Goal: Task Accomplishment & Management: Manage account settings

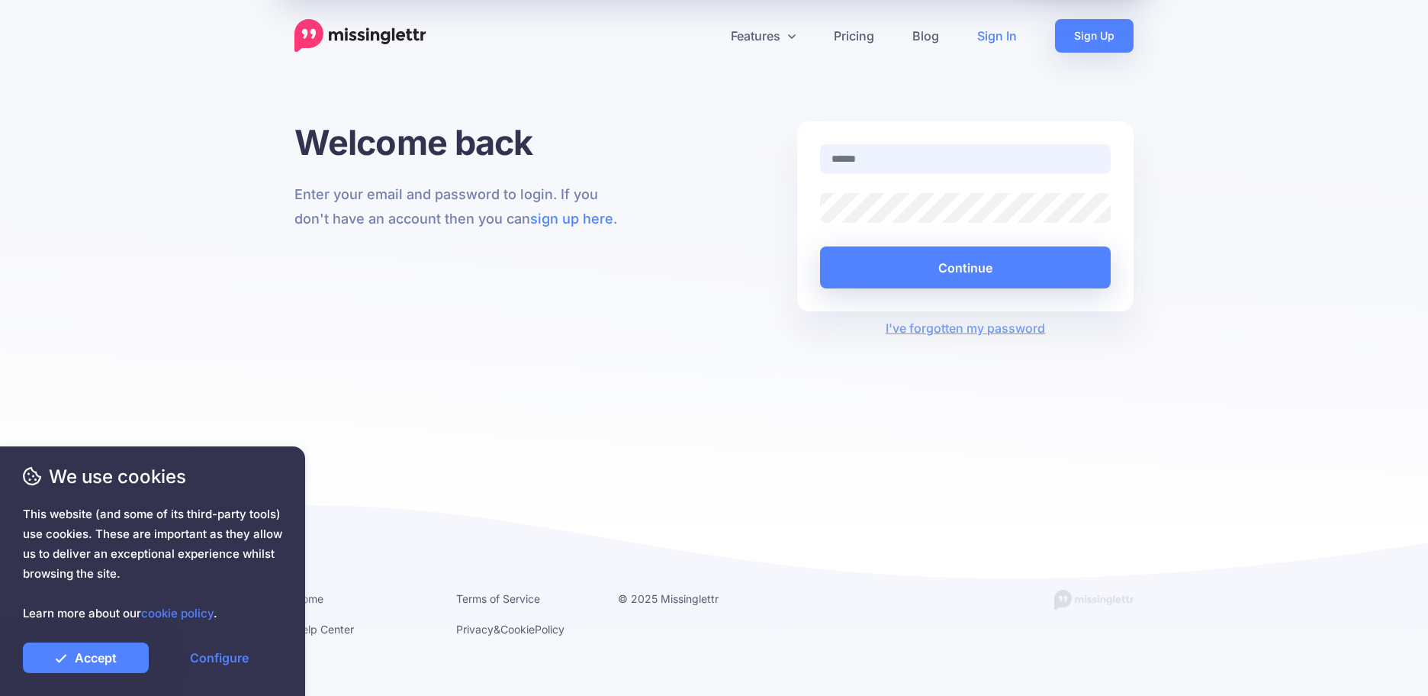
type input "**********"
click at [76, 660] on link "Accept" at bounding box center [86, 657] width 126 height 31
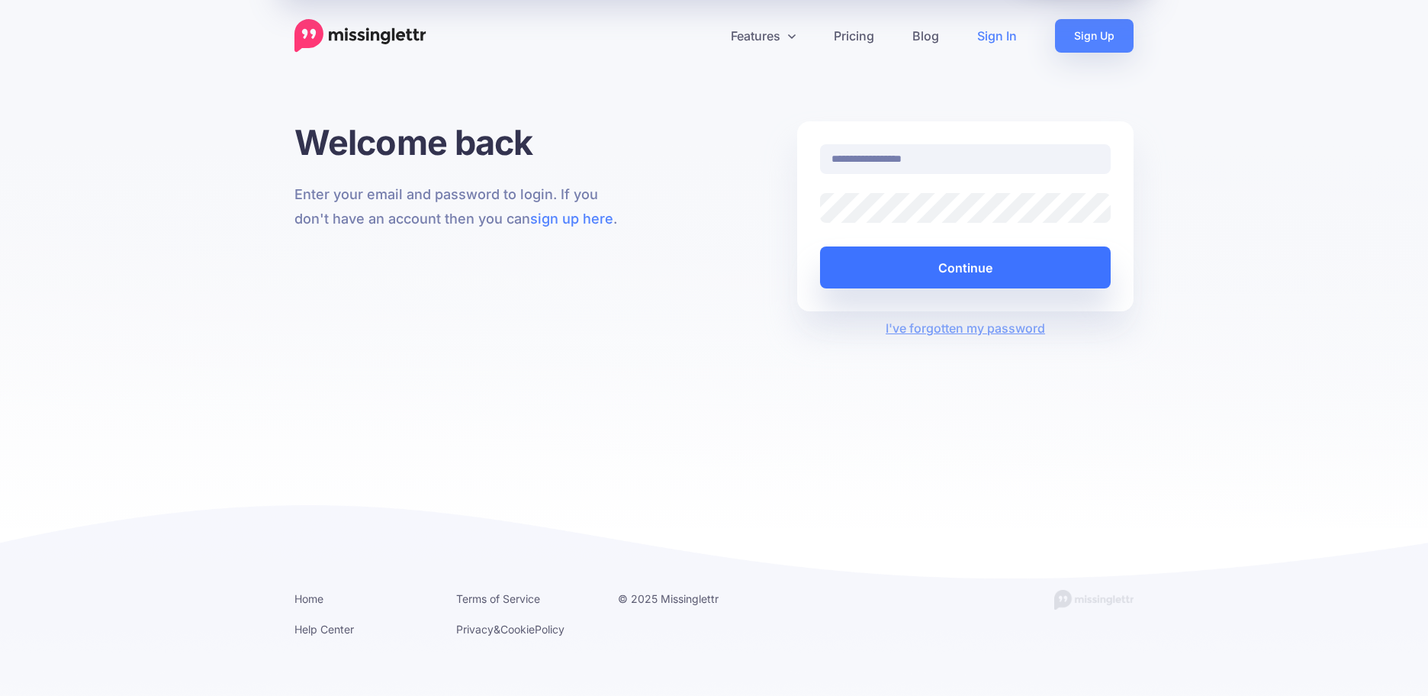
click at [963, 249] on button "Continue" at bounding box center [965, 267] width 291 height 42
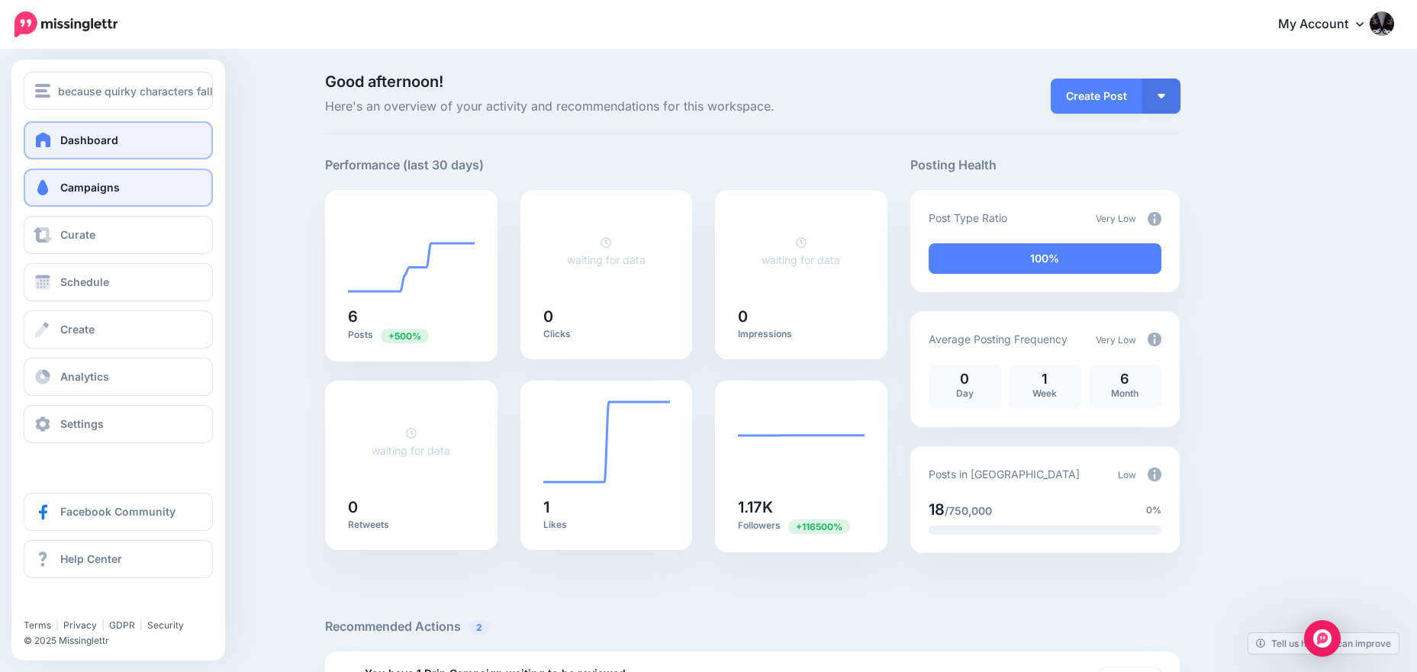
click at [94, 187] on span "Campaigns" at bounding box center [89, 187] width 59 height 13
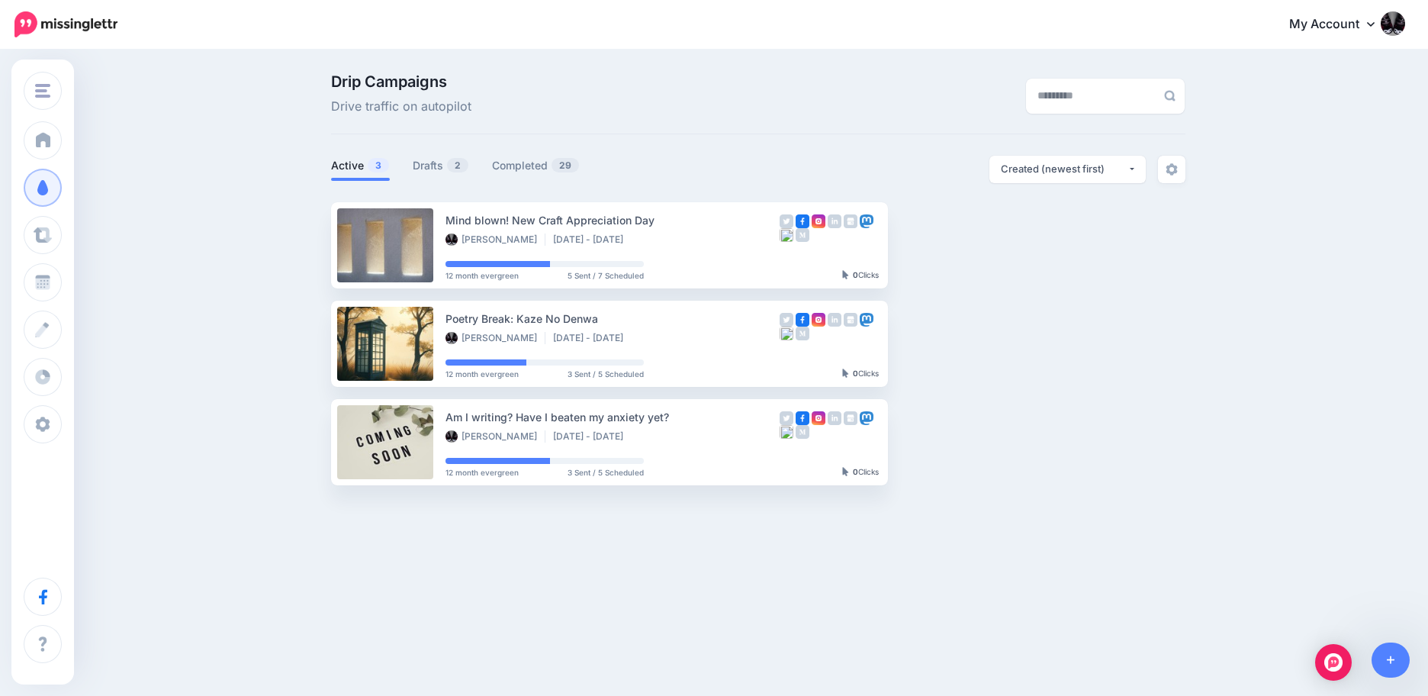
click at [434, 190] on div at bounding box center [758, 192] width 854 height 19
click at [434, 160] on link "Drafts 2" at bounding box center [441, 165] width 56 height 18
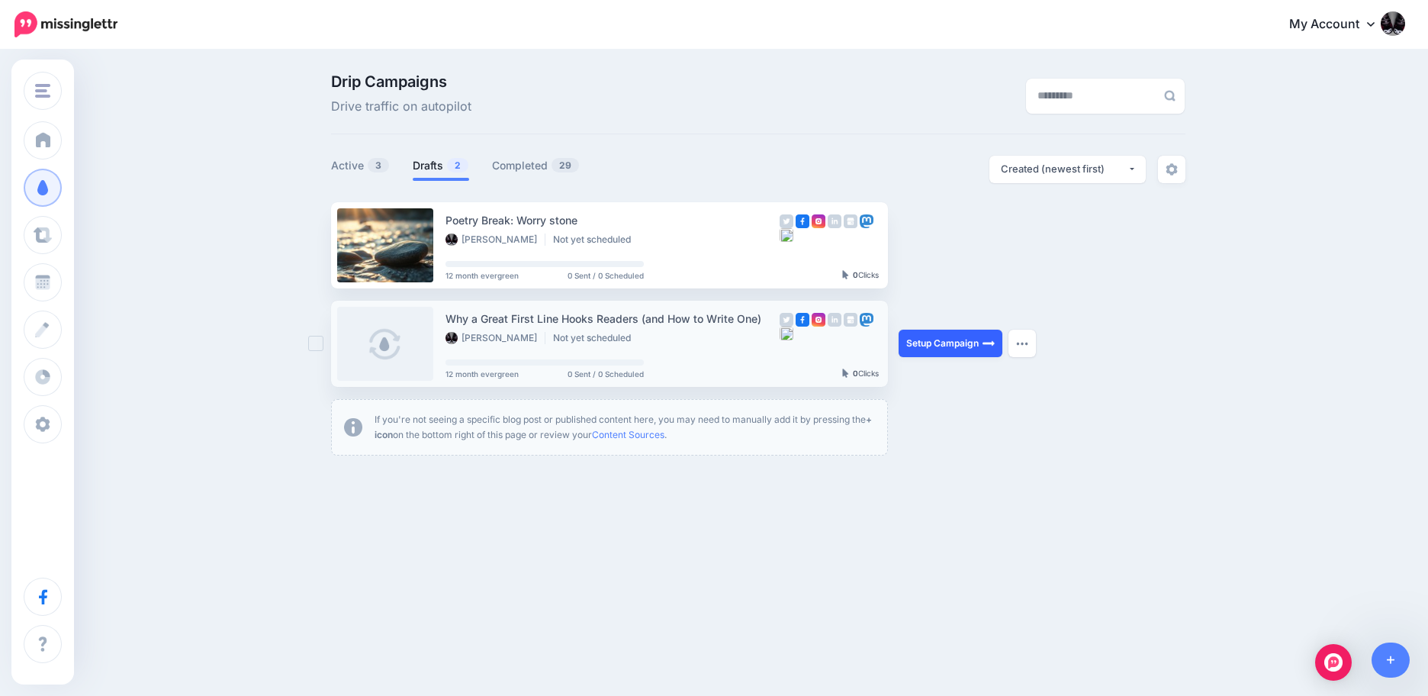
click at [947, 343] on link "Setup Campaign" at bounding box center [951, 343] width 104 height 27
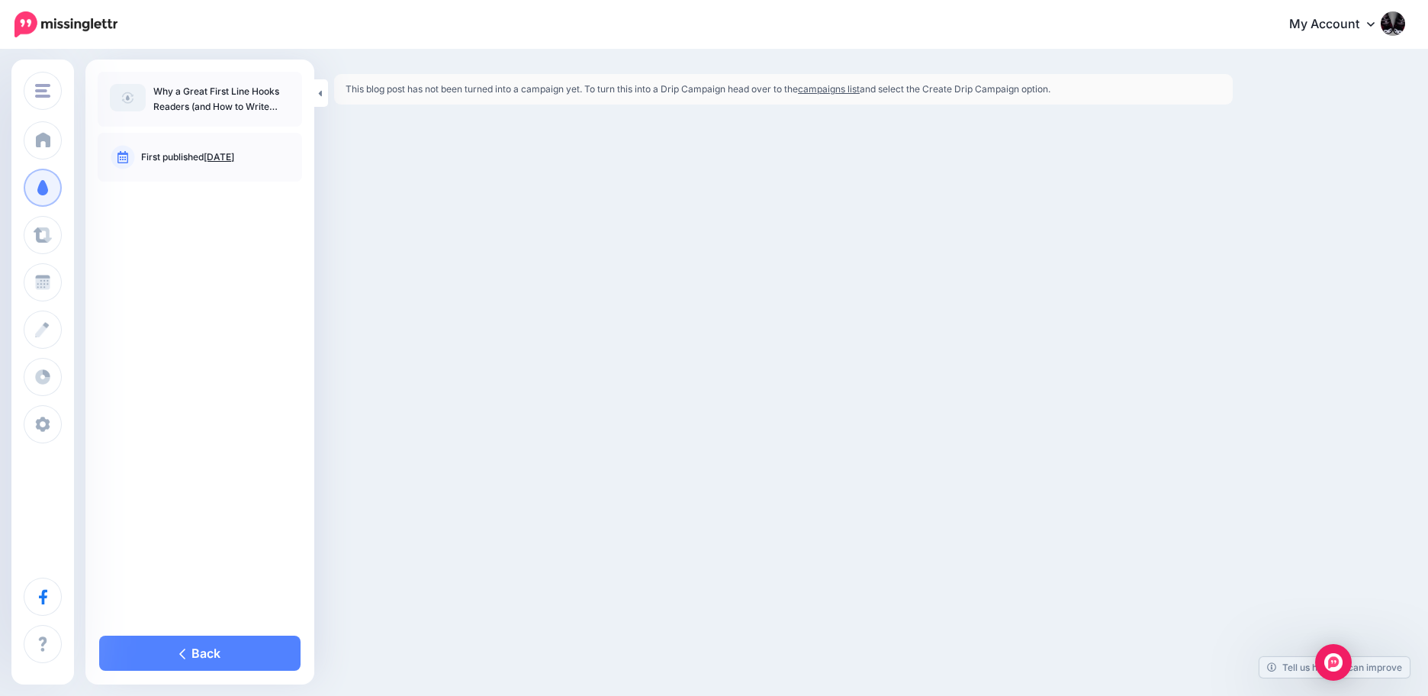
click at [825, 91] on link "campaigns list" at bounding box center [829, 88] width 62 height 11
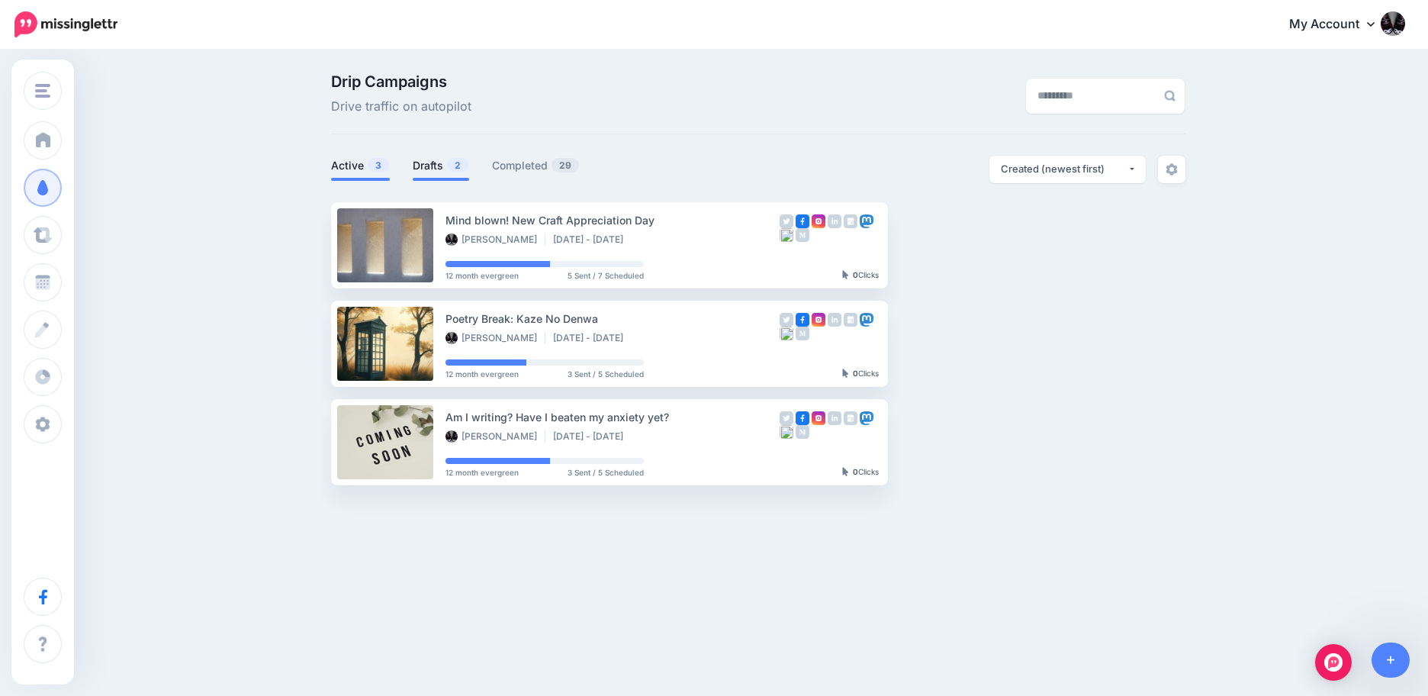
click at [435, 167] on link "Drafts 2" at bounding box center [441, 165] width 56 height 18
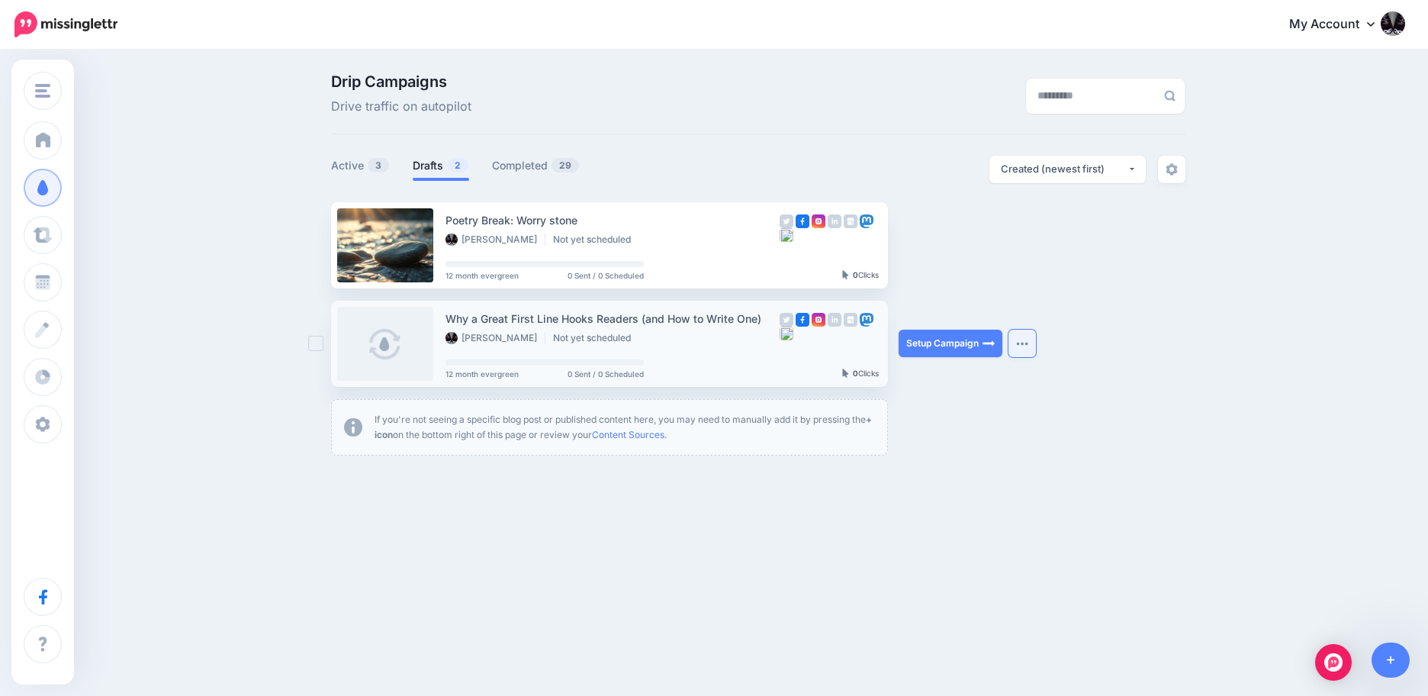
click at [1025, 343] on img "button" at bounding box center [1022, 343] width 12 height 5
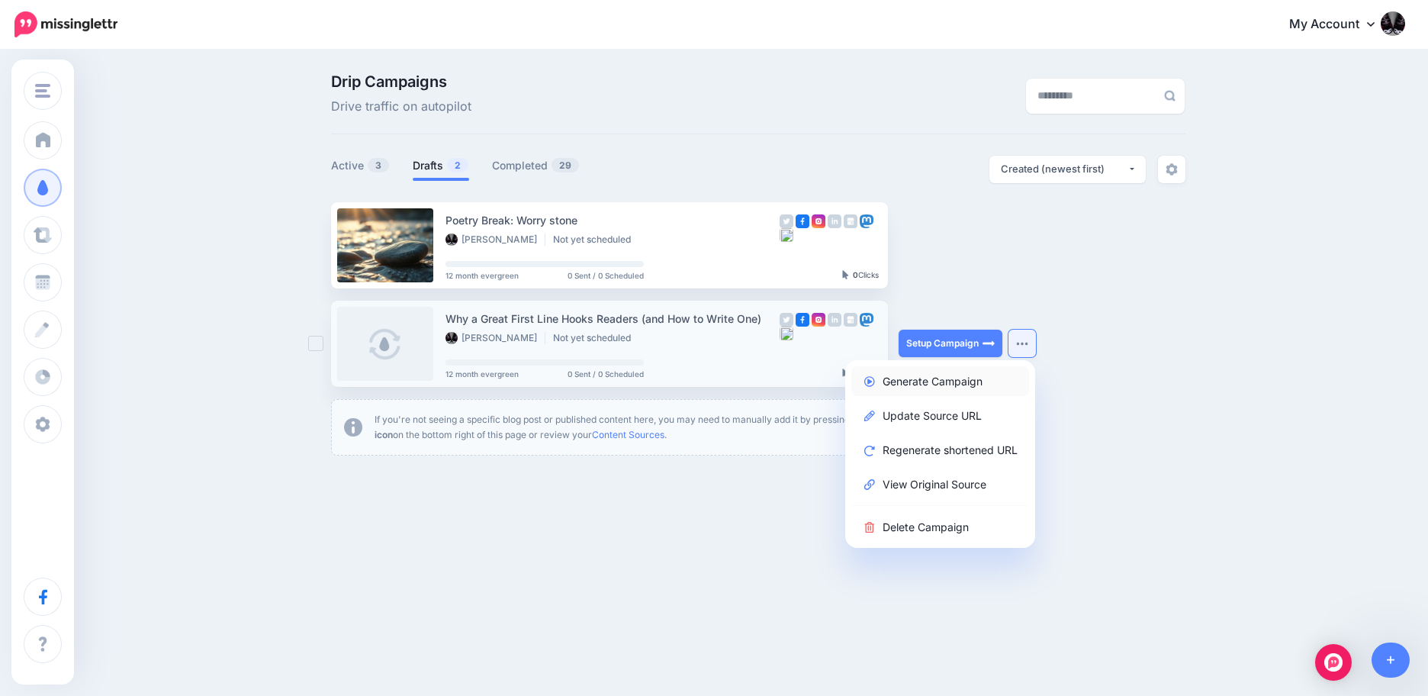
click at [963, 383] on link "Generate Campaign" at bounding box center [940, 381] width 178 height 30
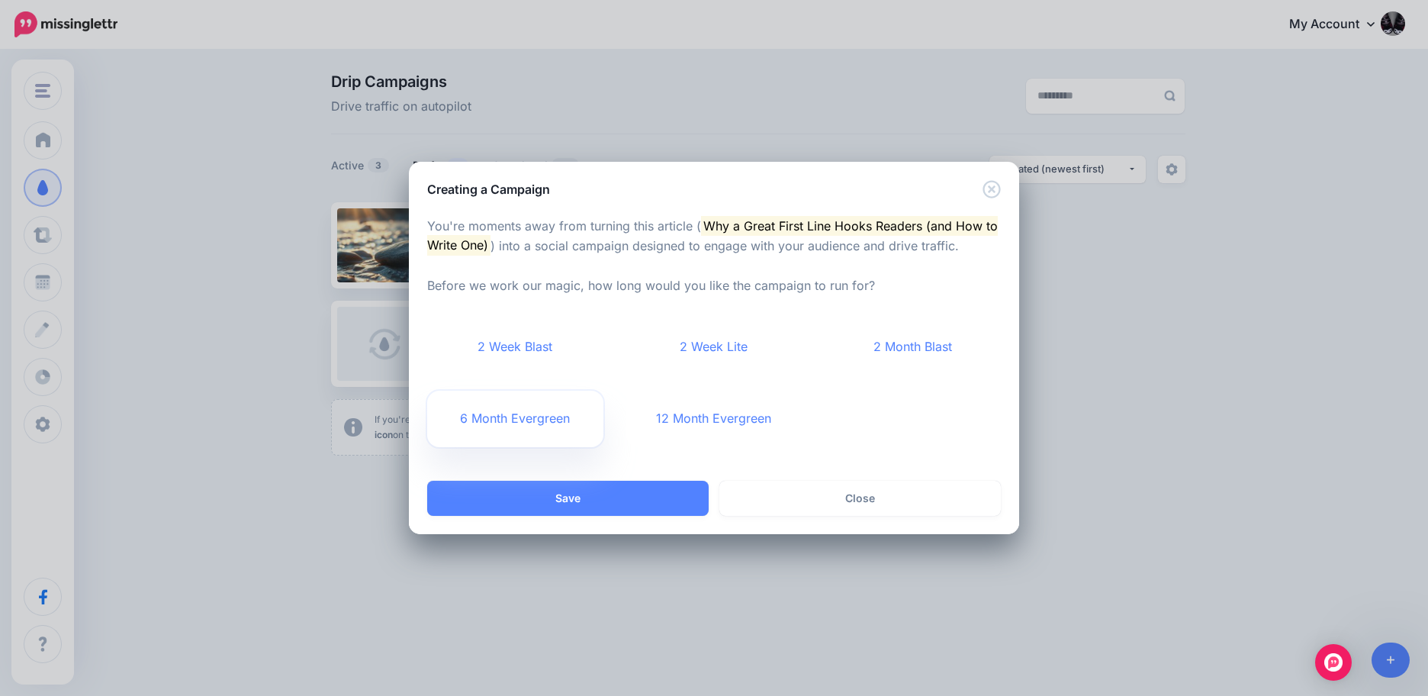
click at [549, 423] on link "6 Month Evergreen" at bounding box center [515, 419] width 176 height 56
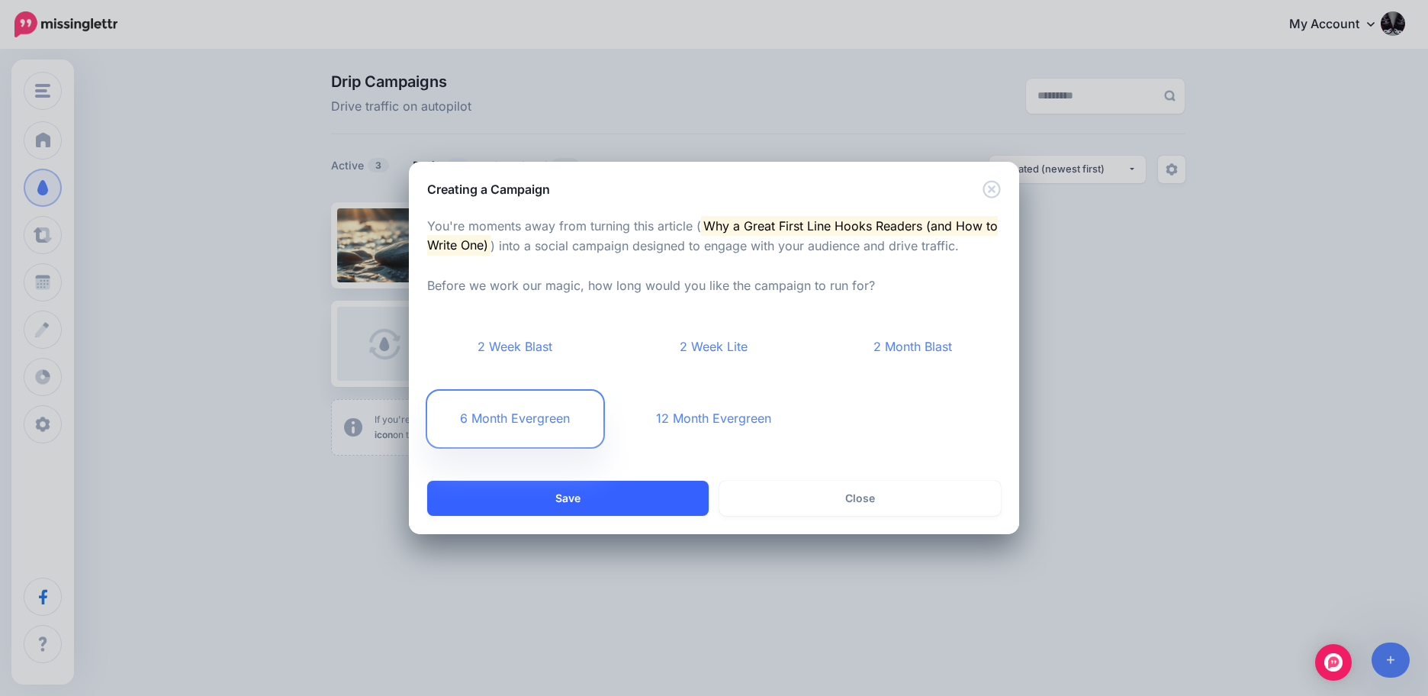
click at [576, 496] on button "Save" at bounding box center [567, 498] width 281 height 35
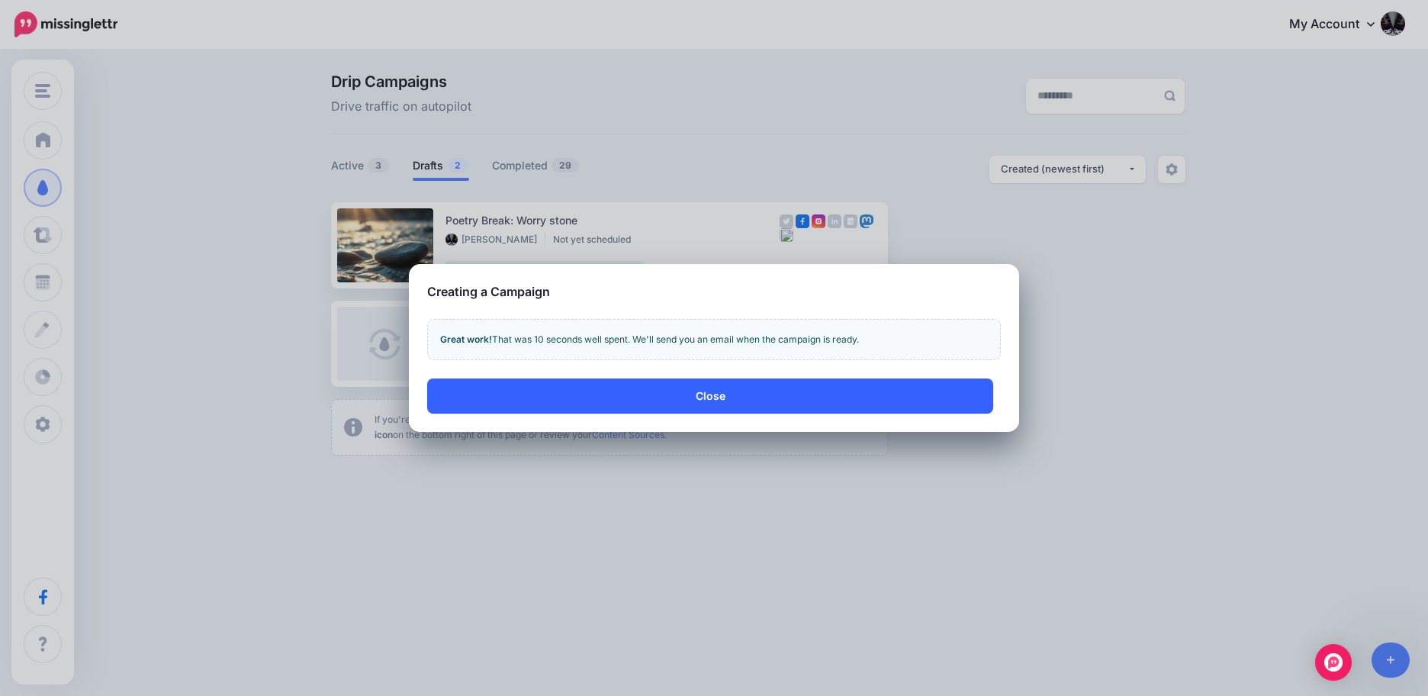
click at [668, 394] on button "Close" at bounding box center [710, 395] width 566 height 35
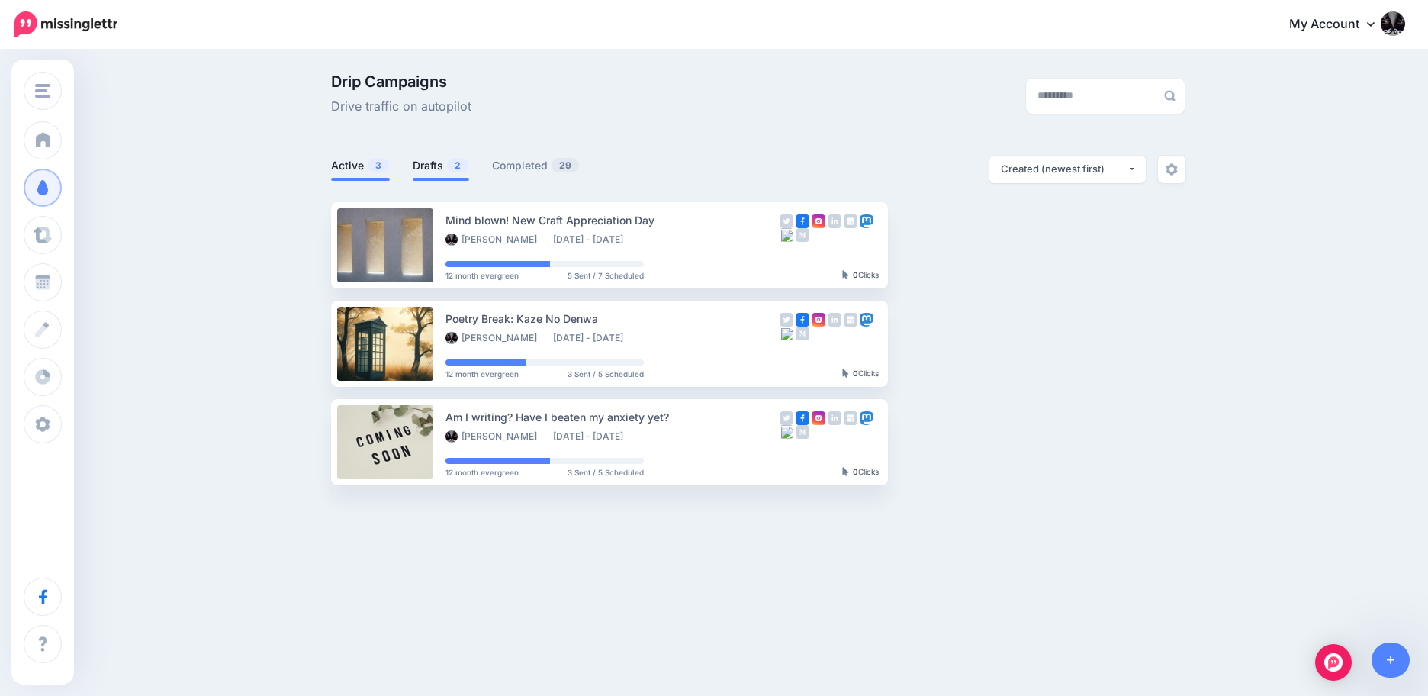
click at [430, 168] on link "Drafts 2" at bounding box center [441, 165] width 56 height 18
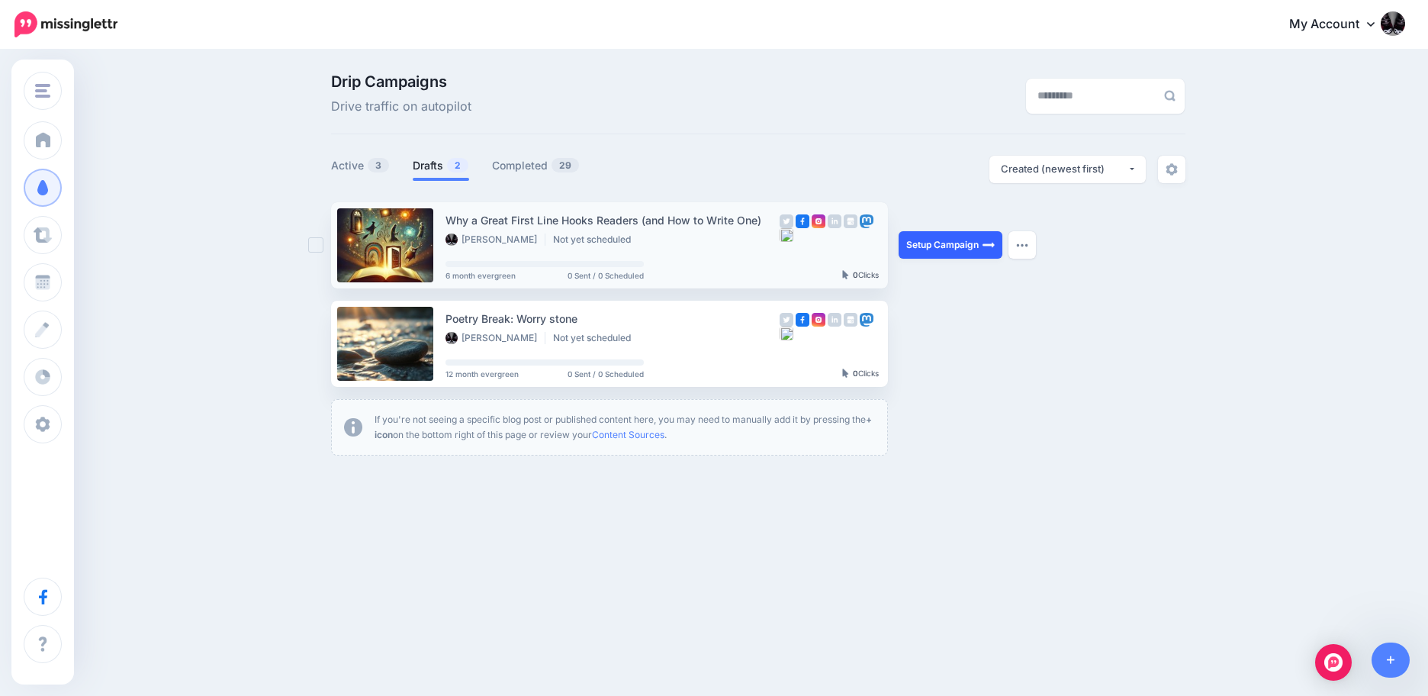
click at [967, 244] on link "Setup Campaign" at bounding box center [951, 244] width 104 height 27
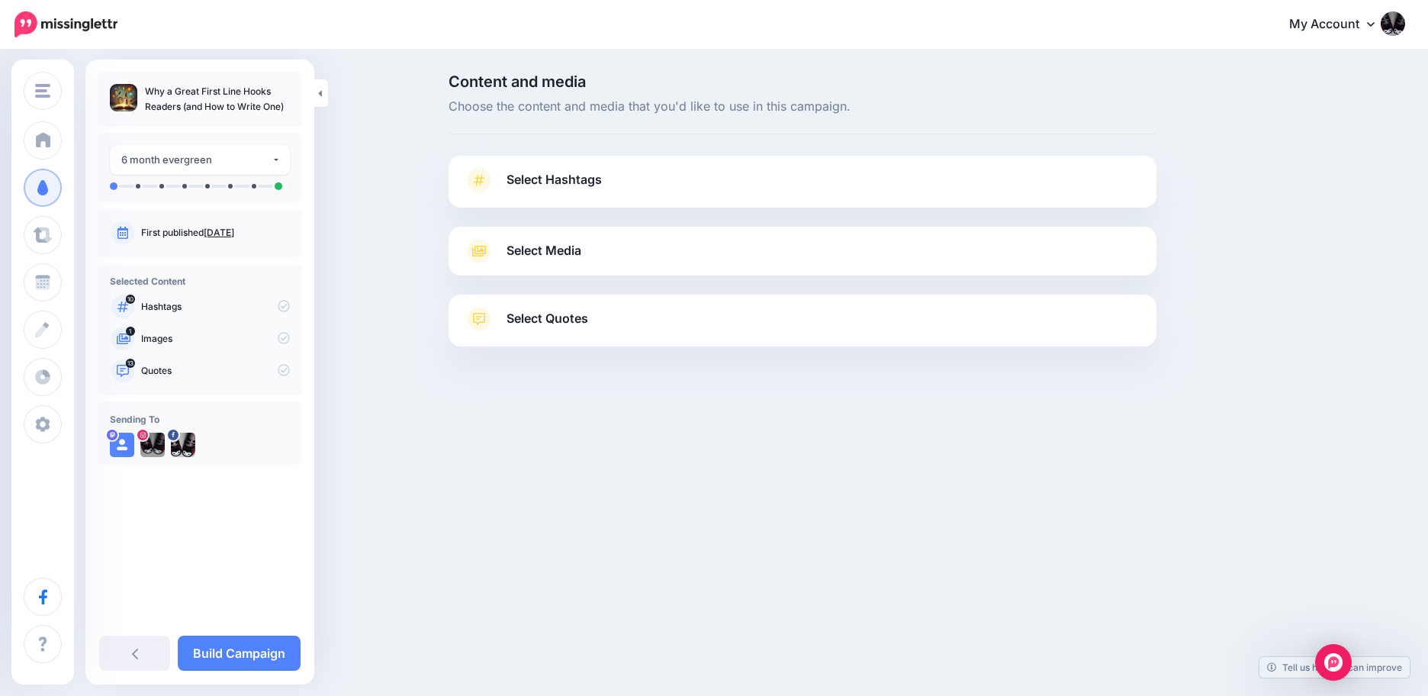
click at [565, 175] on span "Select Hashtags" at bounding box center [554, 179] width 95 height 21
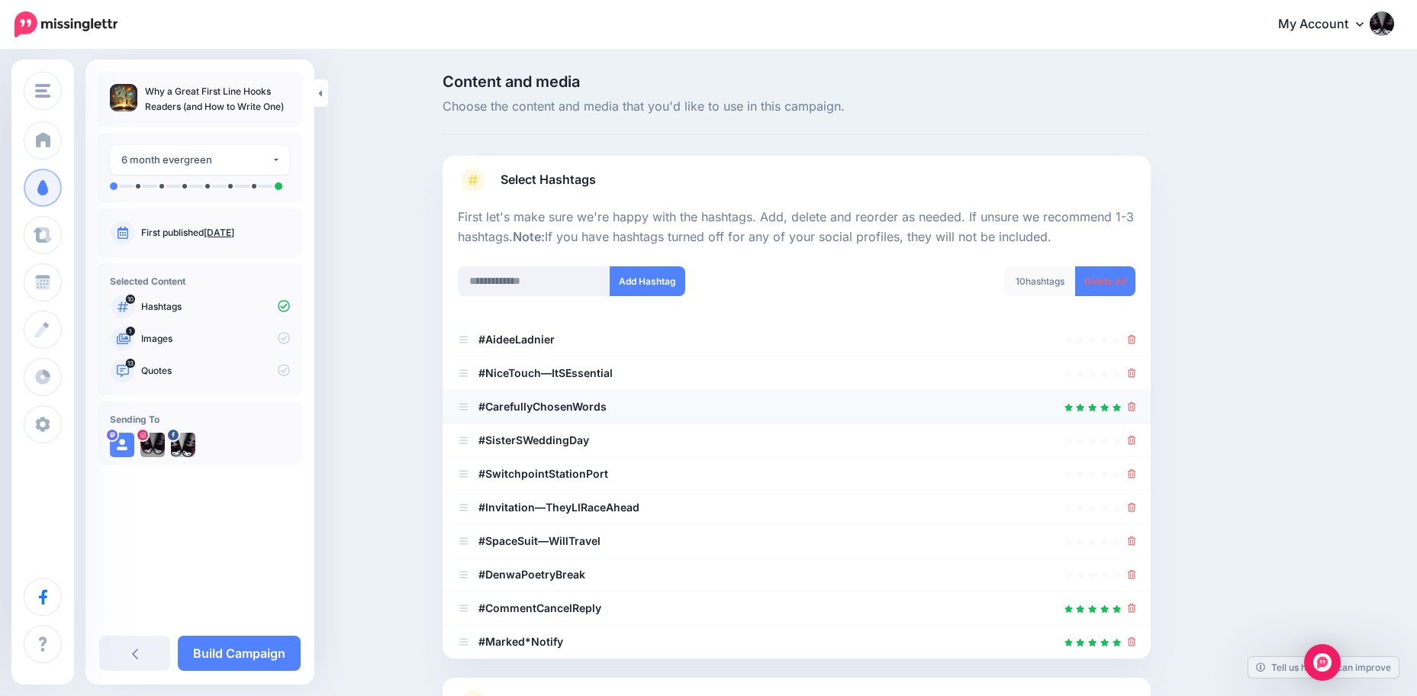
click at [516, 406] on b "#CarefullyChosenWords" at bounding box center [542, 406] width 128 height 13
click at [1136, 609] on icon at bounding box center [1131, 607] width 8 height 9
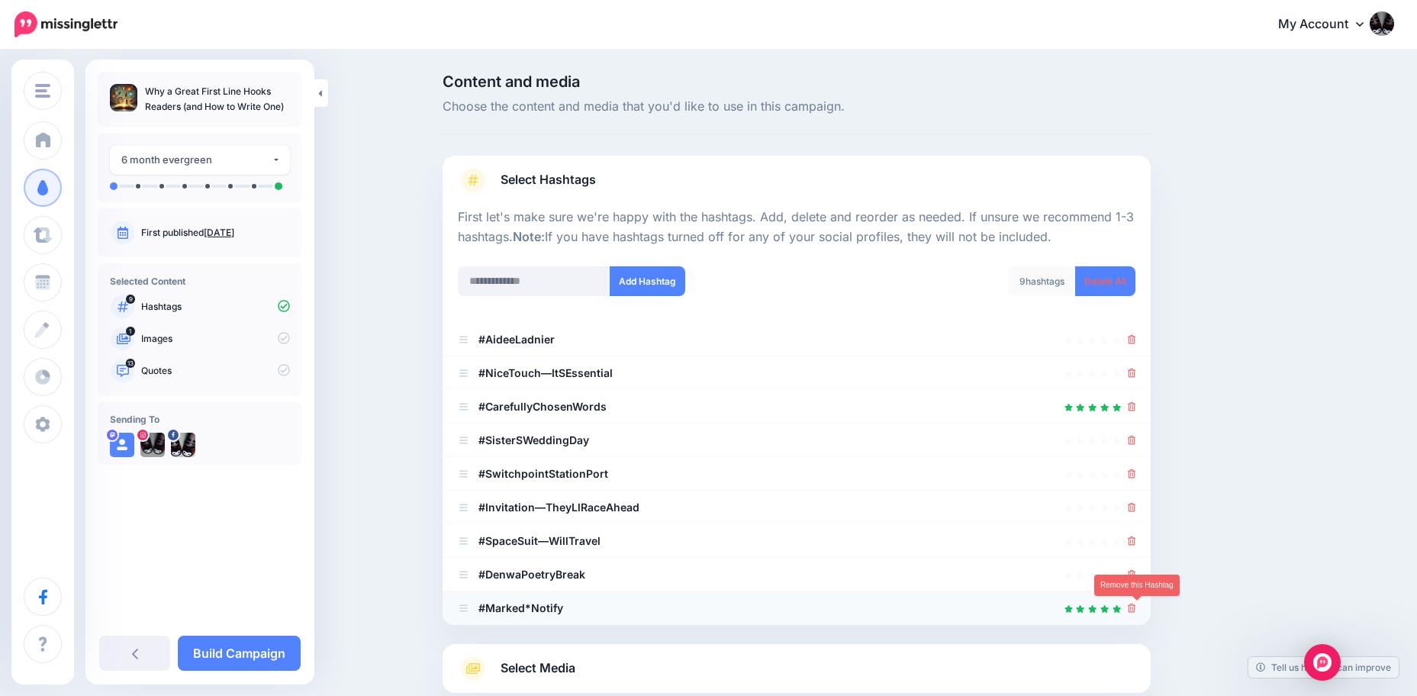
click at [1136, 608] on icon at bounding box center [1131, 607] width 8 height 9
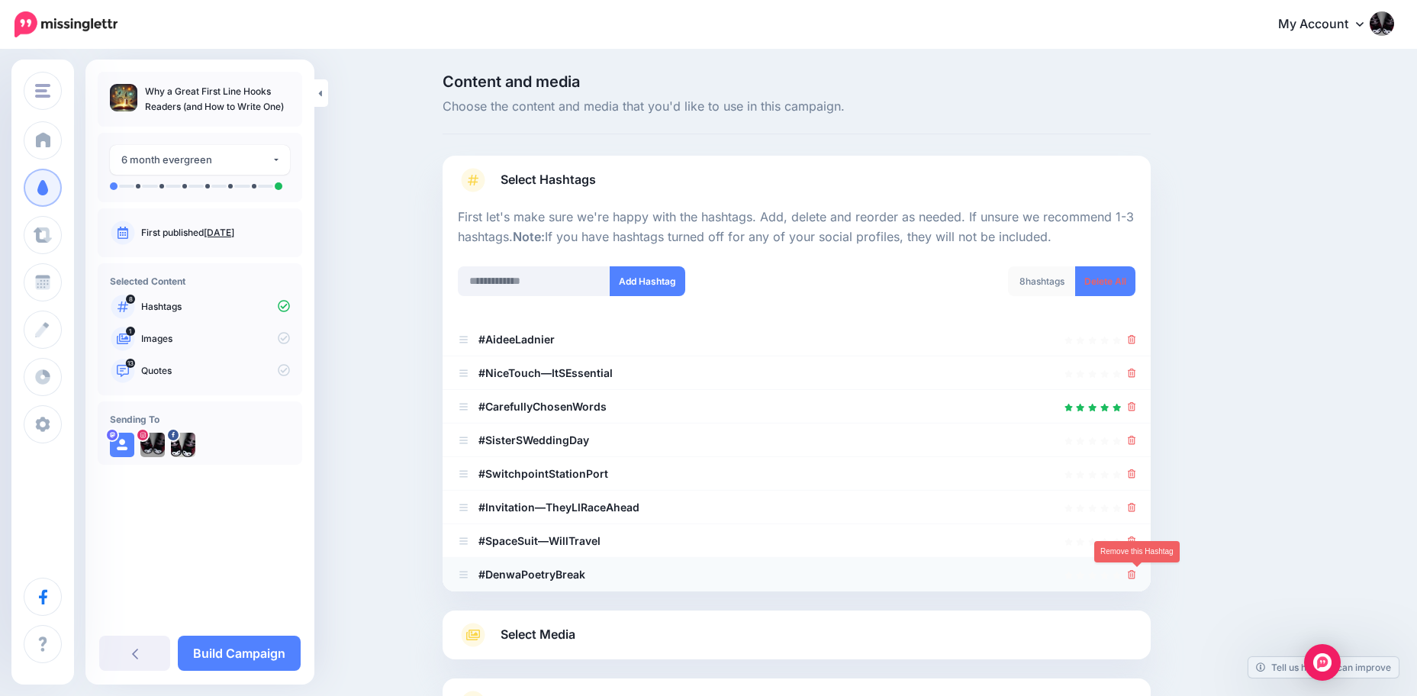
click at [1136, 573] on icon at bounding box center [1131, 574] width 8 height 9
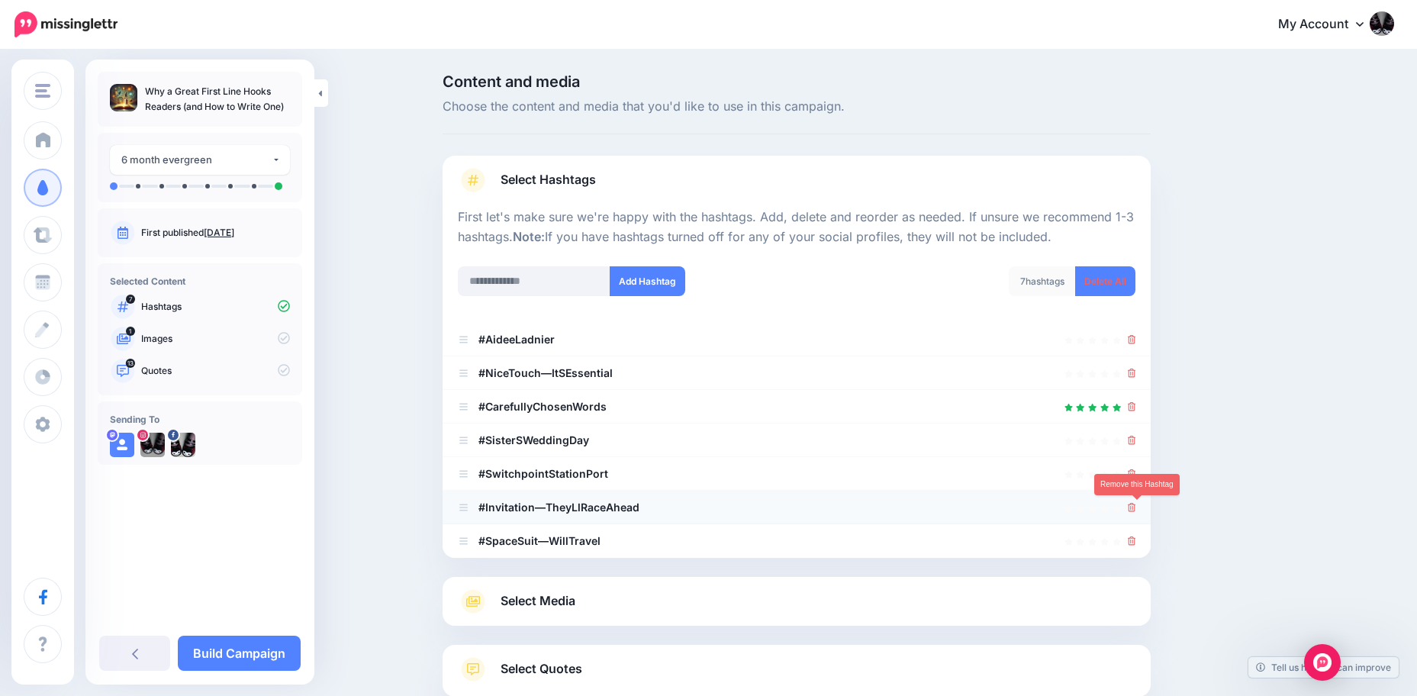
click at [1135, 508] on icon at bounding box center [1131, 507] width 8 height 9
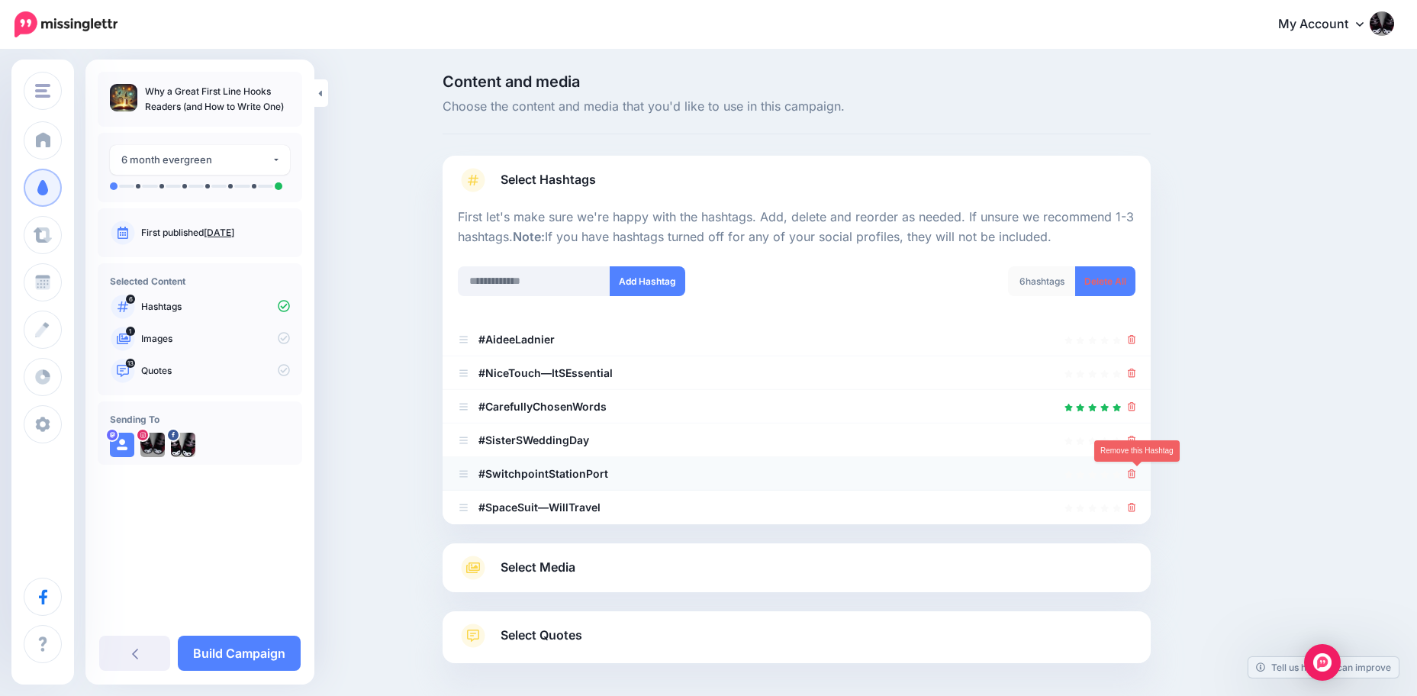
click at [1136, 475] on icon at bounding box center [1131, 473] width 8 height 9
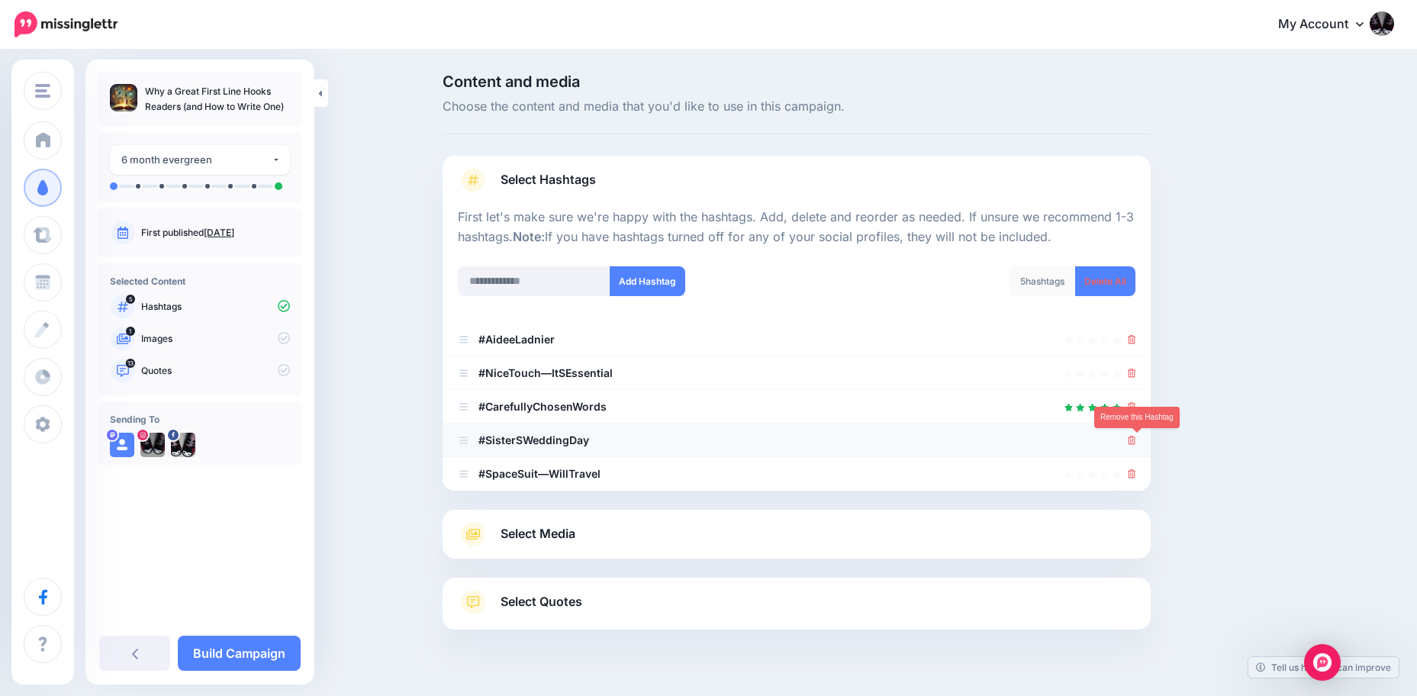
click at [1135, 439] on icon at bounding box center [1131, 440] width 8 height 9
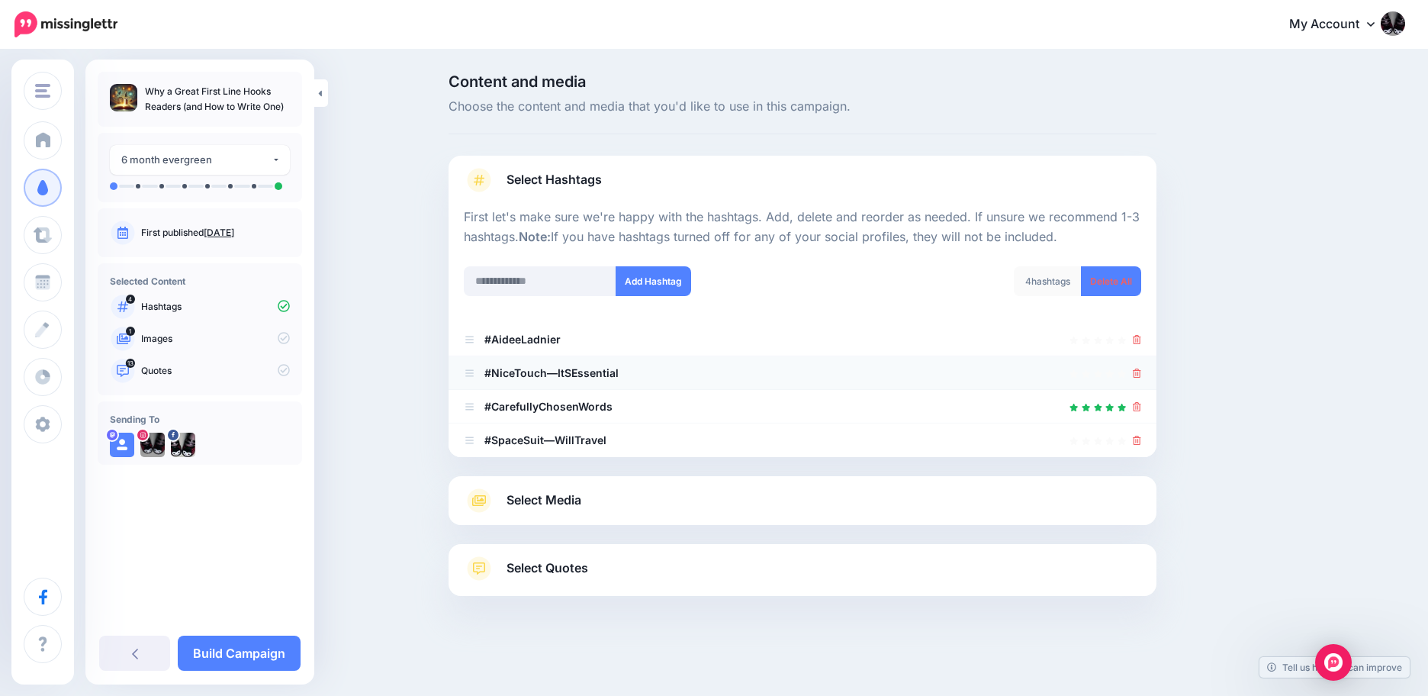
click at [1142, 371] on li "#NiceTouch—ItSEssential" at bounding box center [803, 373] width 708 height 34
click at [1136, 371] on icon at bounding box center [1137, 372] width 8 height 9
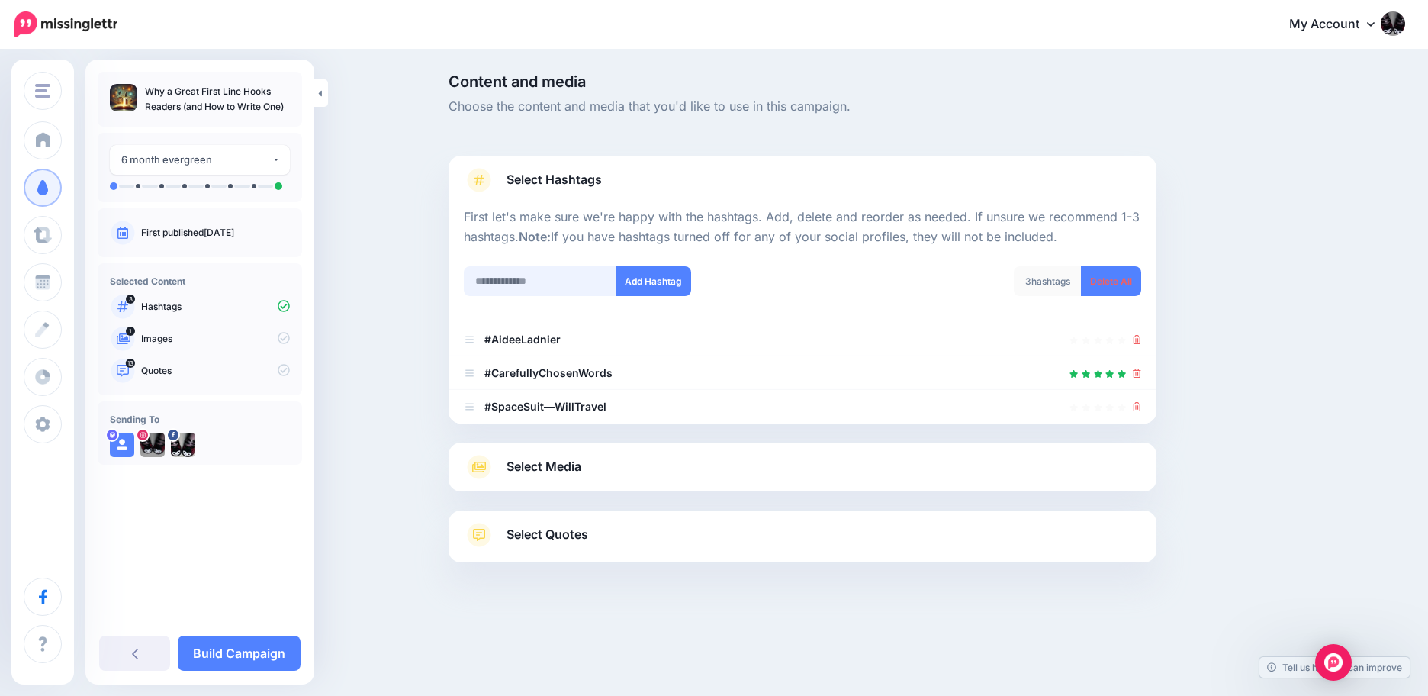
click at [515, 272] on input "text" at bounding box center [540, 281] width 153 height 30
click at [497, 279] on input "**********" at bounding box center [540, 281] width 153 height 30
click at [475, 279] on input "*********" at bounding box center [540, 281] width 153 height 30
type input "**********"
click at [671, 282] on button "Add Hashtag" at bounding box center [654, 281] width 76 height 30
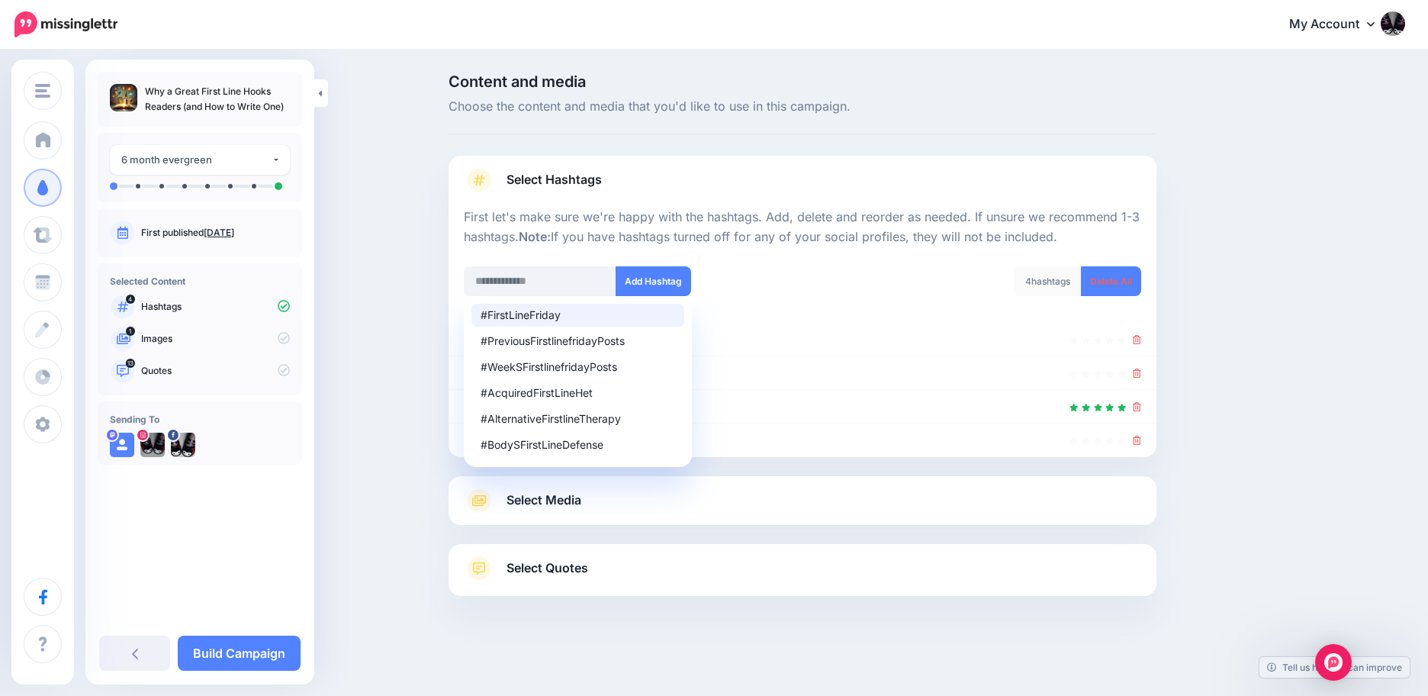
click at [540, 317] on div "#FirstLineFriday" at bounding box center [578, 315] width 195 height 11
type input "**********"
click at [667, 278] on button "Add Hashtag" at bounding box center [654, 281] width 76 height 30
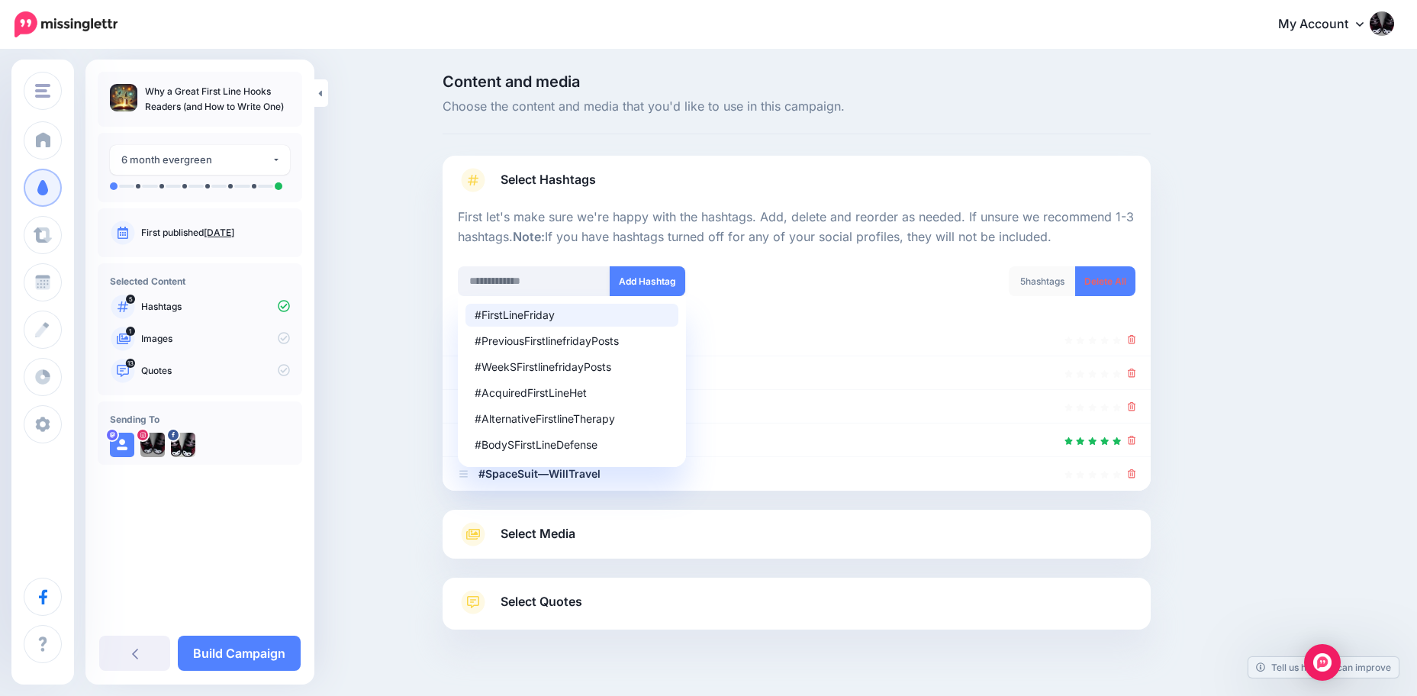
scroll to position [33, 0]
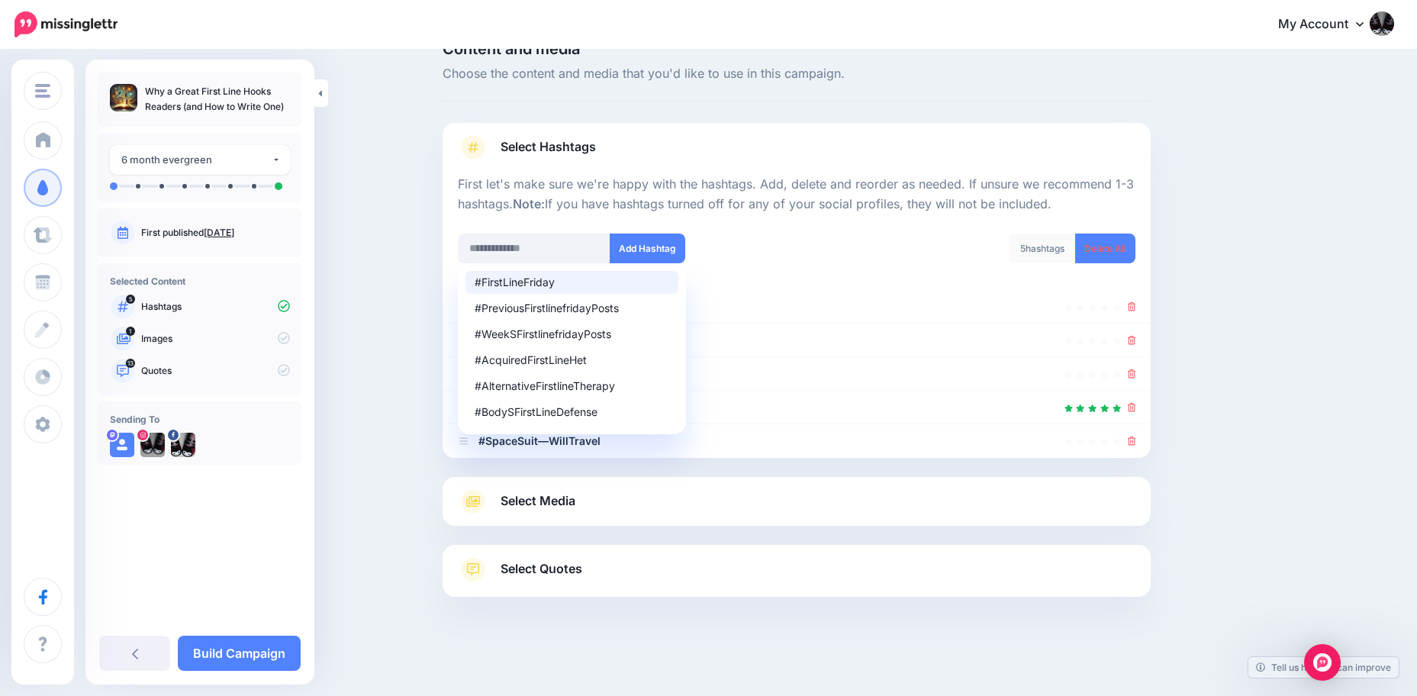
click at [1301, 270] on div "Content and media Choose the content and media that you'd like to use in this c…" at bounding box center [869, 357] width 877 height 632
click at [1308, 326] on div "Content and media Choose the content and media that you'd like to use in this c…" at bounding box center [869, 357] width 877 height 632
click at [361, 291] on div "Content and media Choose the content and media that you'd like to use in this c…" at bounding box center [708, 356] width 1417 height 677
click at [722, 462] on div at bounding box center [796, 467] width 708 height 19
click at [1232, 320] on div "Content and media Choose the content and media that you'd like to use in this c…" at bounding box center [869, 357] width 877 height 632
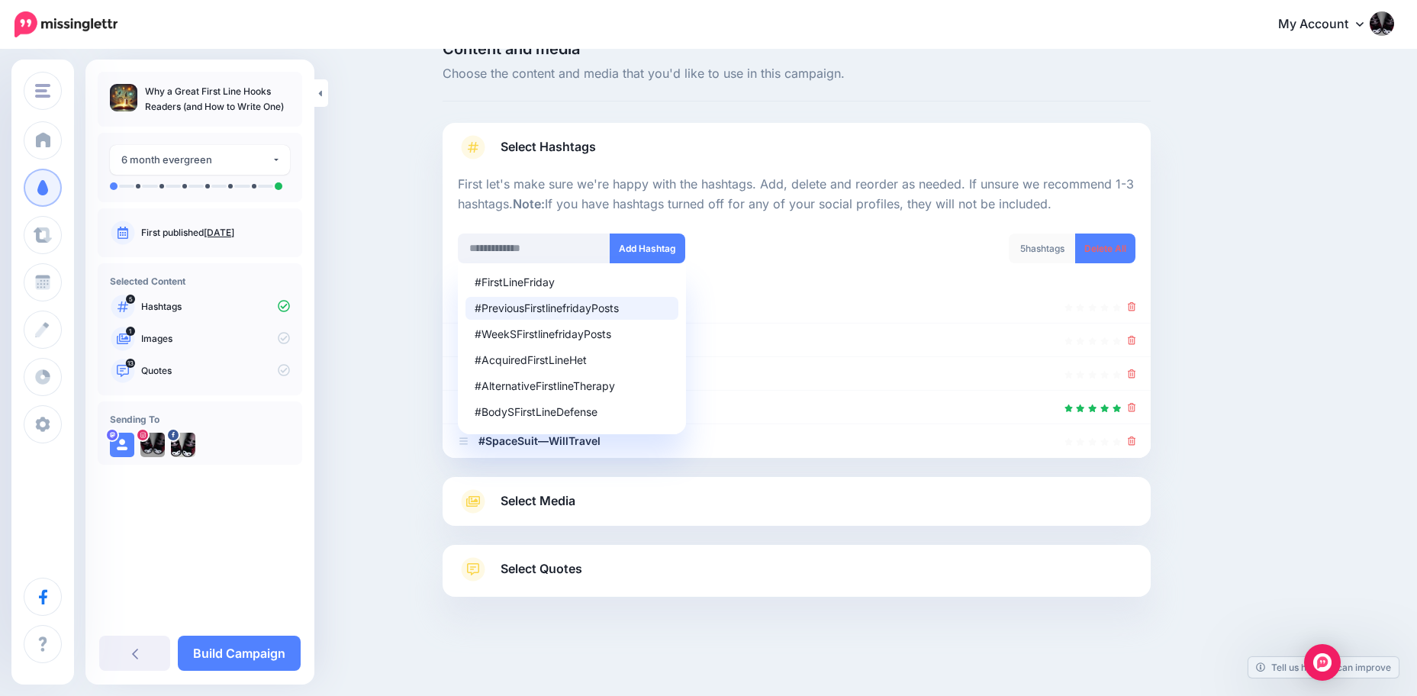
drag, startPoint x: 329, startPoint y: 150, endPoint x: 346, endPoint y: 169, distance: 25.9
click at [330, 150] on div "Content and media Choose the content and media that you'd like to use in this c…" at bounding box center [708, 356] width 1417 height 677
click at [596, 504] on link "Select Media" at bounding box center [796, 501] width 677 height 24
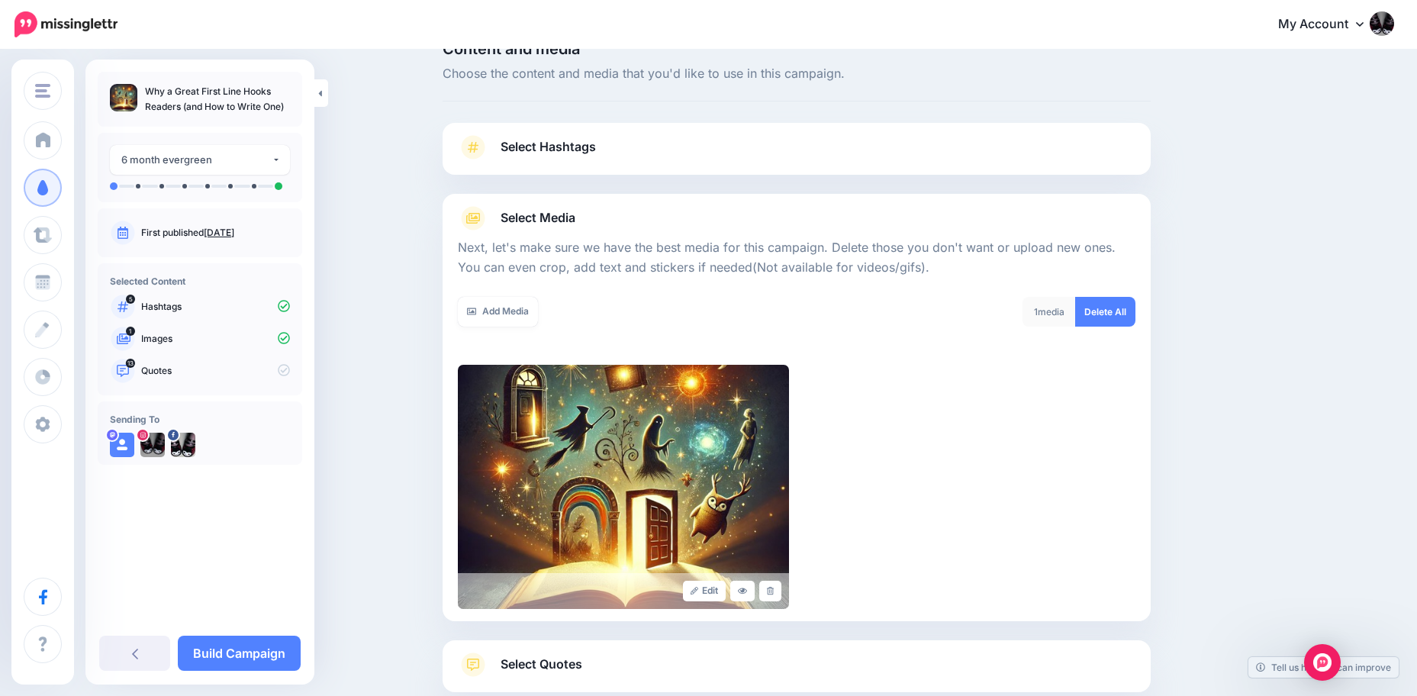
click at [583, 151] on span "Select Hashtags" at bounding box center [547, 147] width 95 height 21
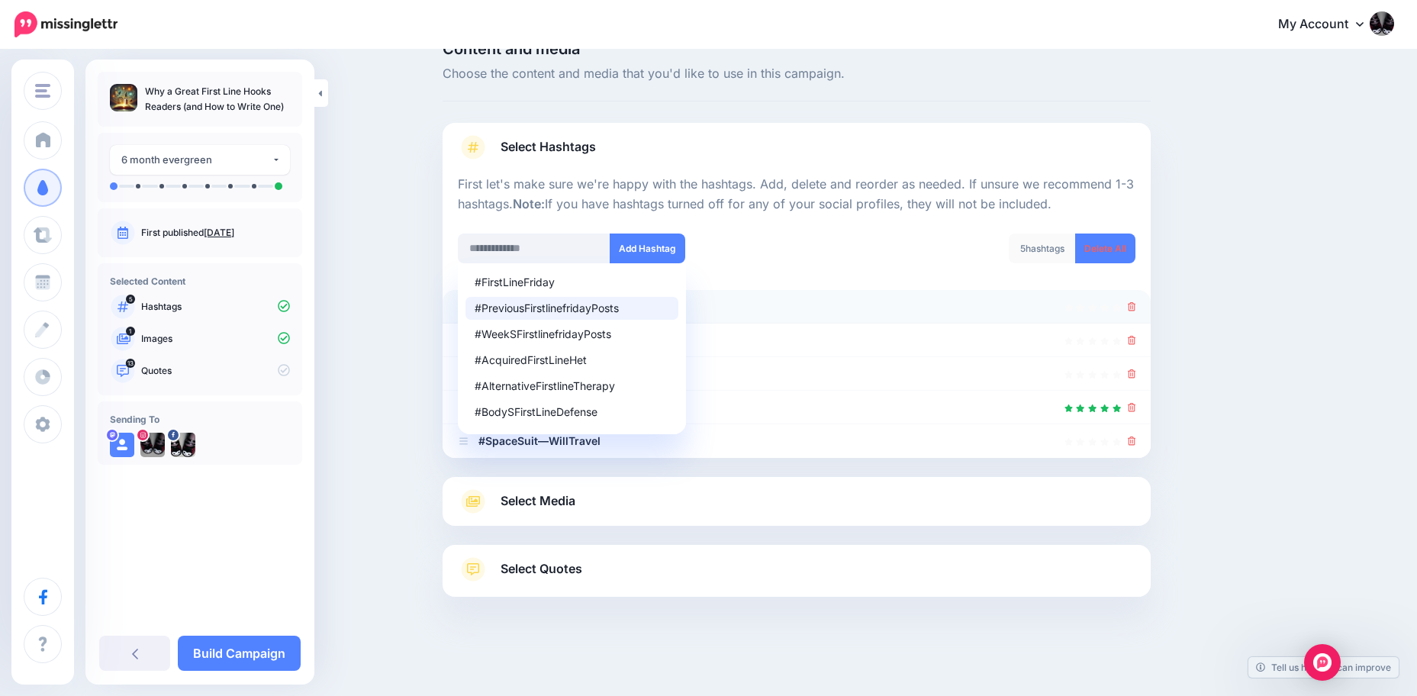
click at [1136, 306] on icon at bounding box center [1131, 306] width 8 height 9
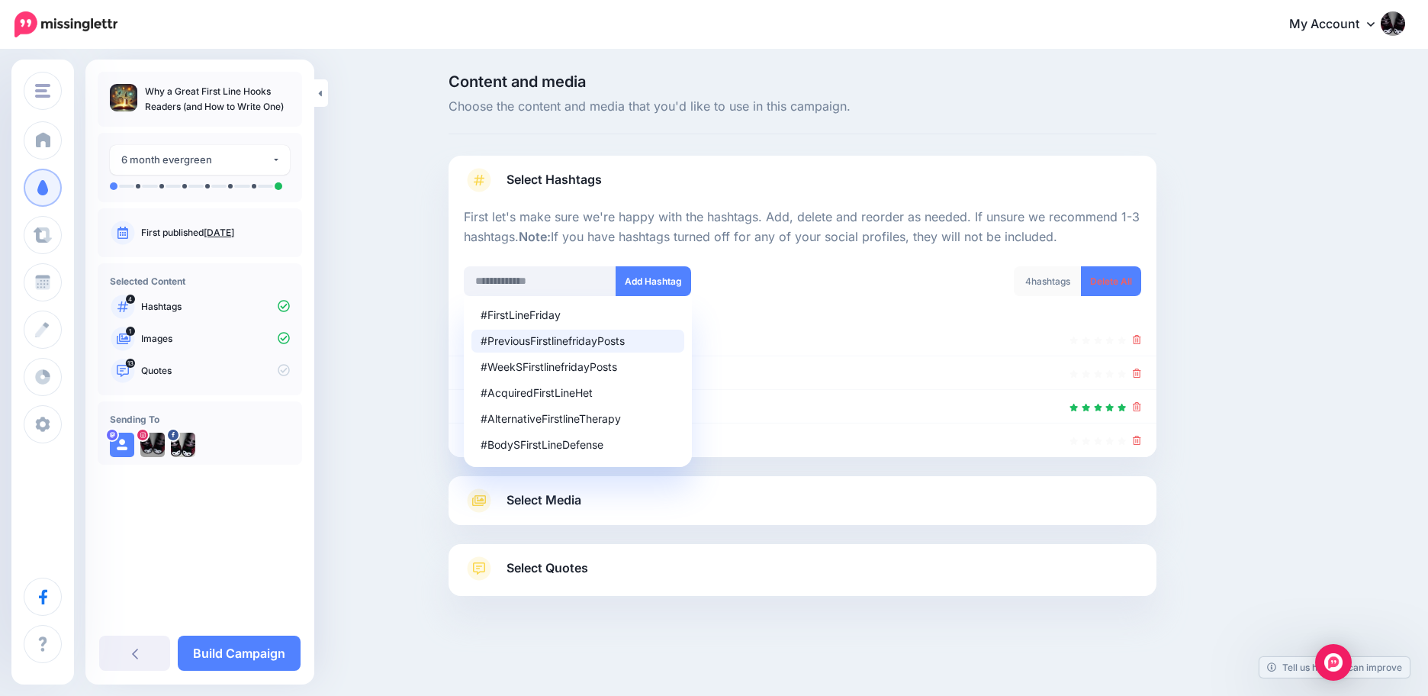
click at [1205, 291] on div "Content and media Choose the content and media that you'd like to use in this c…" at bounding box center [875, 373] width 877 height 598
click at [362, 284] on div "Content and media Choose the content and media that you'd like to use in this c…" at bounding box center [714, 373] width 1428 height 644
click at [516, 489] on link "Select Media" at bounding box center [802, 500] width 677 height 24
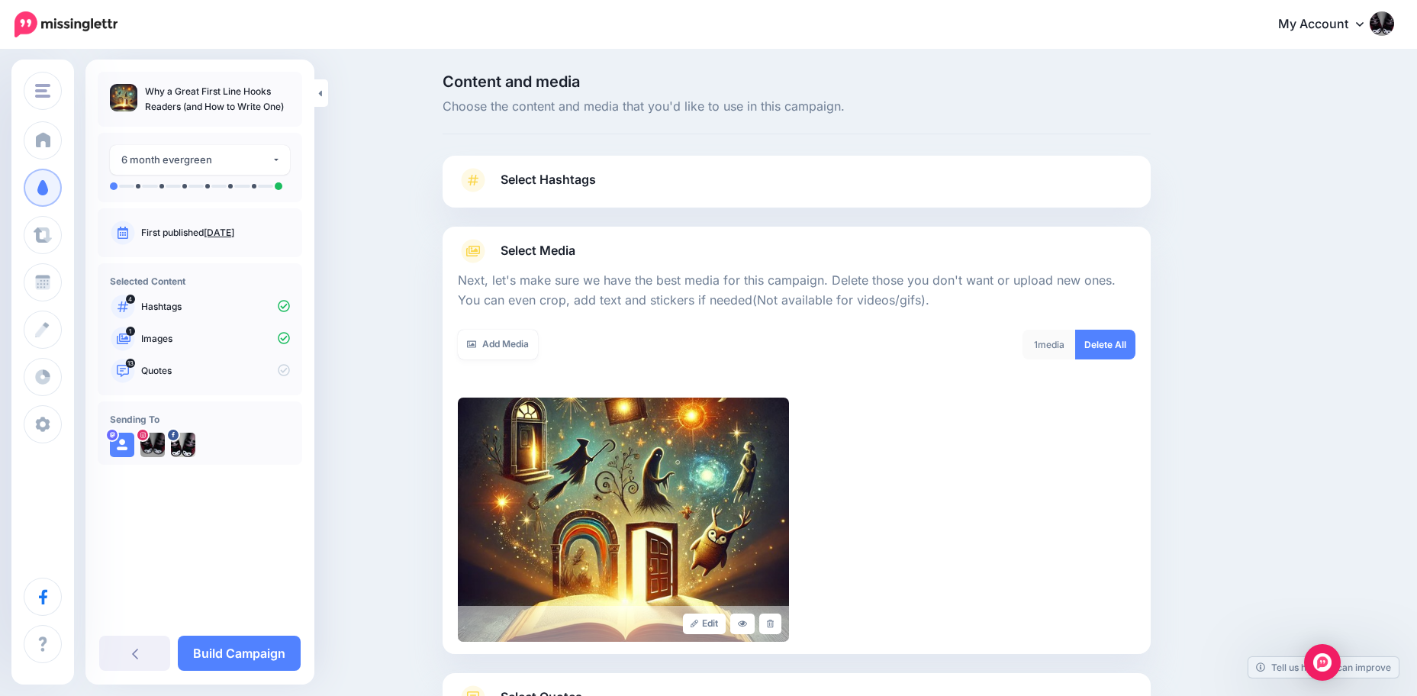
click at [538, 168] on link "Select Hashtags" at bounding box center [796, 188] width 677 height 40
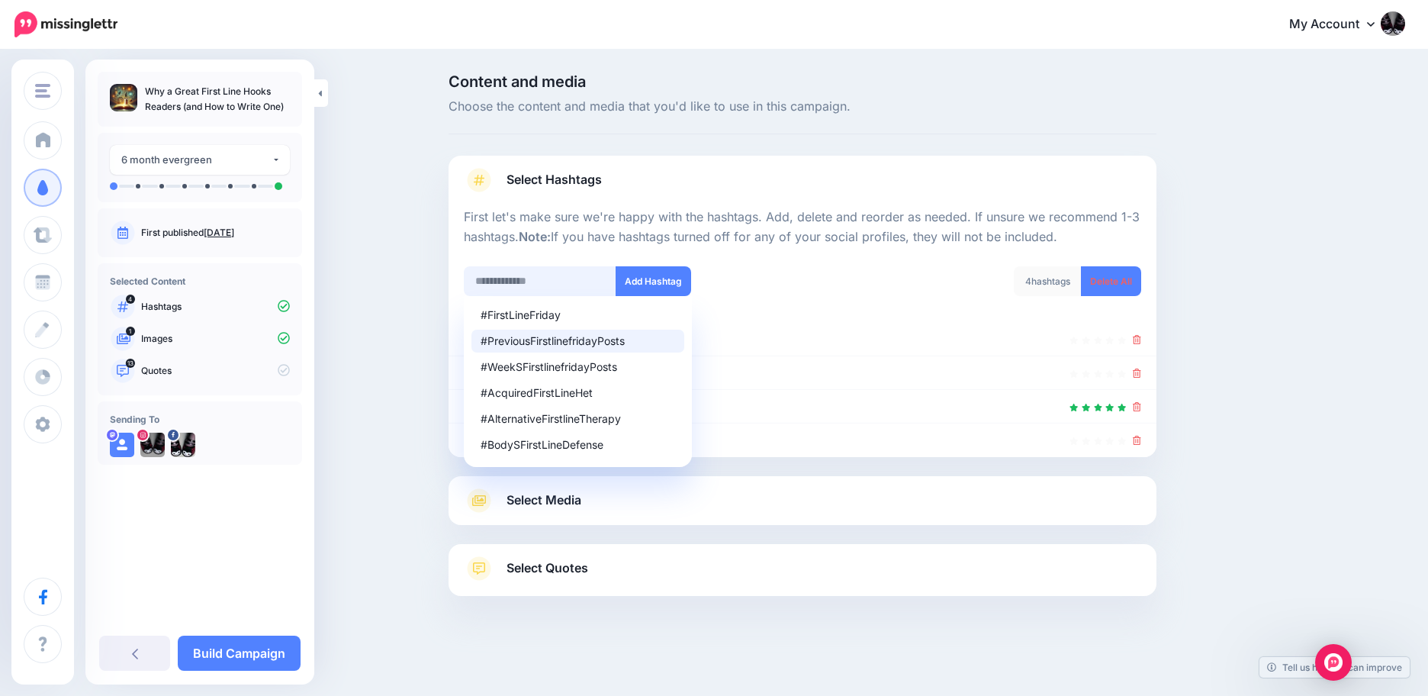
click at [529, 273] on input "text" at bounding box center [540, 281] width 153 height 30
click at [384, 425] on div "Content and media Choose the content and media that you'd like to use in this c…" at bounding box center [714, 373] width 1428 height 644
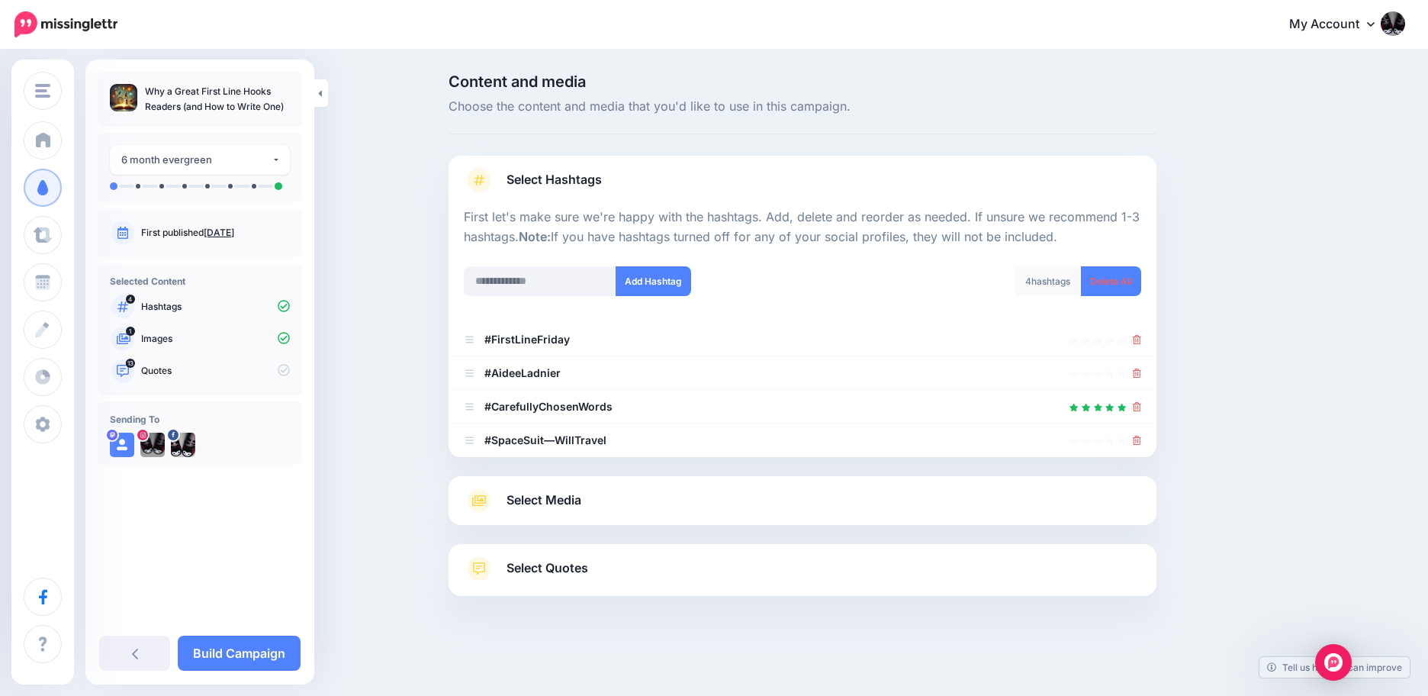
click at [1080, 503] on link "Select Media" at bounding box center [802, 500] width 677 height 24
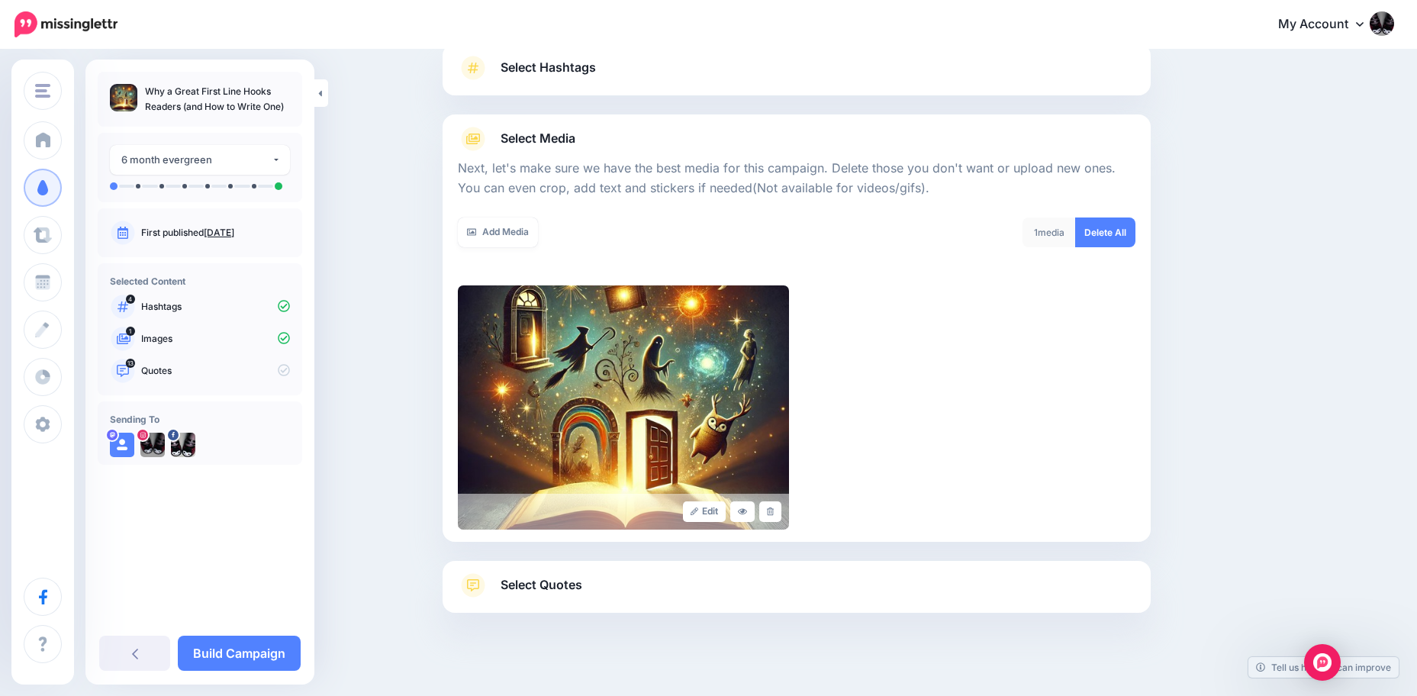
scroll to position [128, 0]
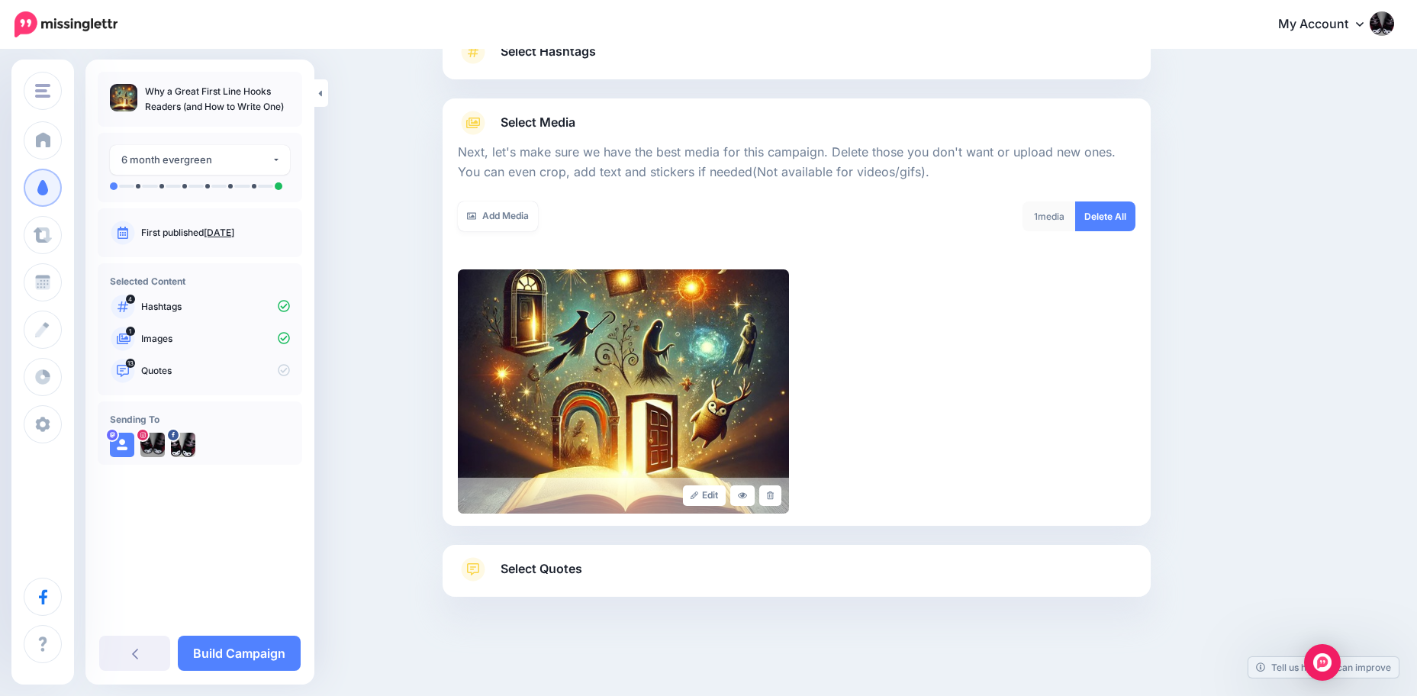
click at [532, 571] on span "Select Quotes" at bounding box center [541, 568] width 82 height 21
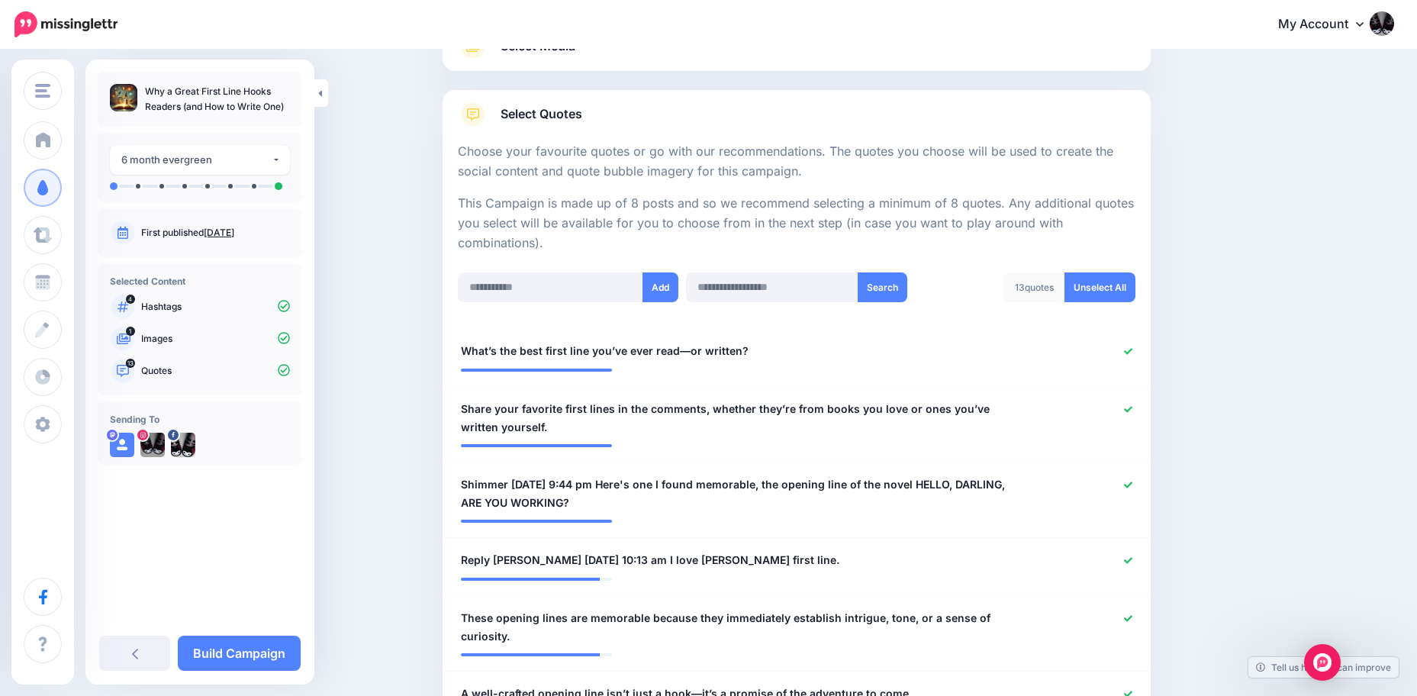
scroll to position [281, 0]
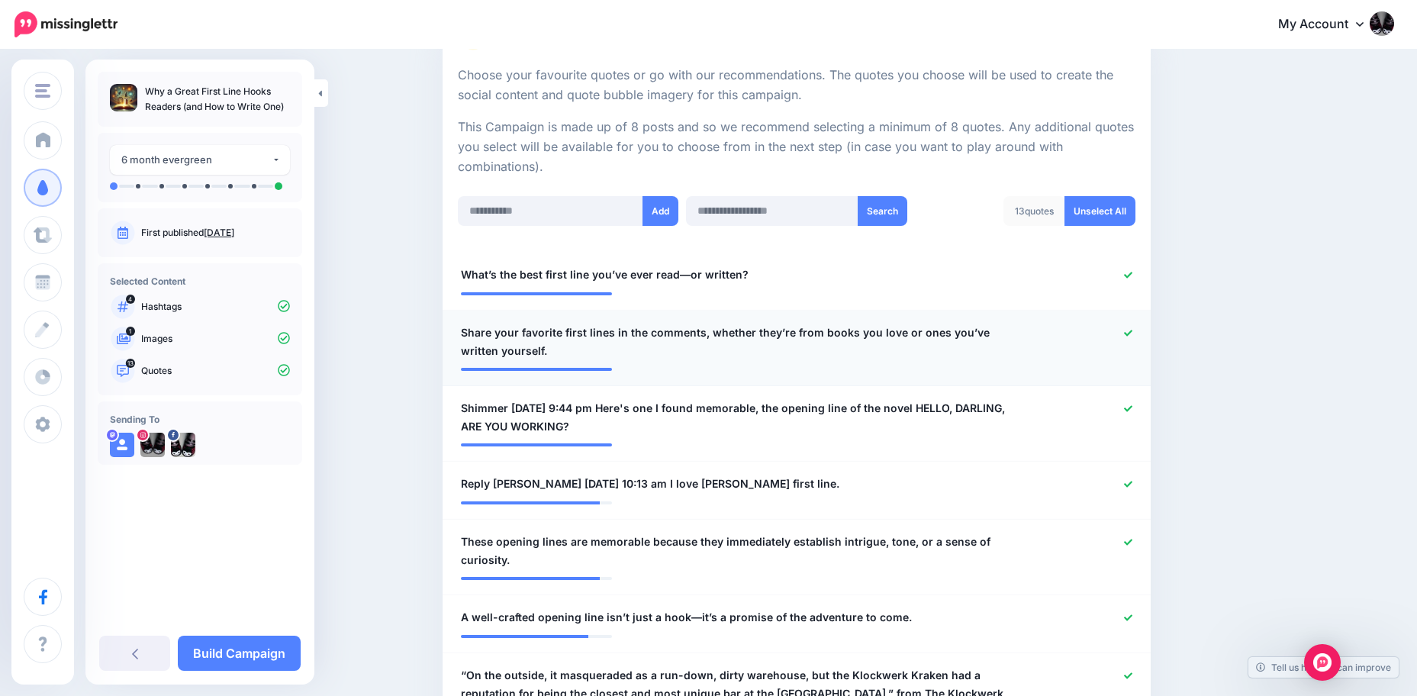
click at [640, 337] on span "Share your favorite first lines in the comments, whether they’re from books you…" at bounding box center [739, 341] width 556 height 37
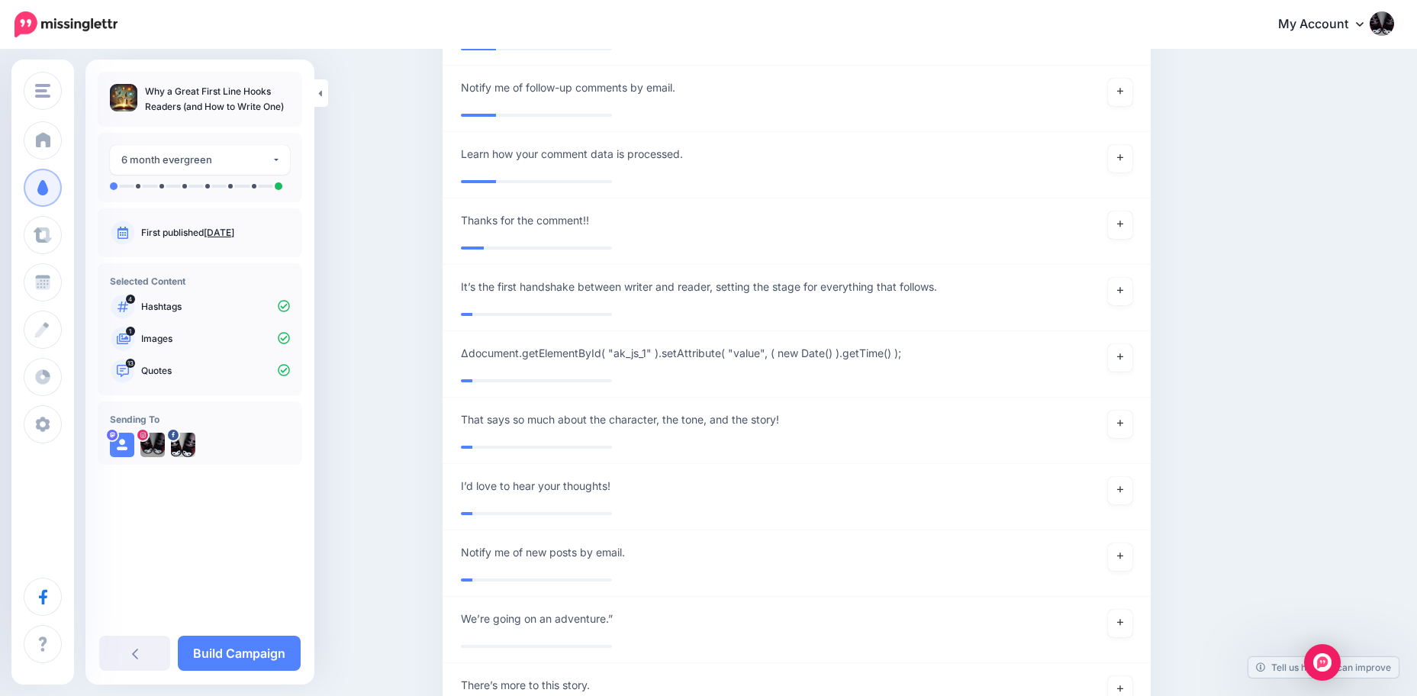
scroll to position [2833, 0]
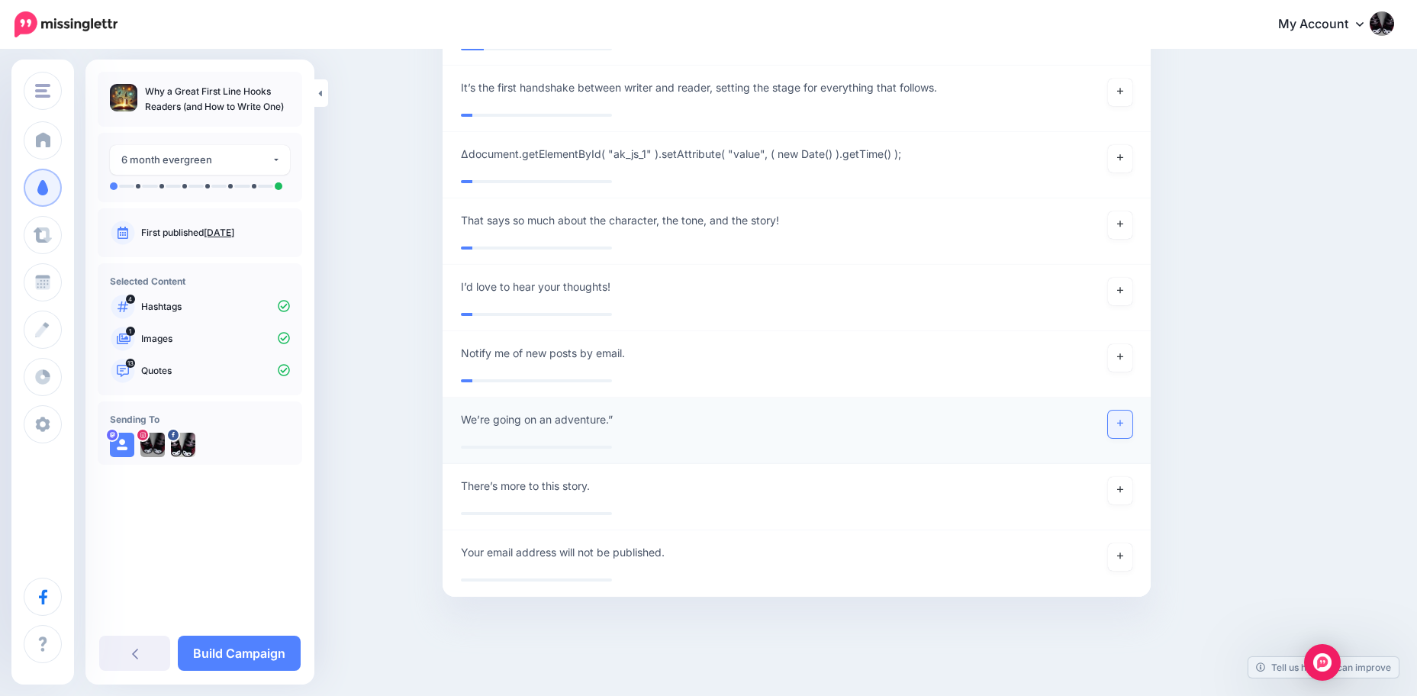
click at [1123, 423] on icon at bounding box center [1120, 423] width 6 height 6
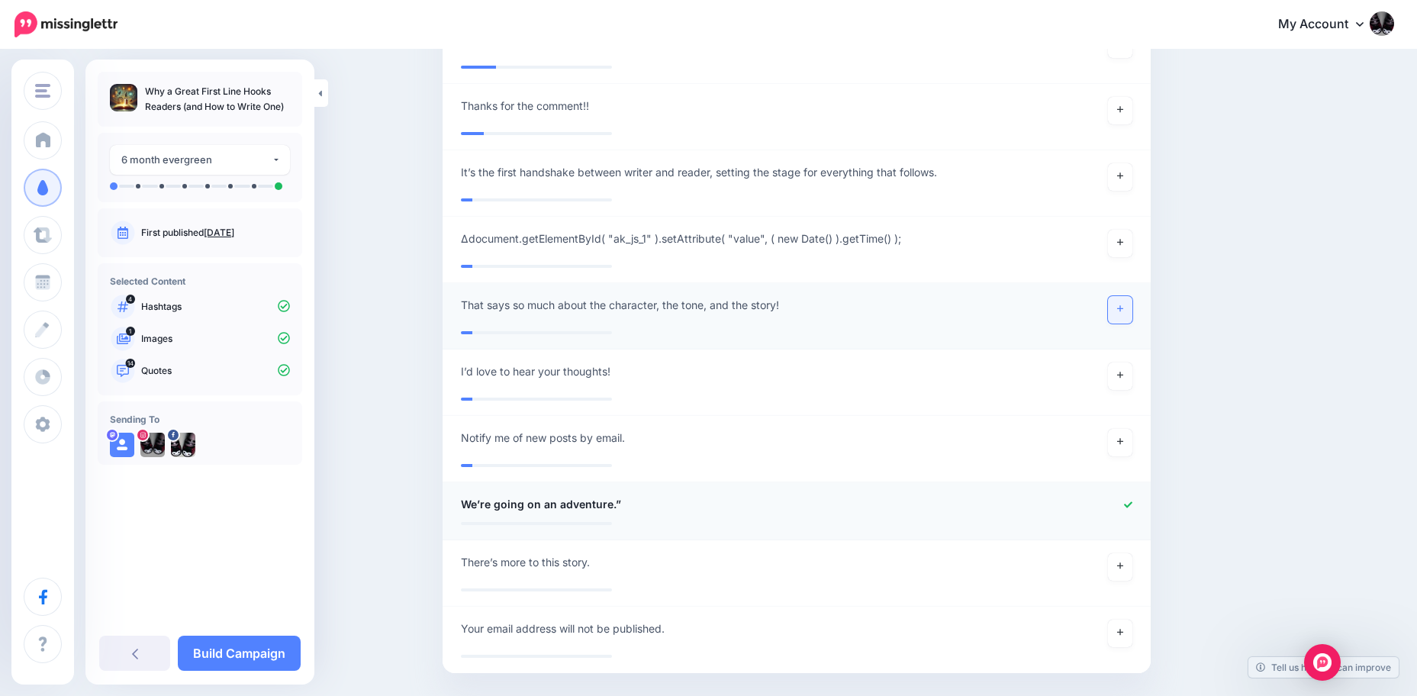
scroll to position [2672, 0]
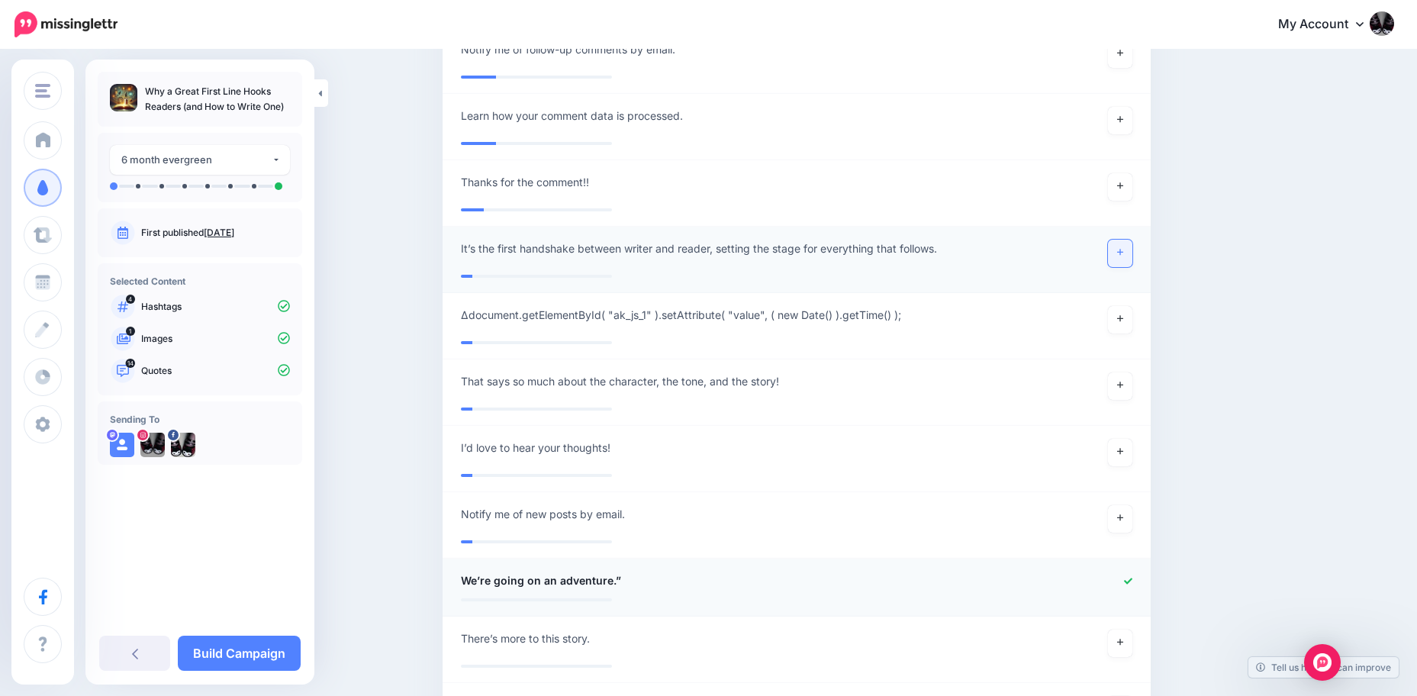
click at [1124, 259] on link at bounding box center [1120, 253] width 24 height 27
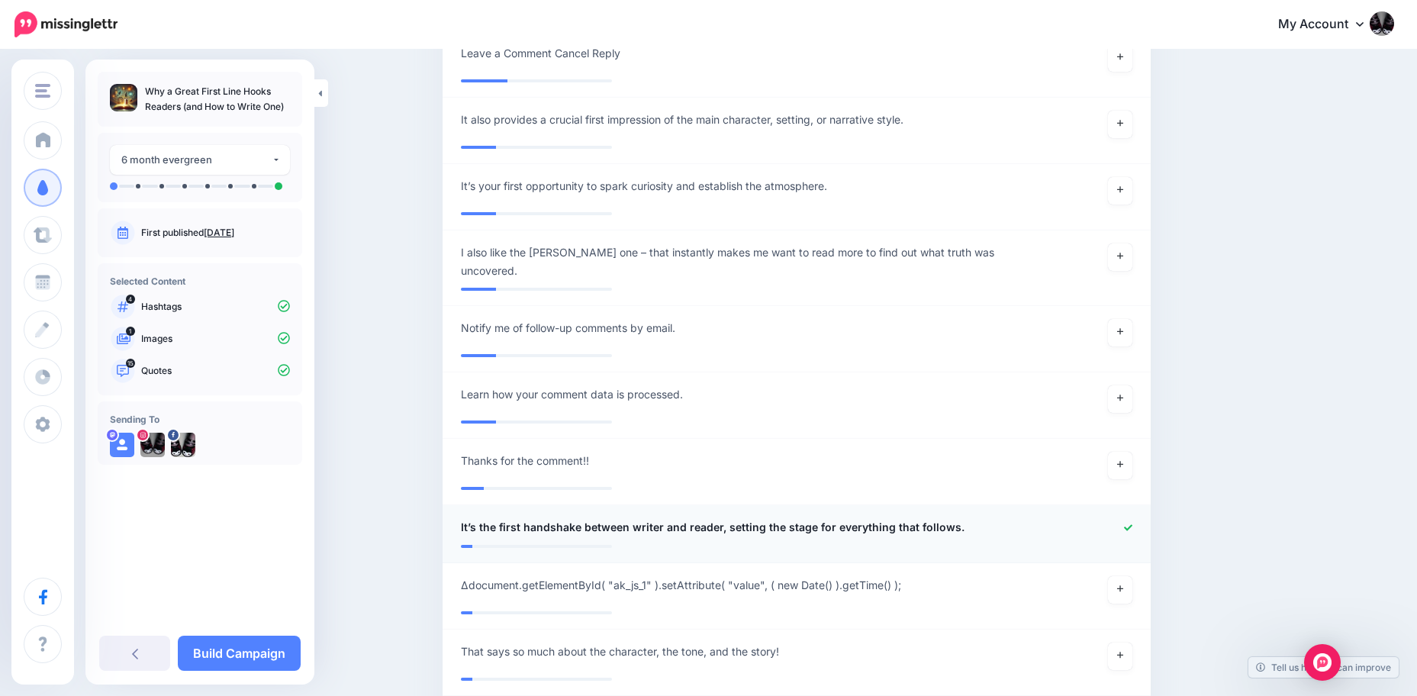
scroll to position [2367, 0]
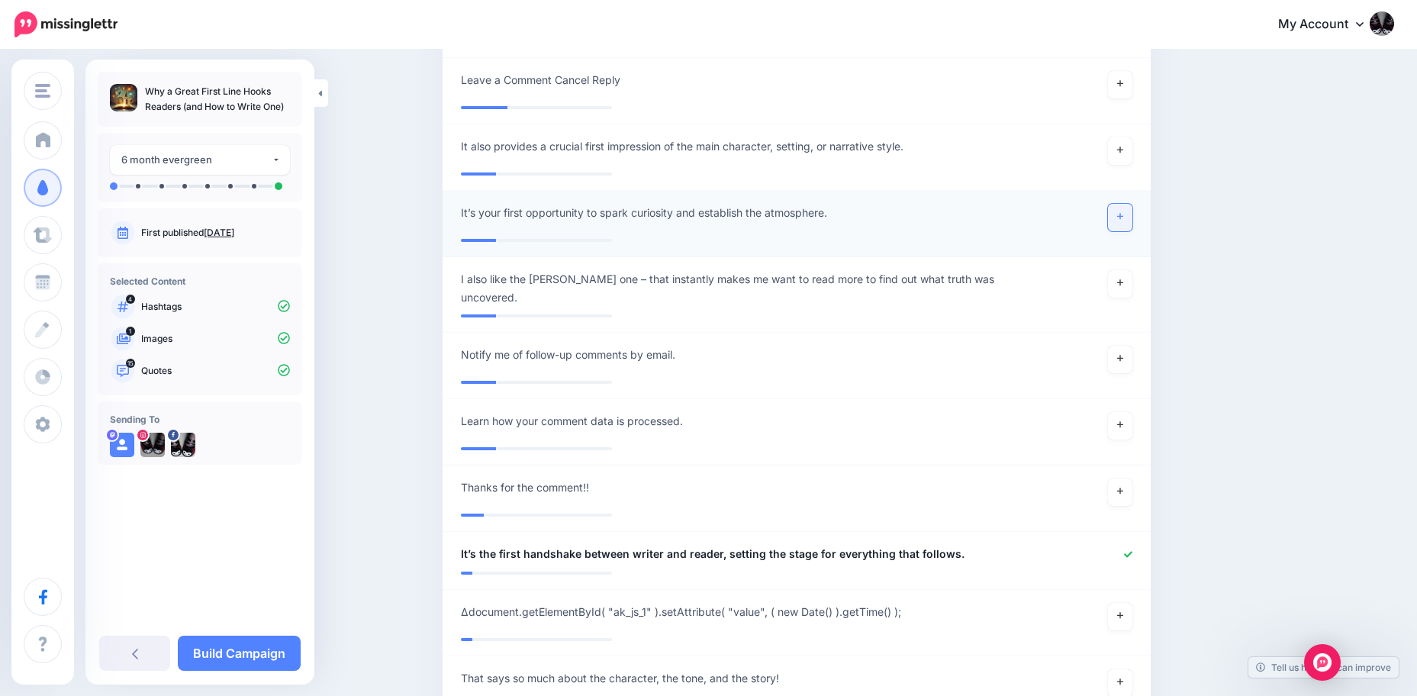
click at [1123, 217] on icon at bounding box center [1120, 217] width 6 height 6
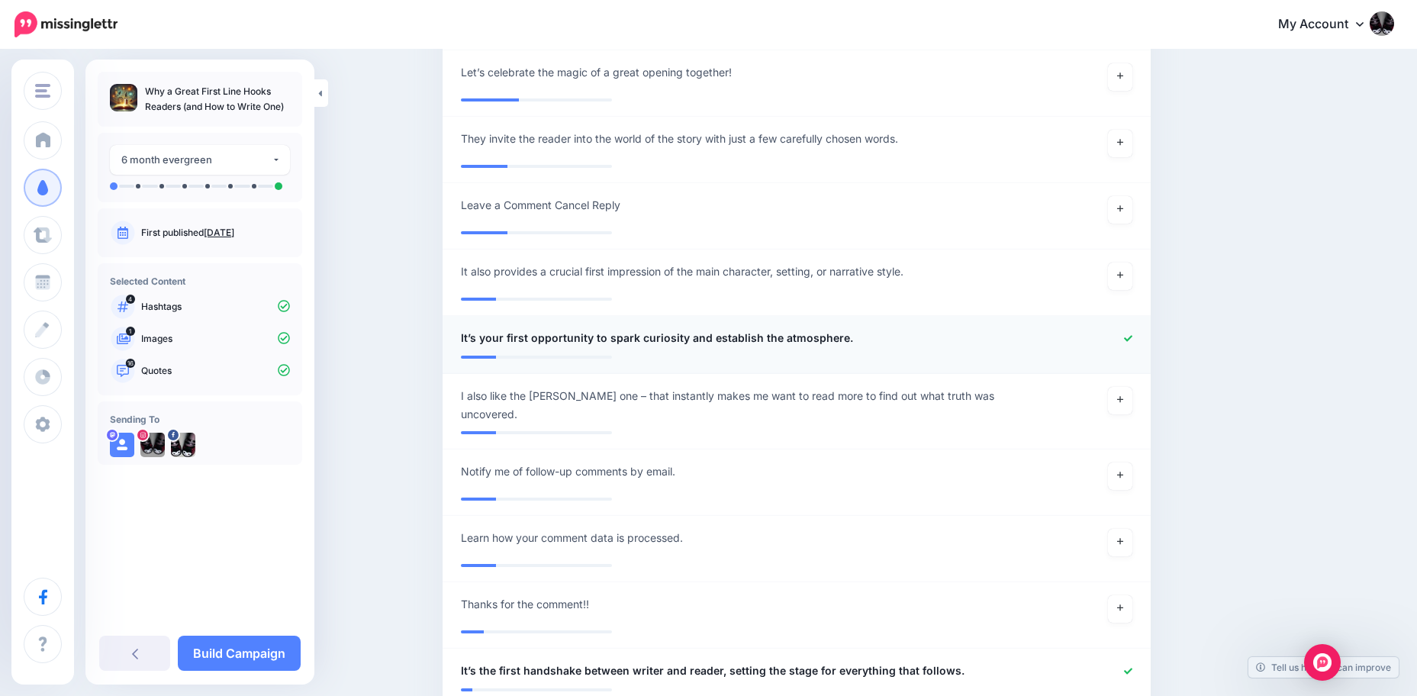
scroll to position [2214, 0]
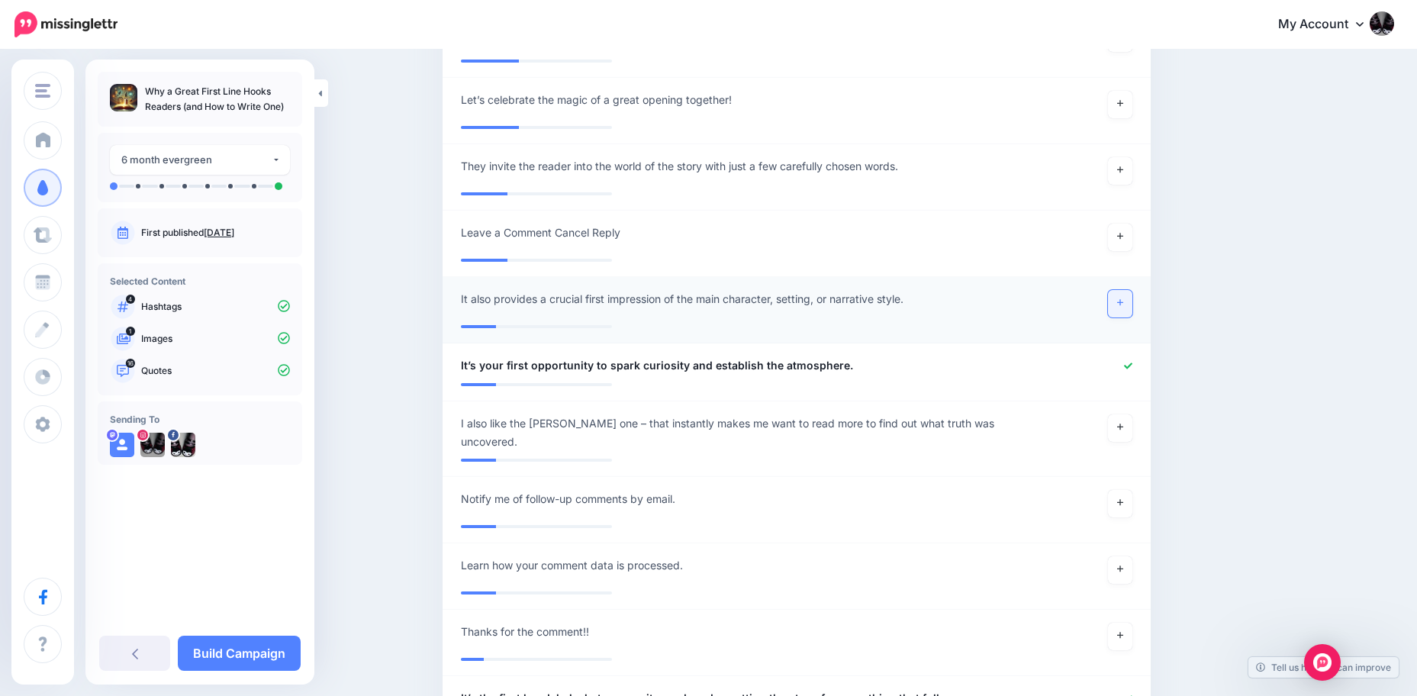
click at [1132, 297] on link at bounding box center [1120, 303] width 24 height 27
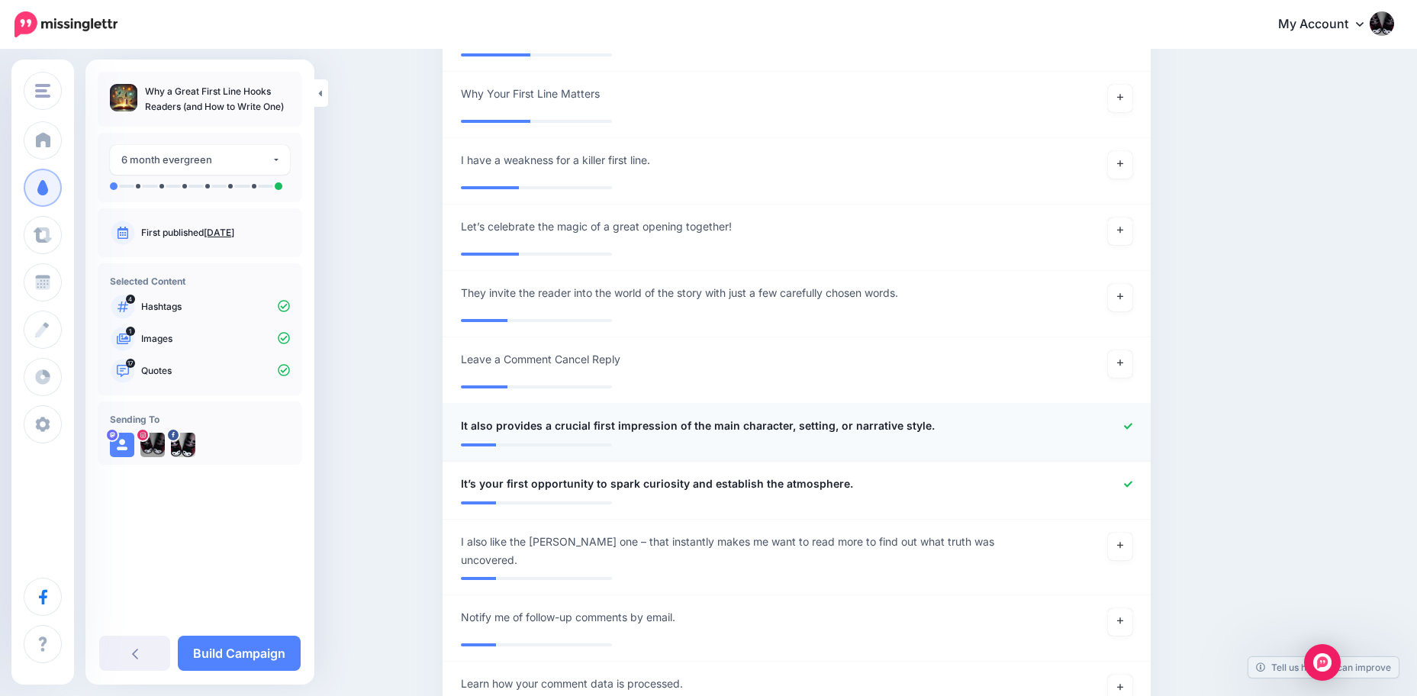
scroll to position [2062, 0]
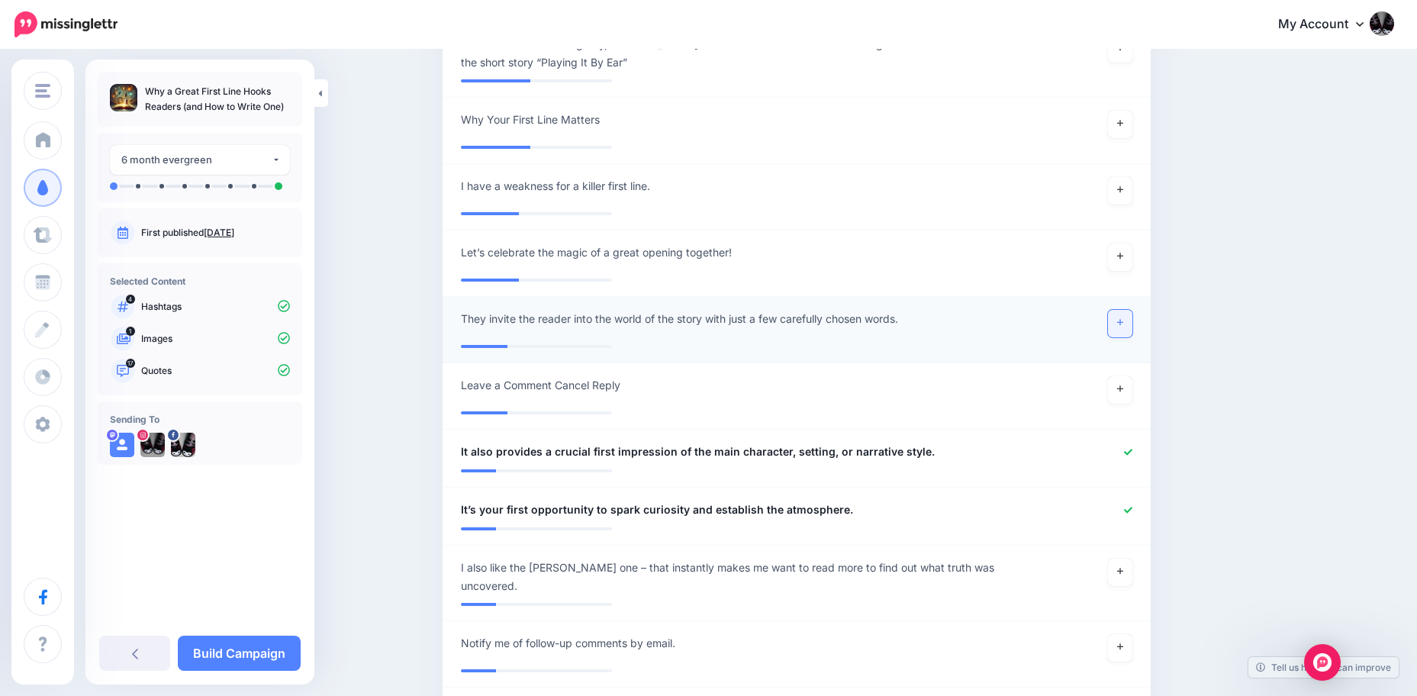
click at [1129, 320] on link at bounding box center [1120, 323] width 24 height 27
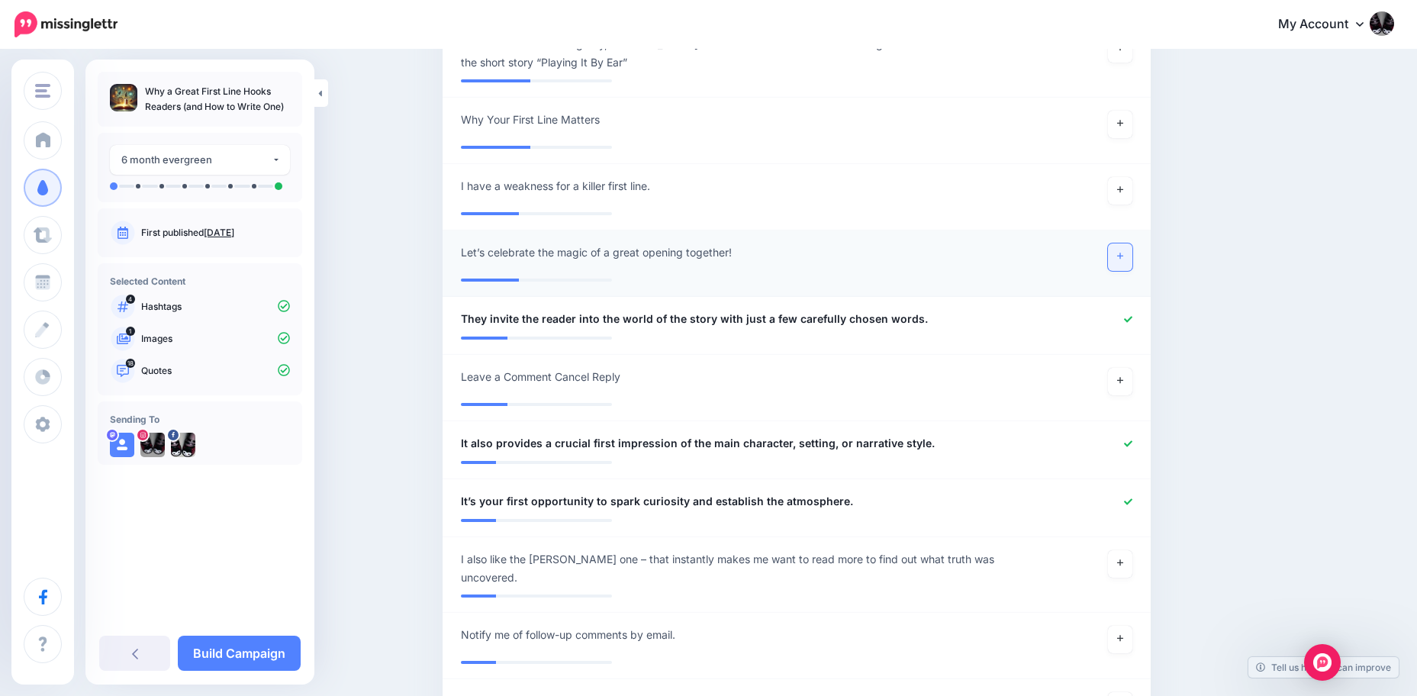
click at [1129, 250] on link at bounding box center [1120, 256] width 24 height 27
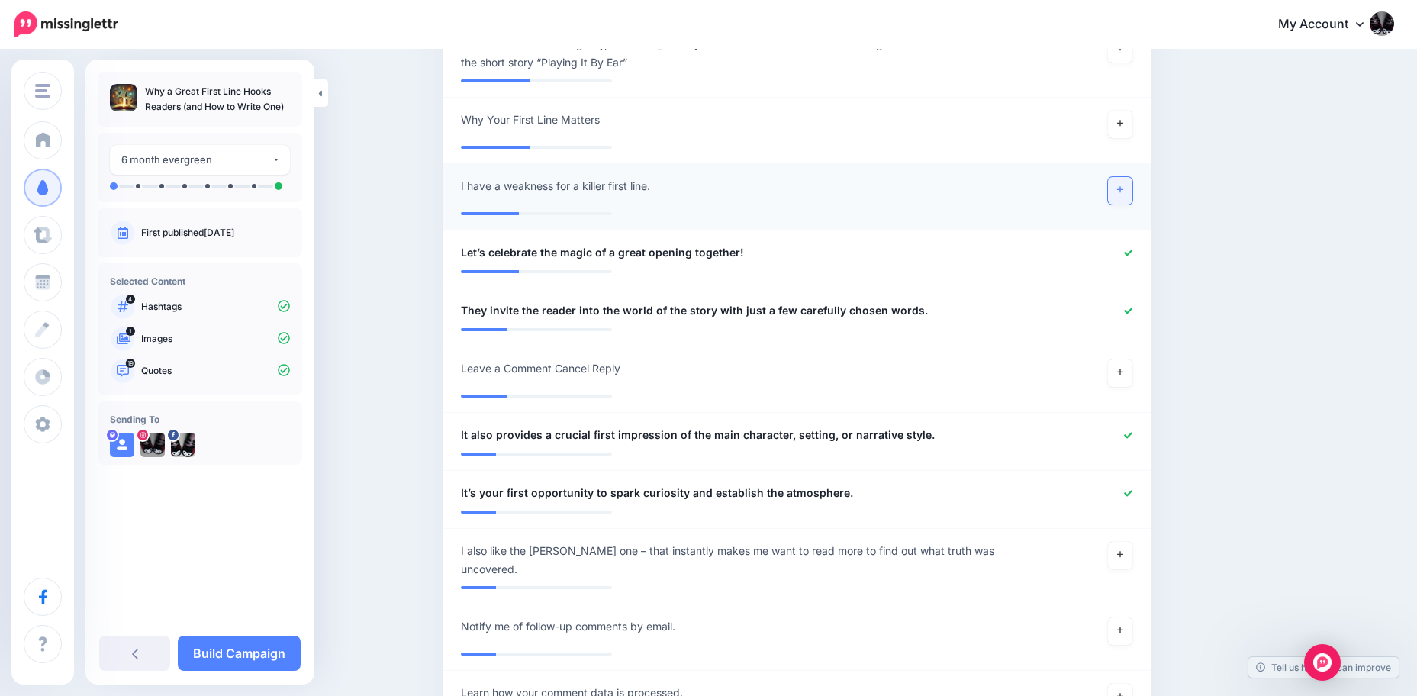
click at [1130, 183] on link at bounding box center [1120, 190] width 24 height 27
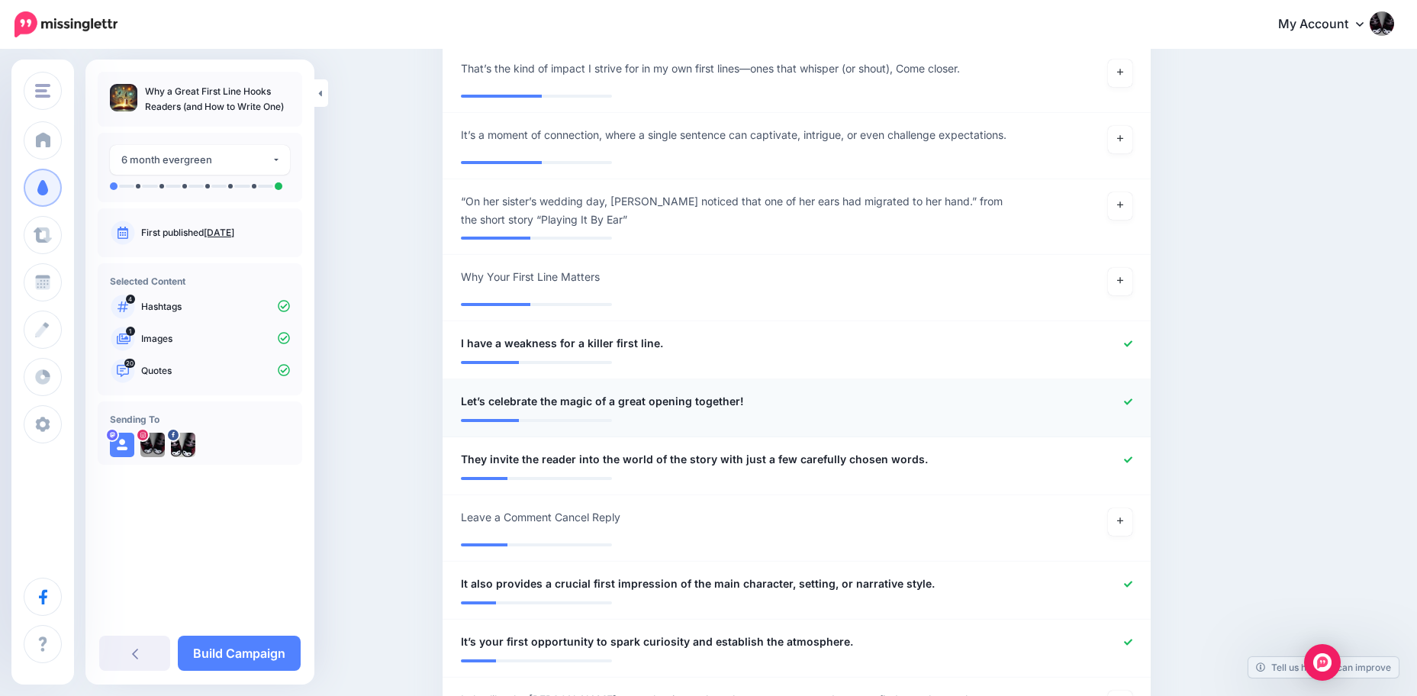
scroll to position [1833, 0]
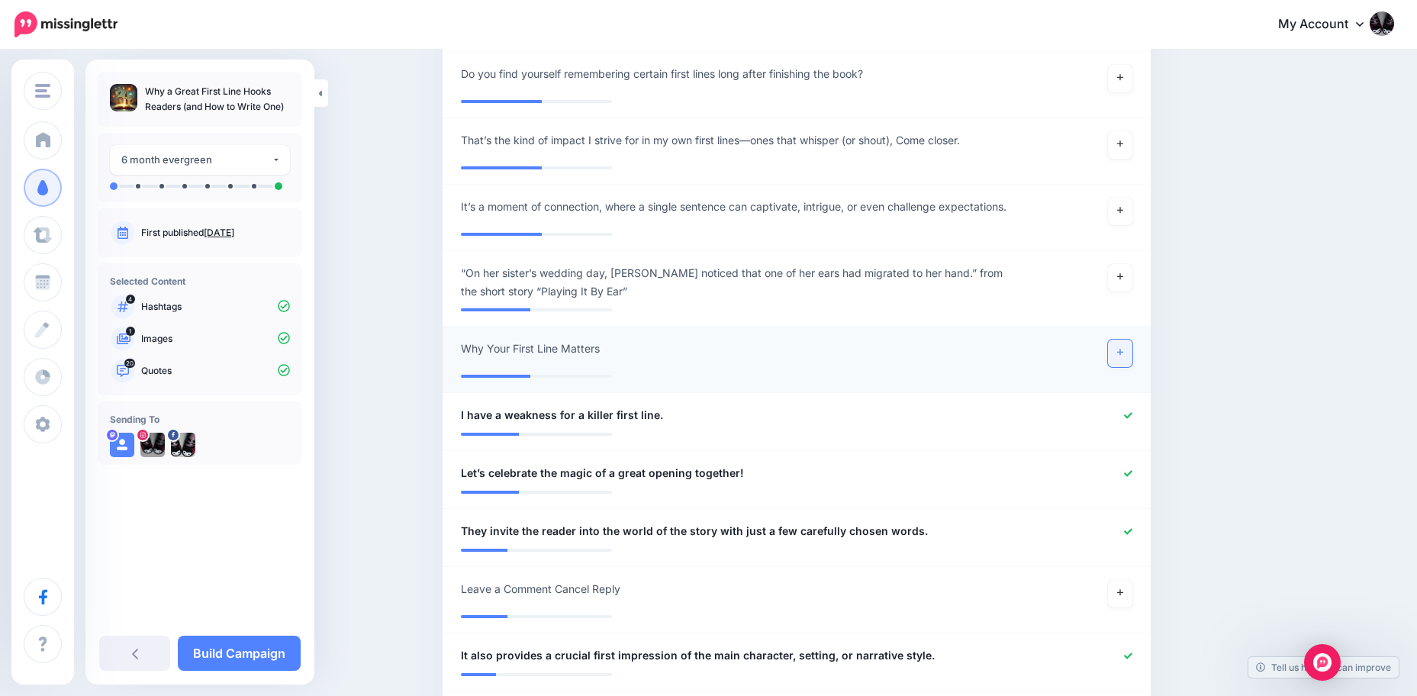
click at [1124, 357] on link at bounding box center [1120, 352] width 24 height 27
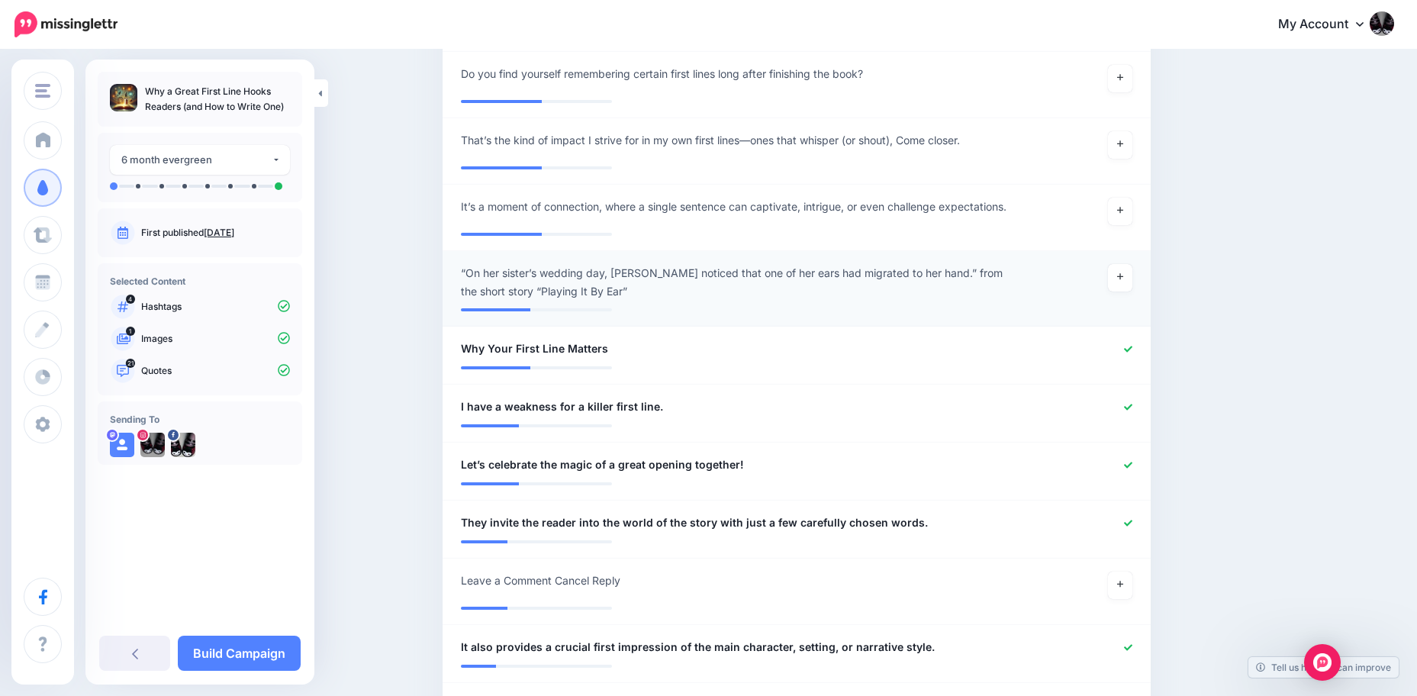
scroll to position [1757, 0]
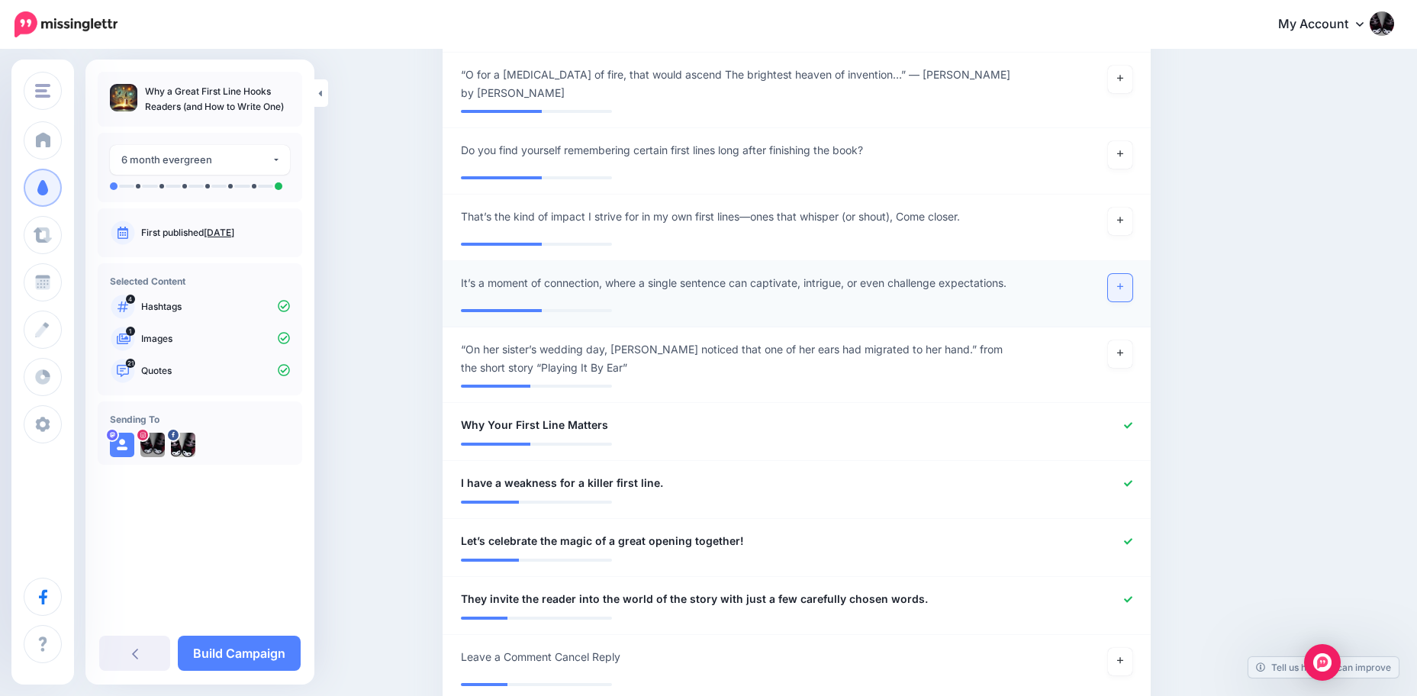
click at [1132, 286] on link at bounding box center [1120, 287] width 24 height 27
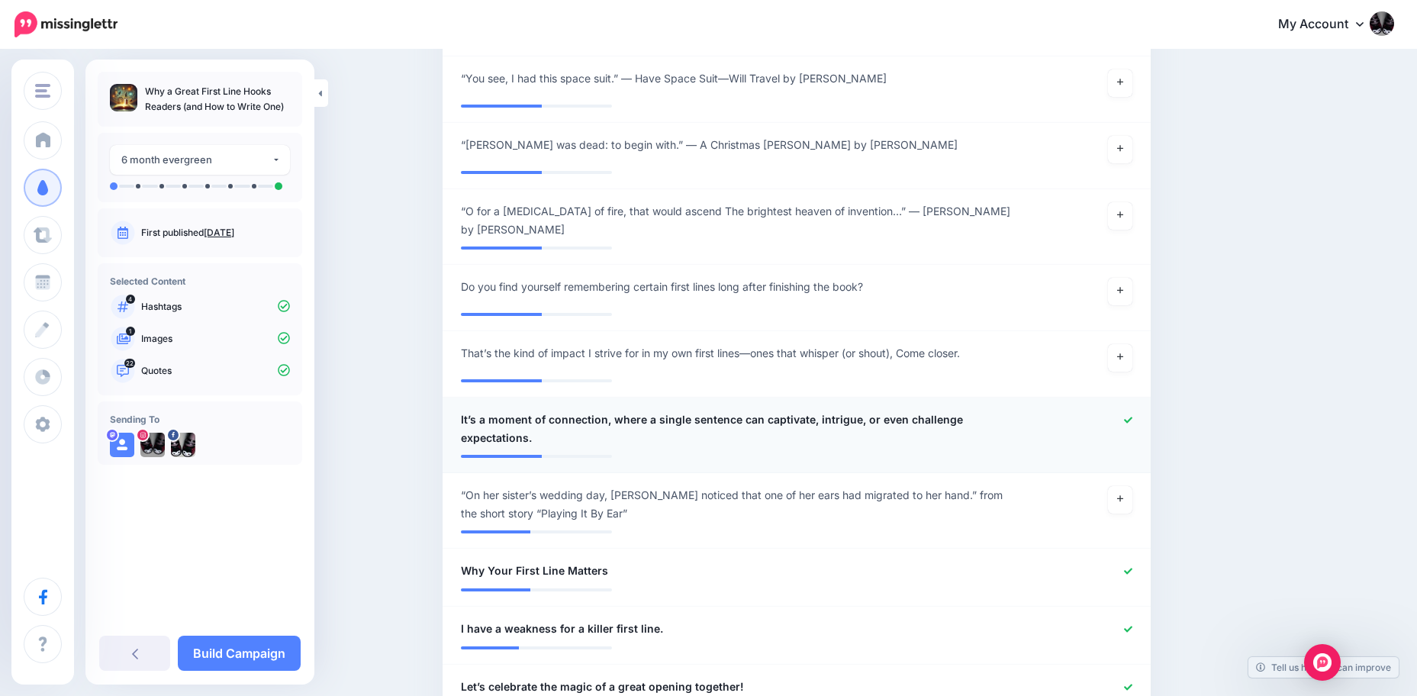
scroll to position [1604, 0]
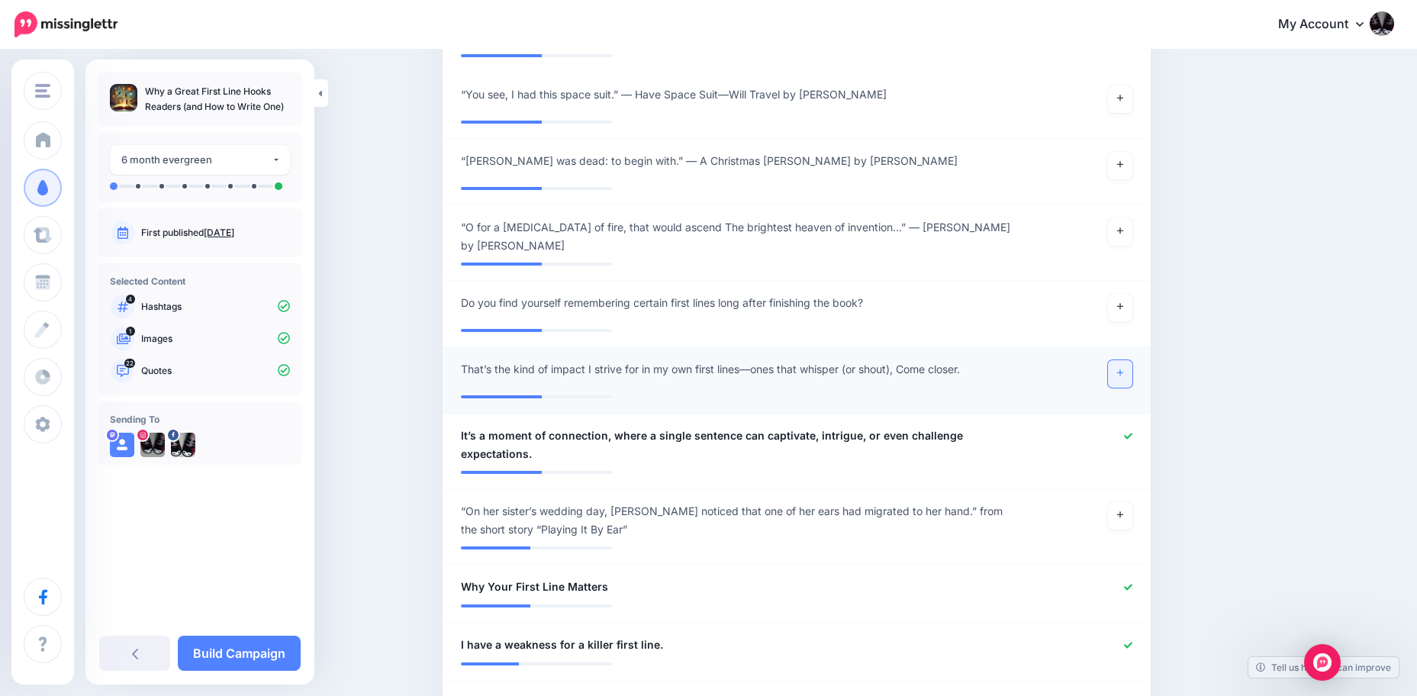
click at [1123, 373] on icon at bounding box center [1120, 373] width 6 height 6
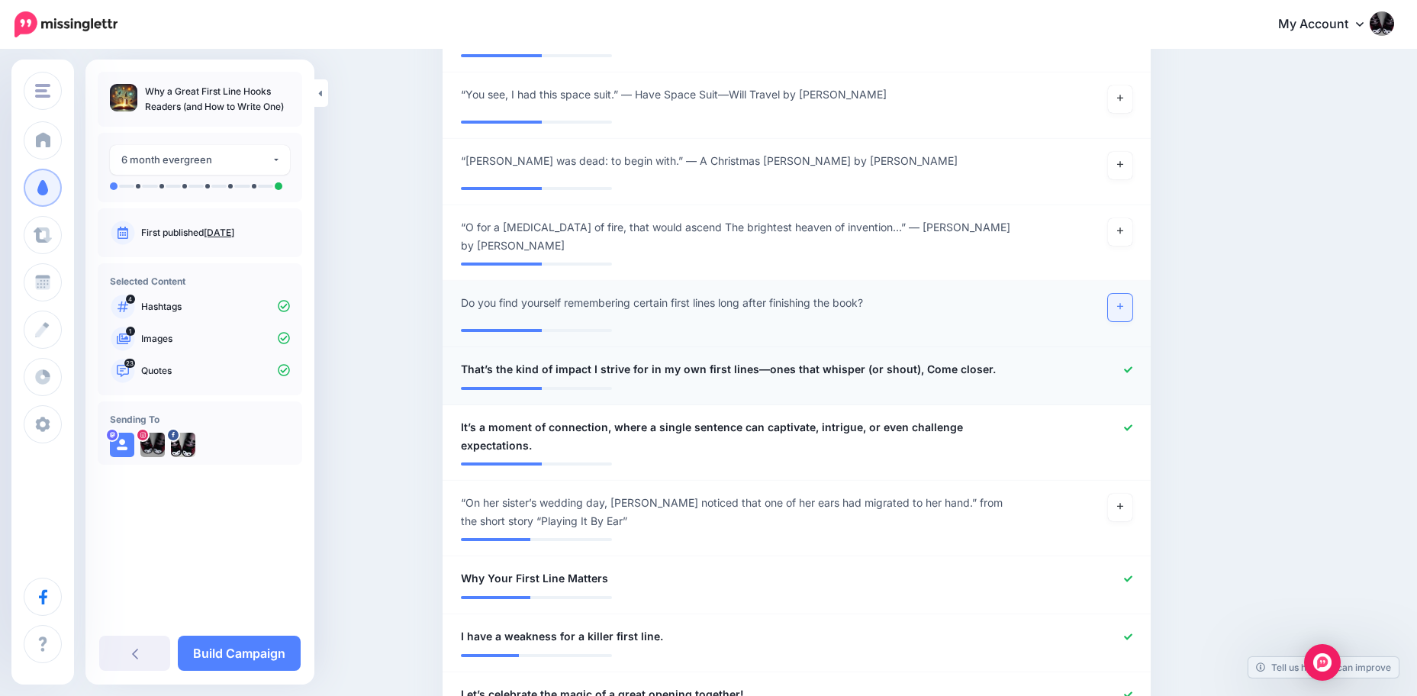
click at [1123, 309] on icon at bounding box center [1120, 306] width 6 height 8
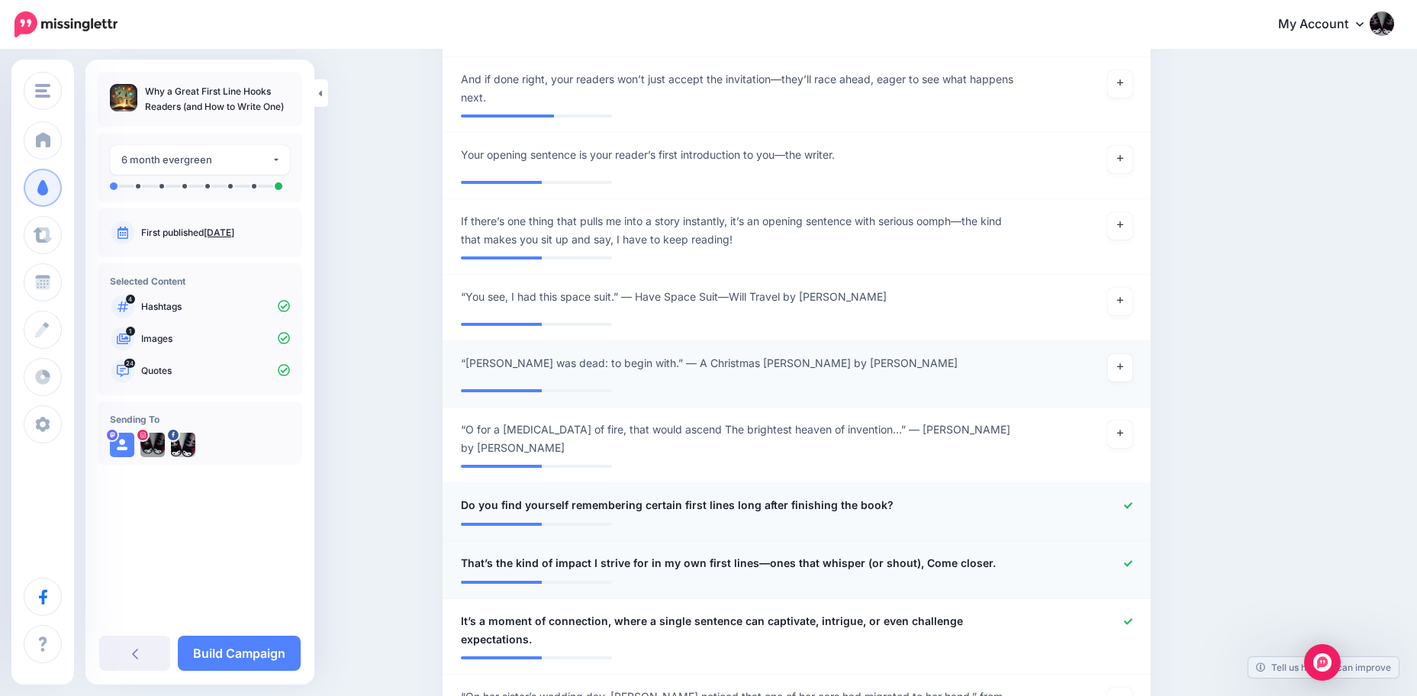
scroll to position [1375, 0]
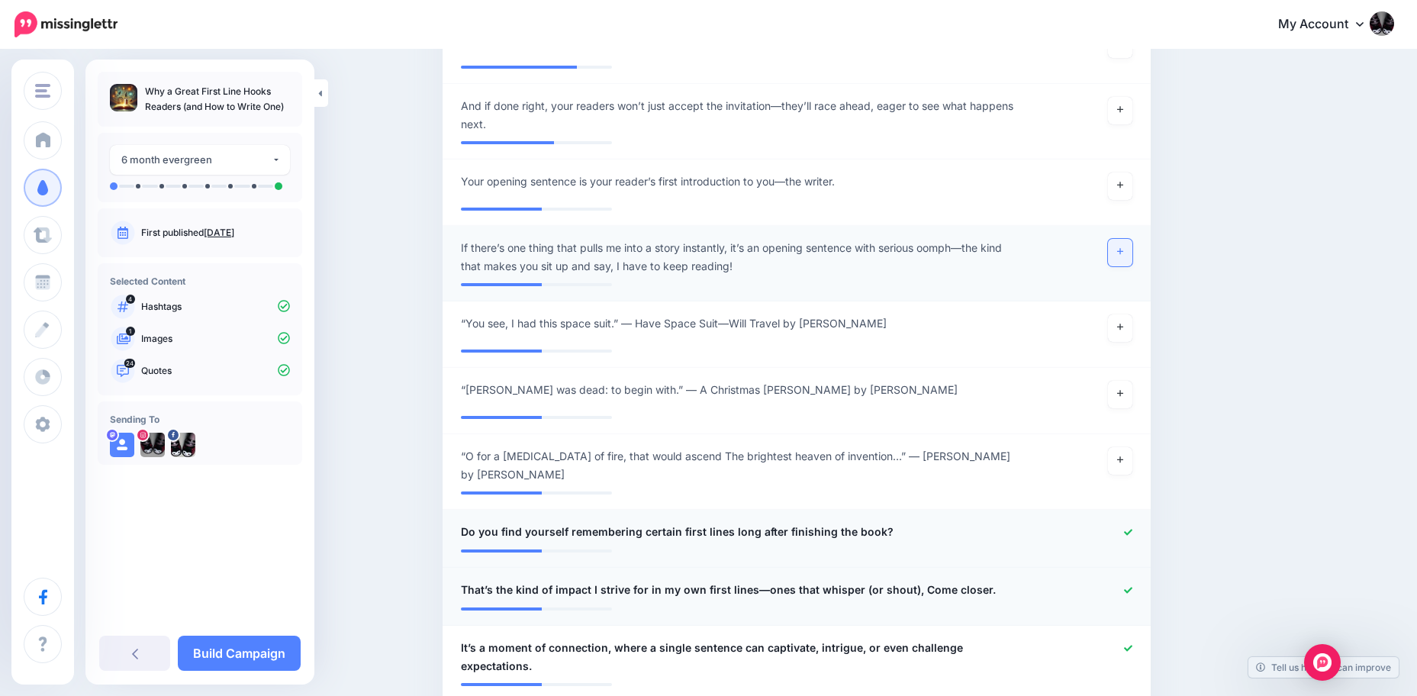
click at [1123, 252] on icon at bounding box center [1120, 251] width 6 height 8
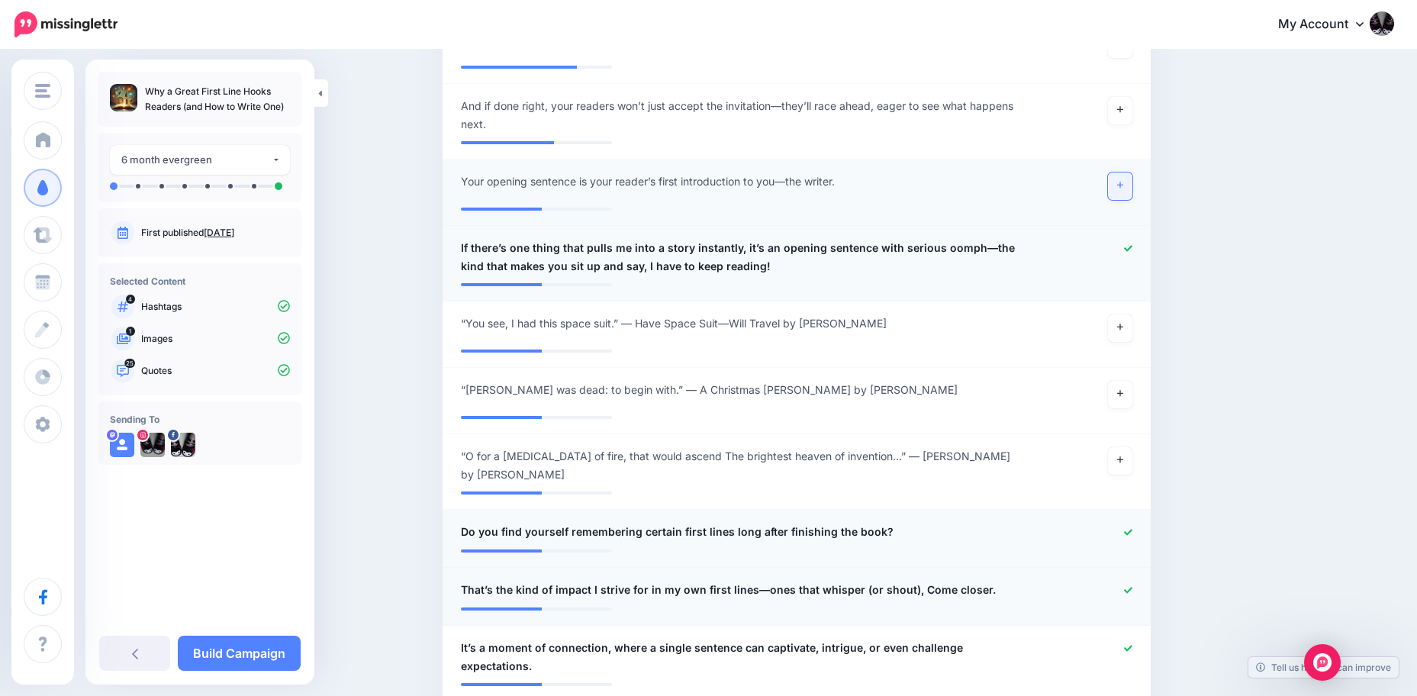
click at [1123, 186] on icon at bounding box center [1120, 185] width 6 height 8
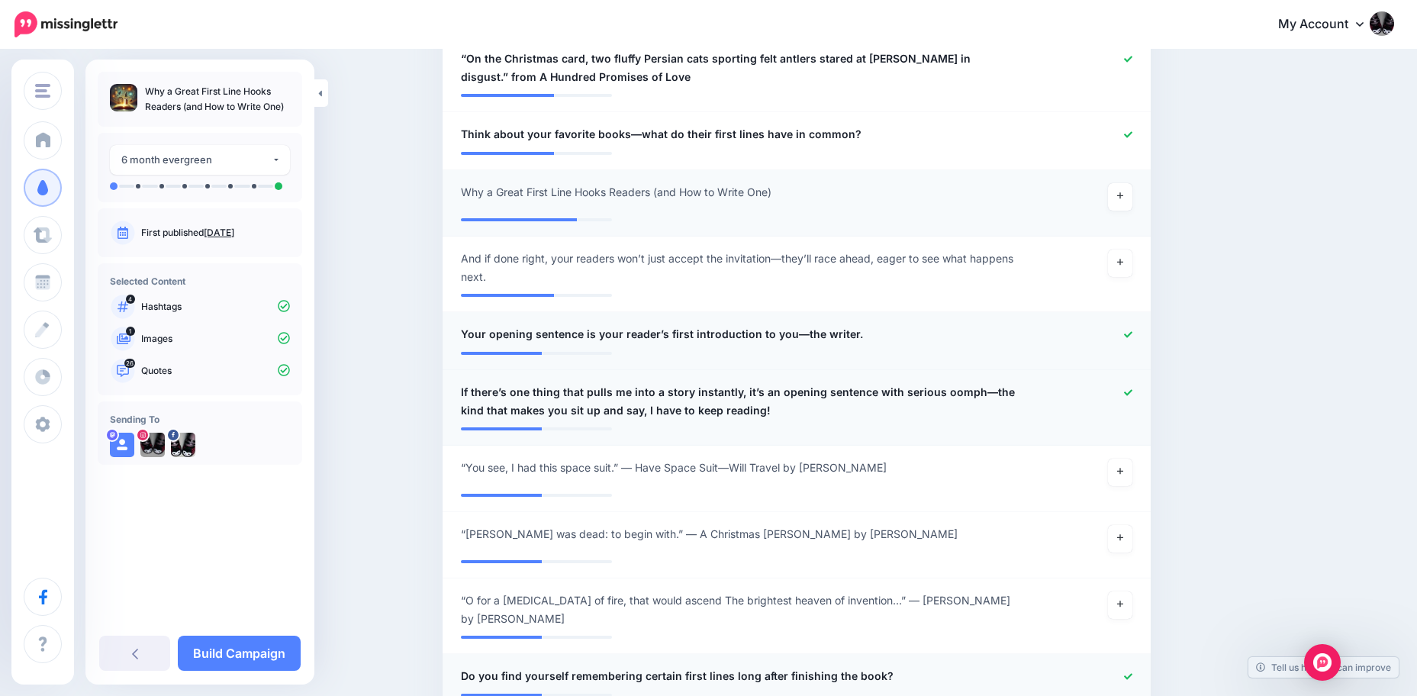
scroll to position [1147, 0]
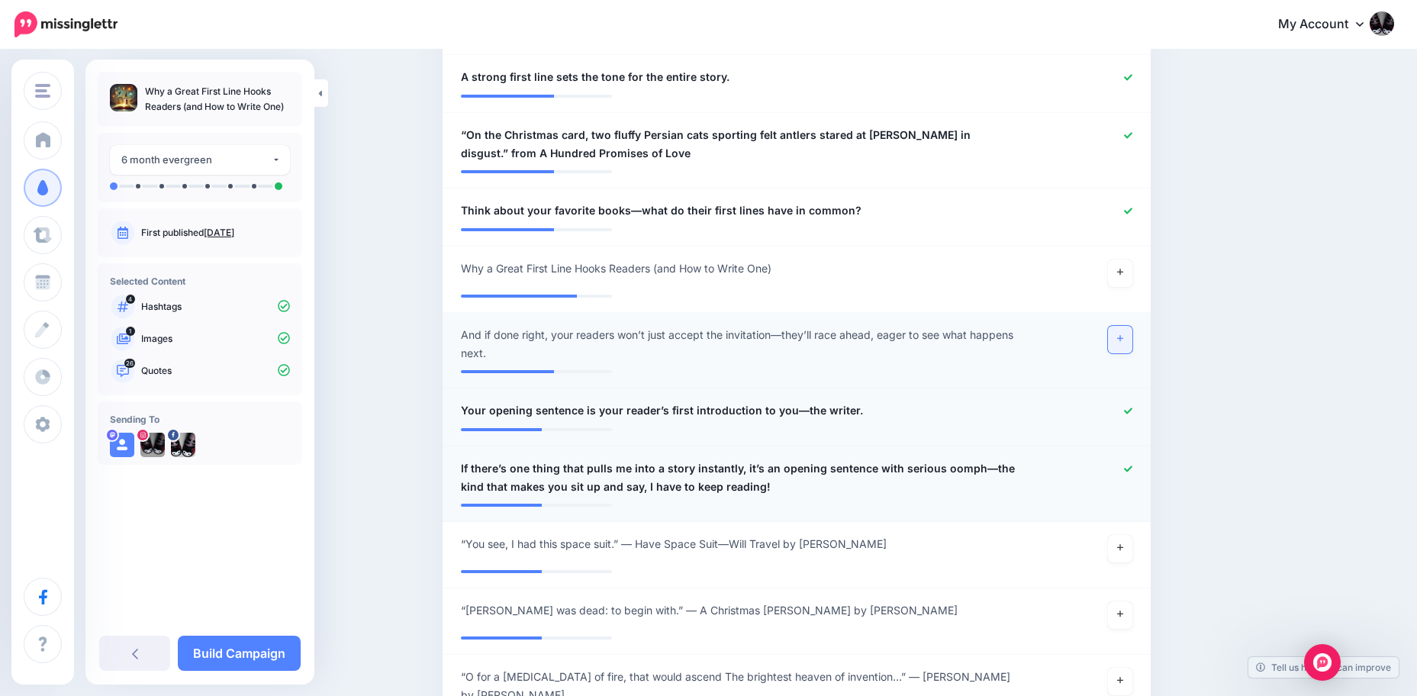
click at [1130, 336] on link at bounding box center [1120, 339] width 24 height 27
click at [1132, 271] on link at bounding box center [1120, 272] width 24 height 27
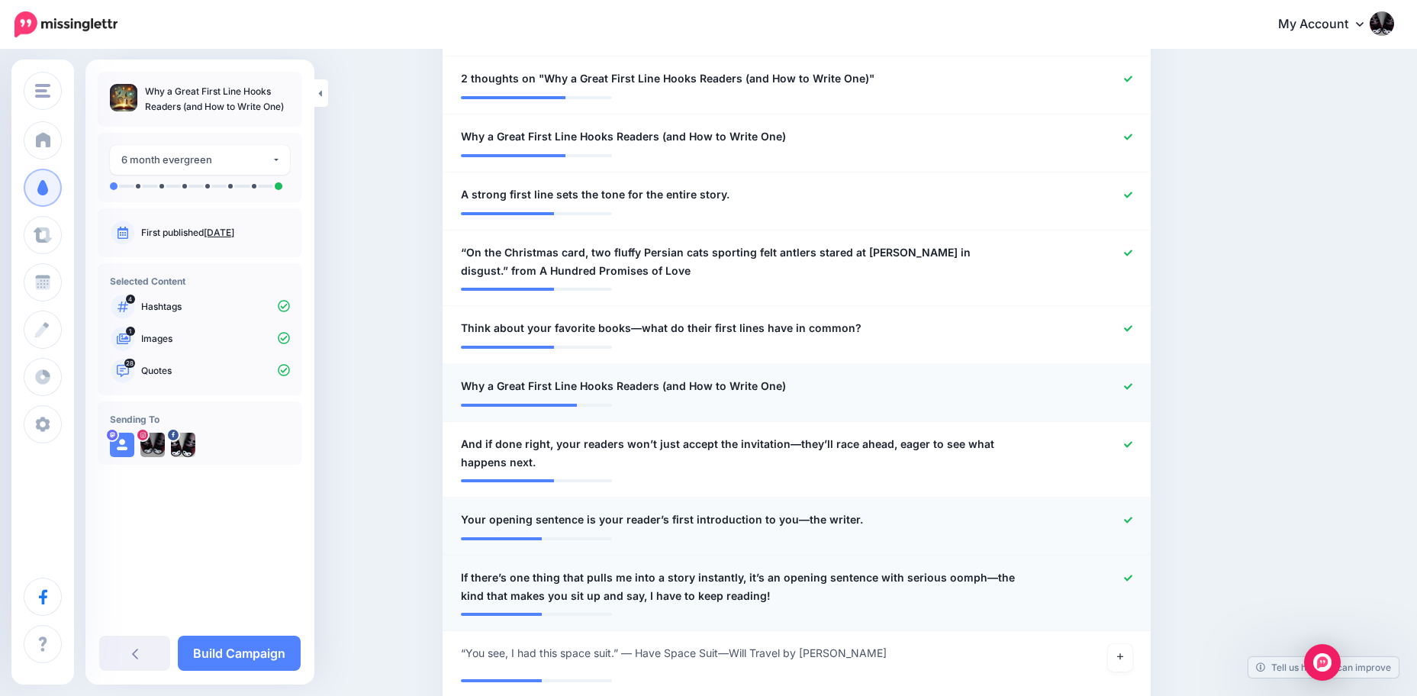
scroll to position [994, 0]
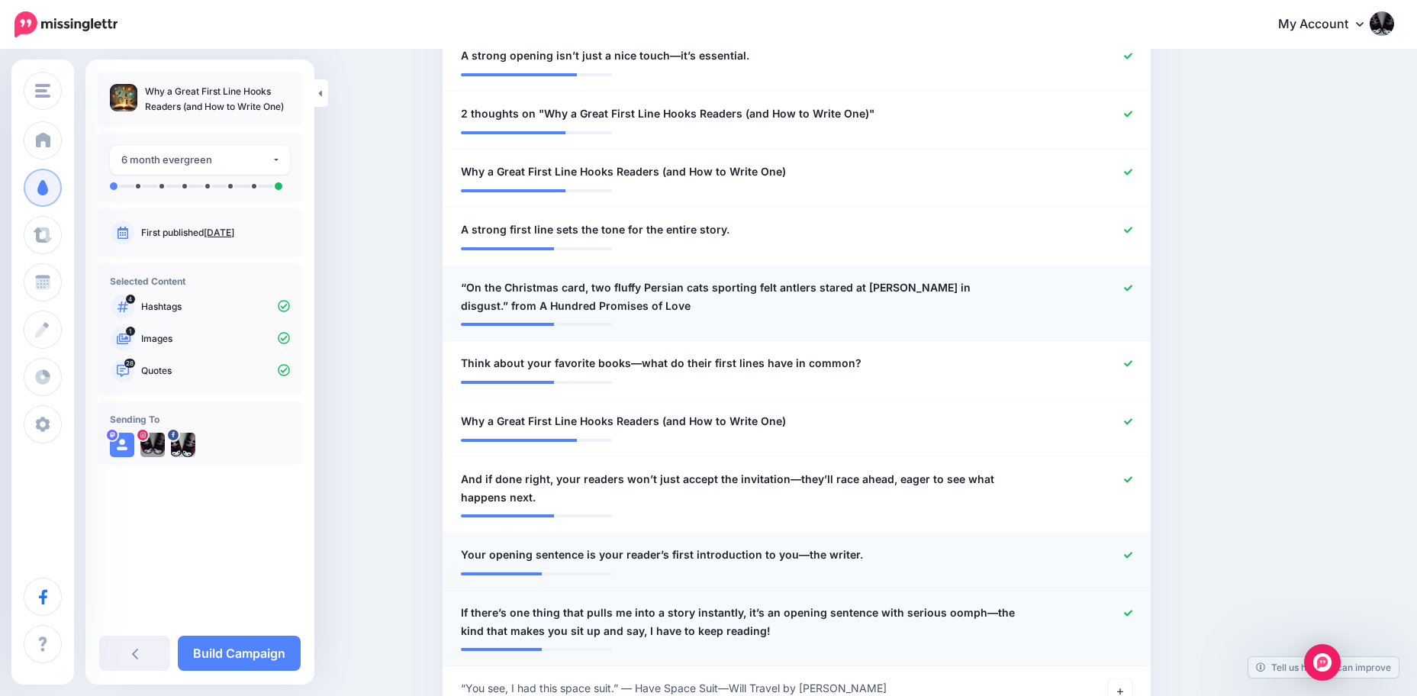
click at [1028, 301] on div "**********" at bounding box center [738, 296] width 579 height 37
click at [1136, 282] on div at bounding box center [1086, 296] width 116 height 37
click at [1132, 287] on icon at bounding box center [1128, 288] width 8 height 8
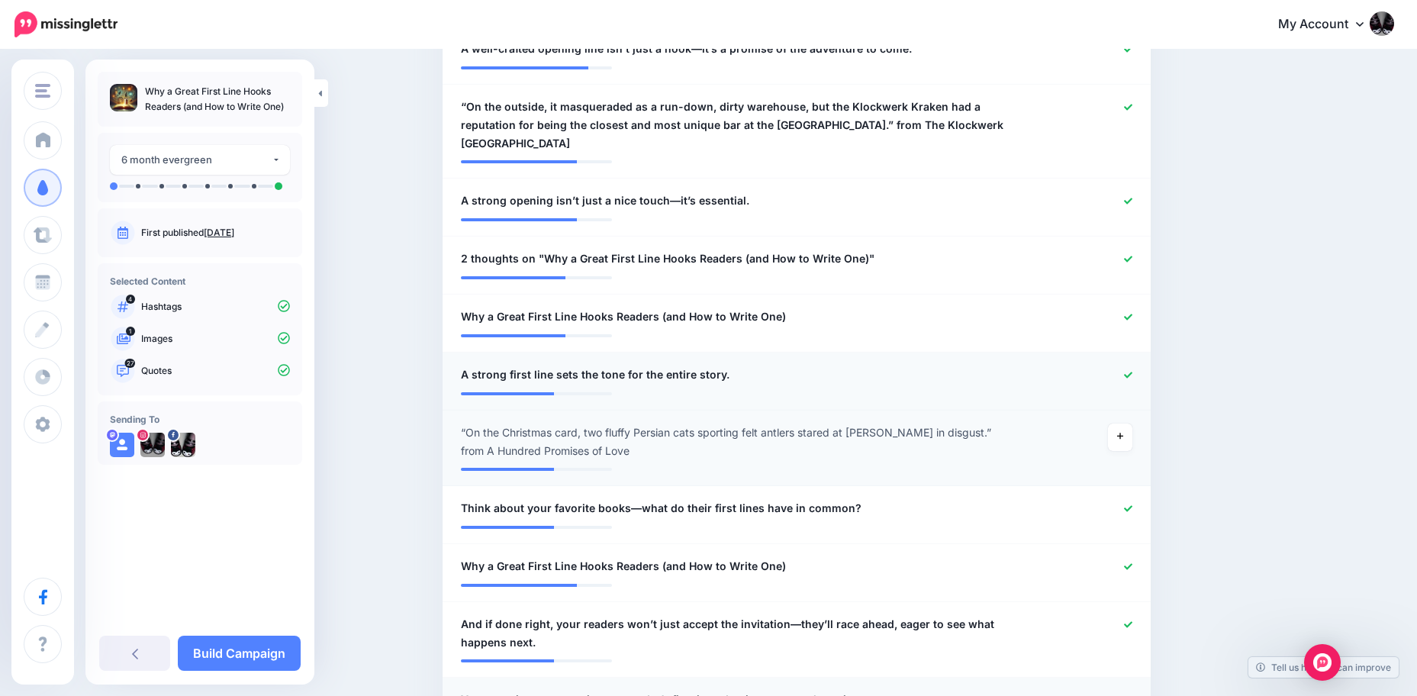
scroll to position [841, 0]
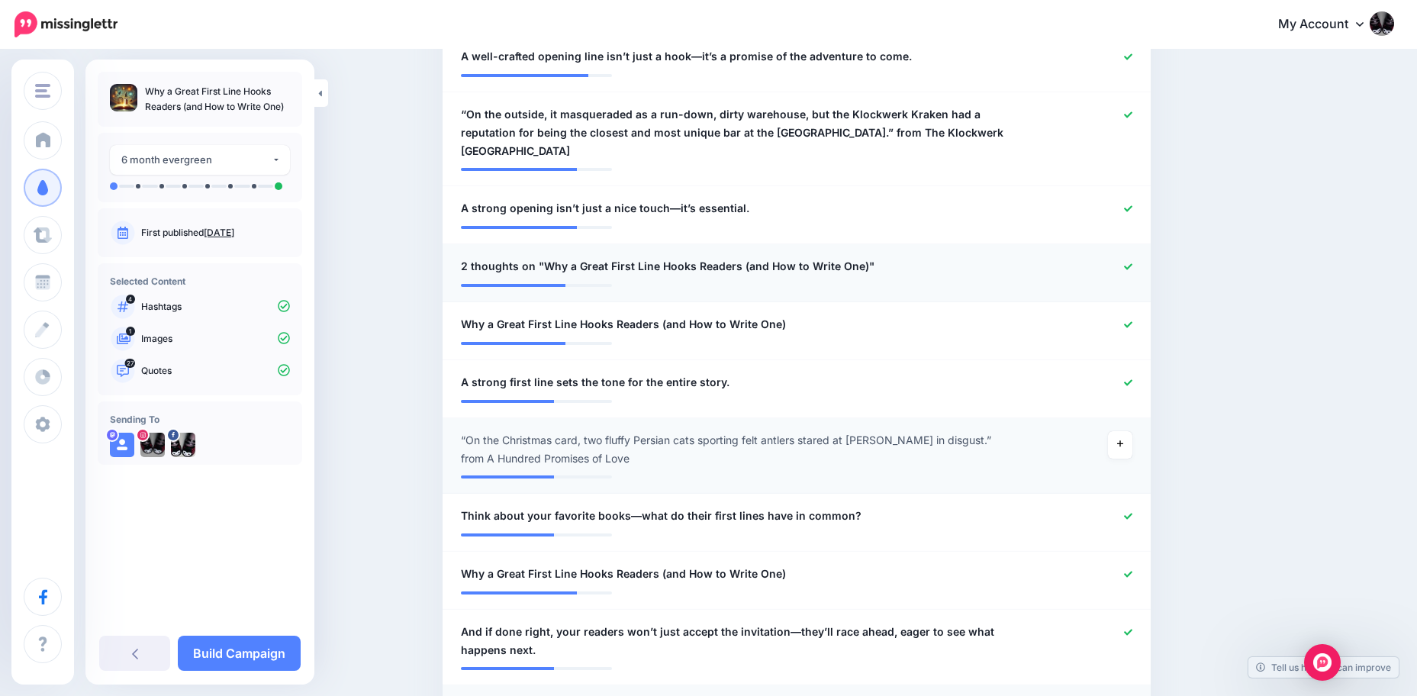
click at [1132, 264] on icon at bounding box center [1128, 266] width 8 height 8
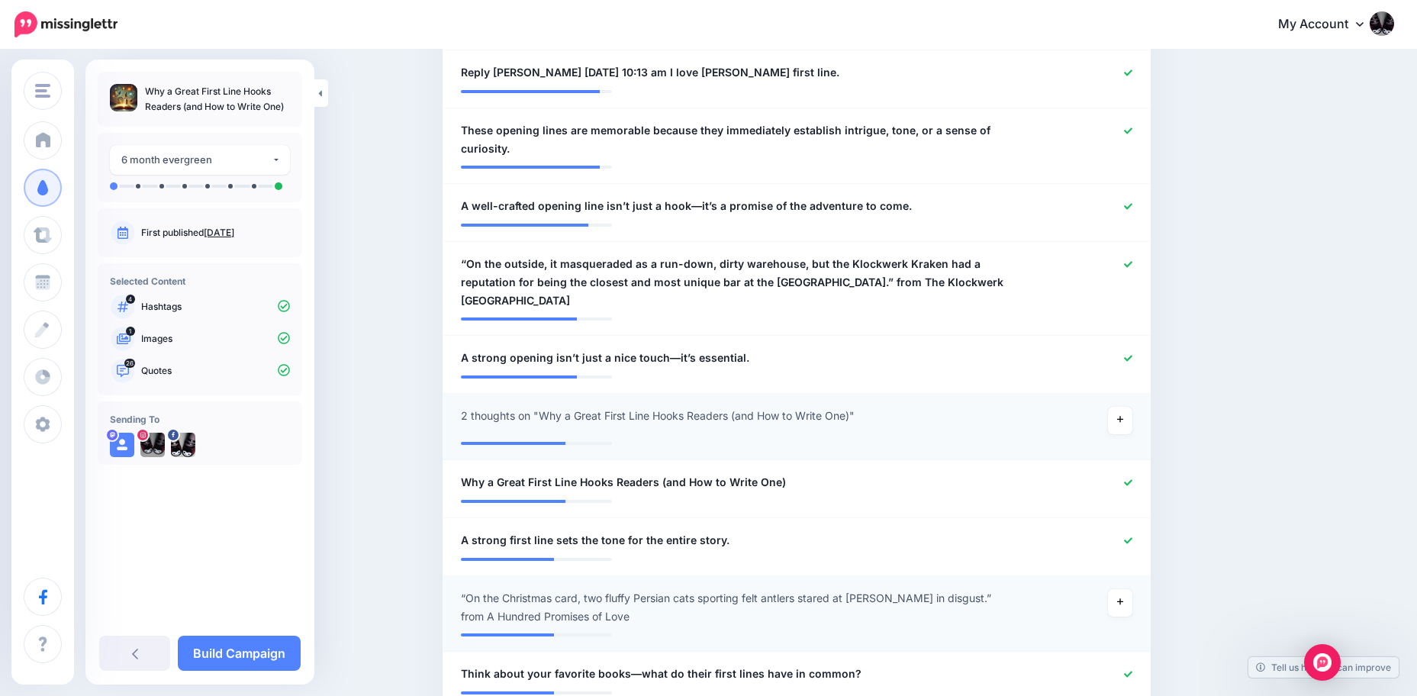
scroll to position [689, 0]
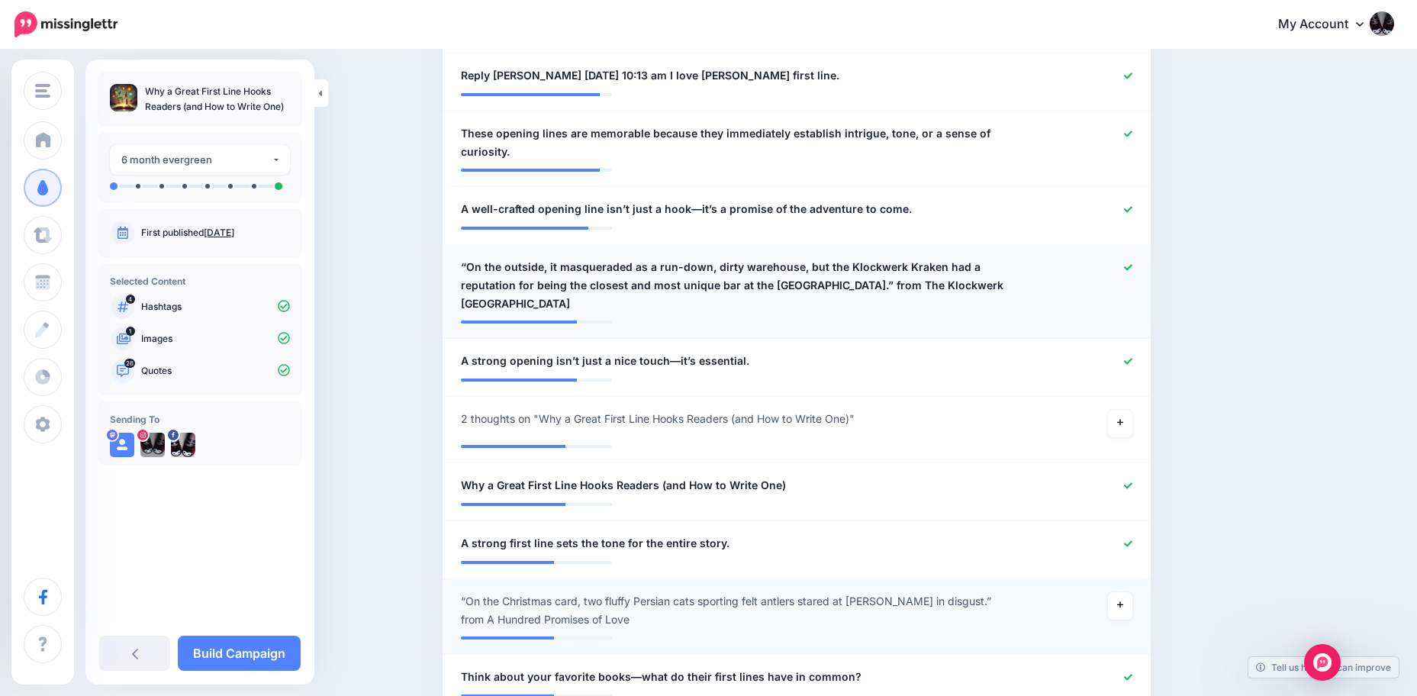
click at [1132, 266] on icon at bounding box center [1128, 267] width 8 height 8
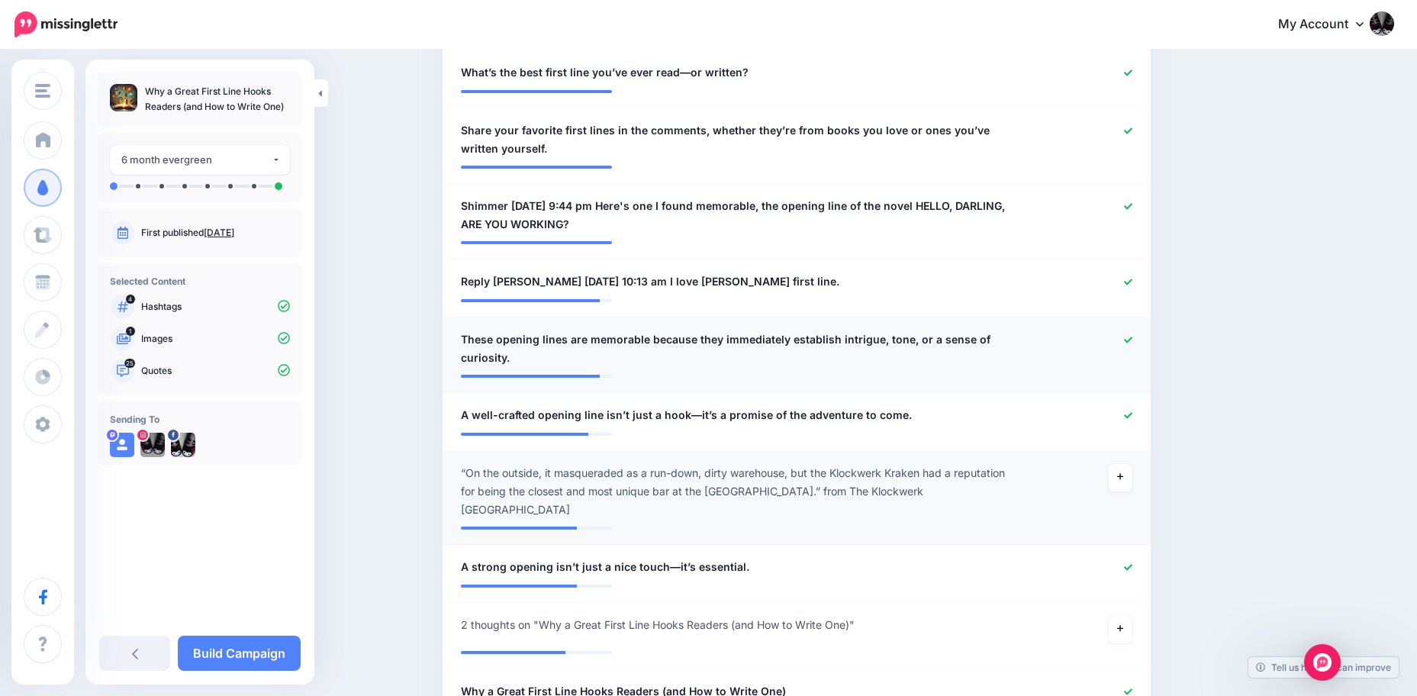
scroll to position [460, 0]
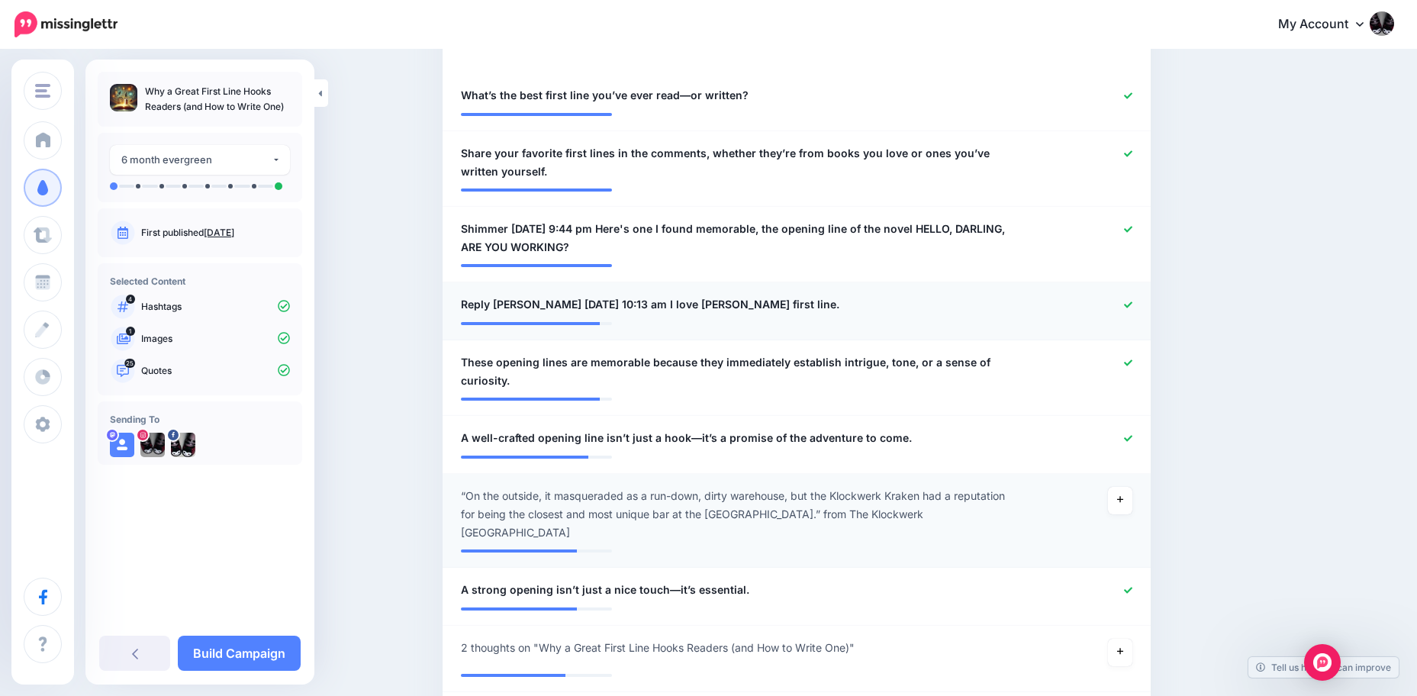
click at [1132, 301] on icon at bounding box center [1128, 305] width 8 height 8
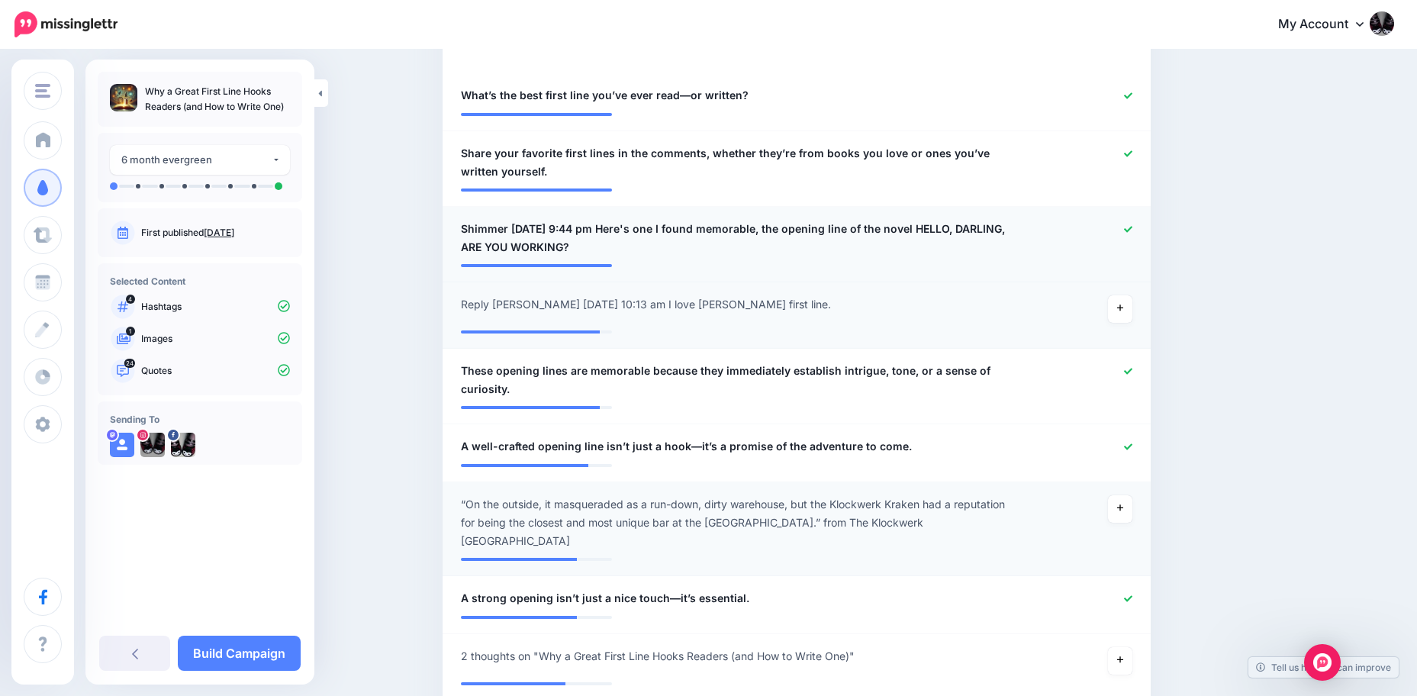
click at [1132, 227] on icon at bounding box center [1128, 229] width 8 height 6
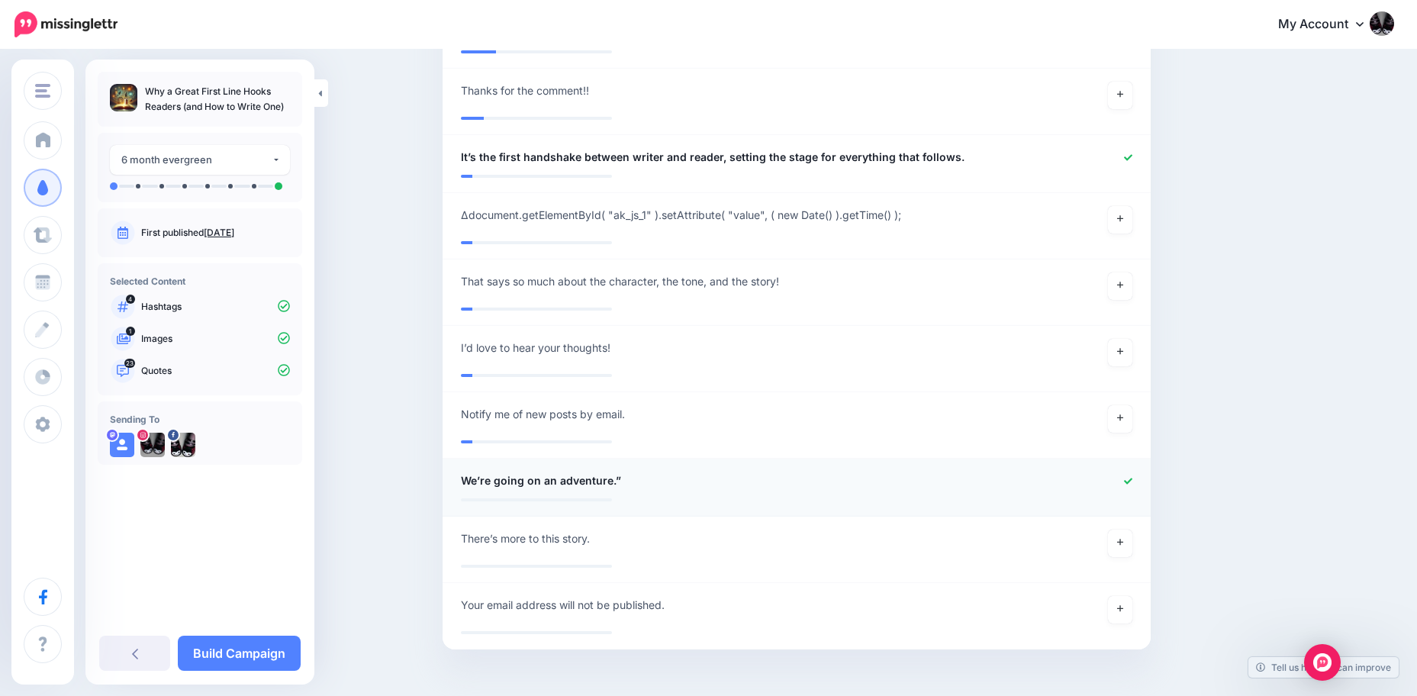
scroll to position [2740, 0]
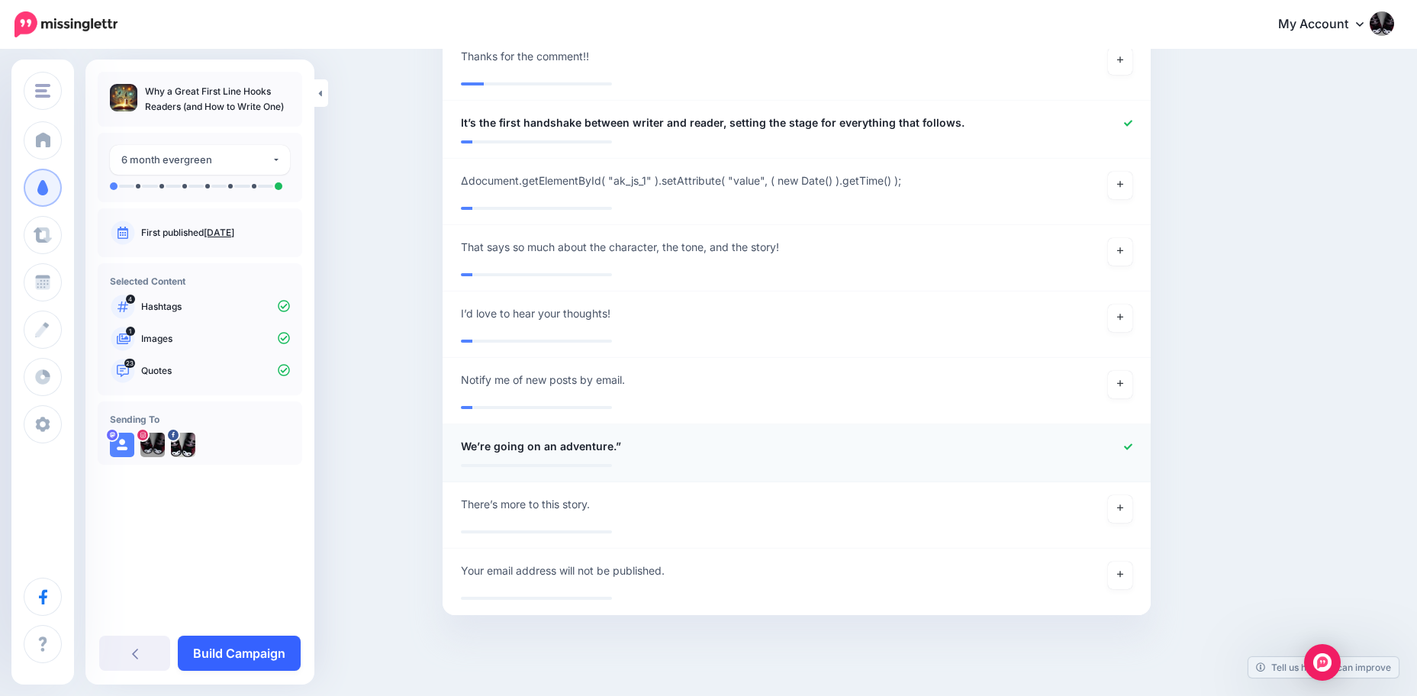
click at [246, 644] on link "Build Campaign" at bounding box center [239, 652] width 123 height 35
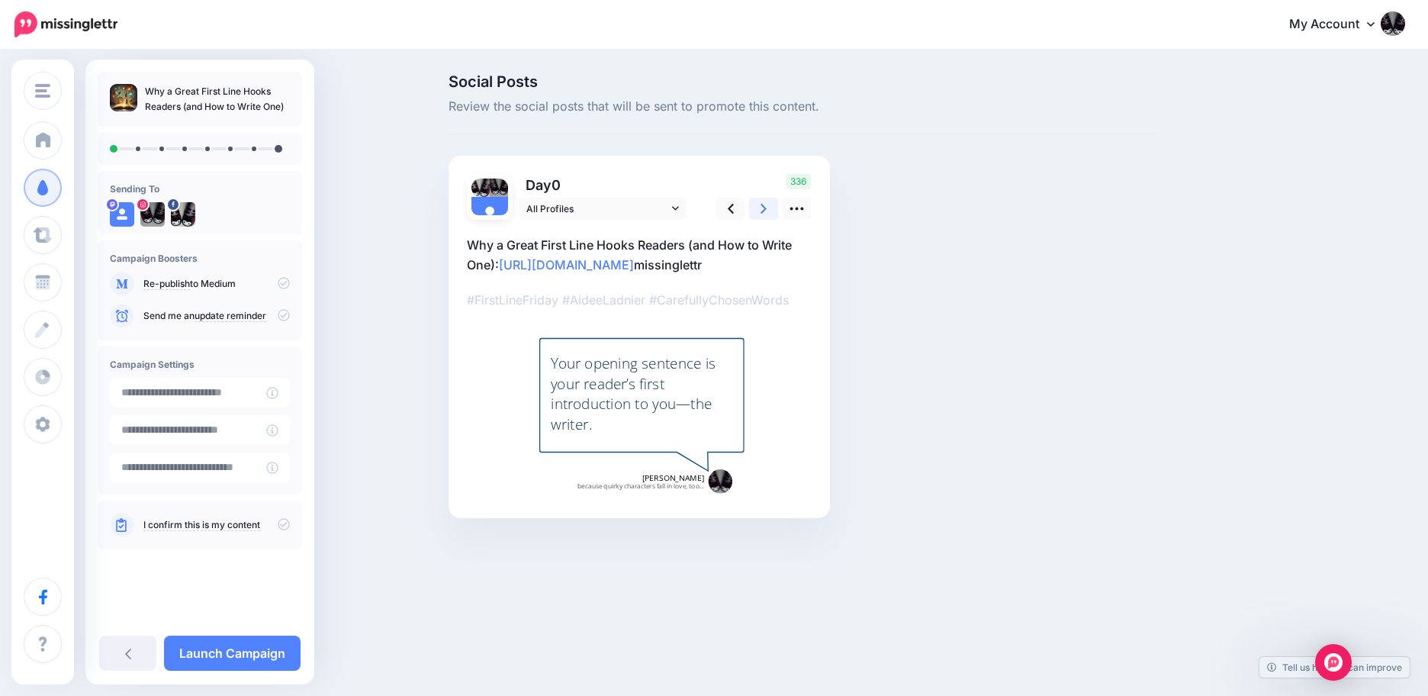
click at [765, 206] on icon at bounding box center [764, 209] width 6 height 16
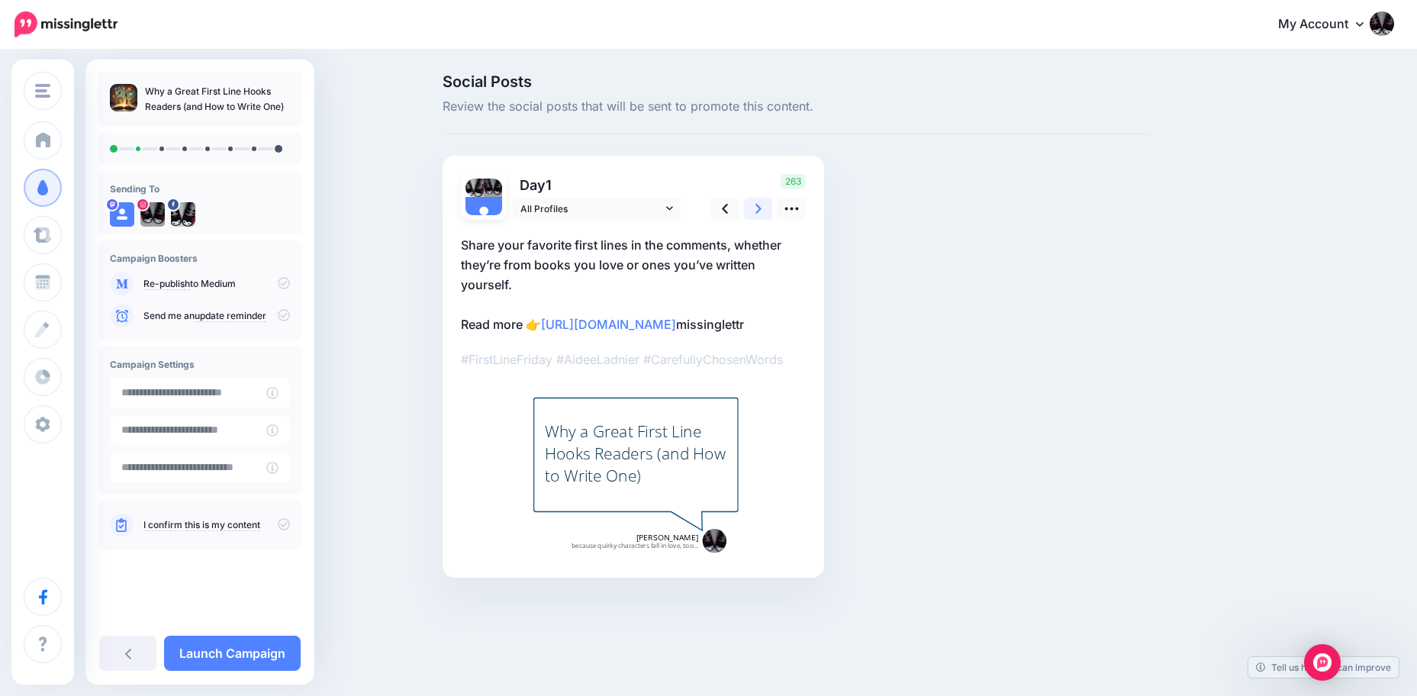
click at [761, 206] on icon at bounding box center [758, 209] width 6 height 16
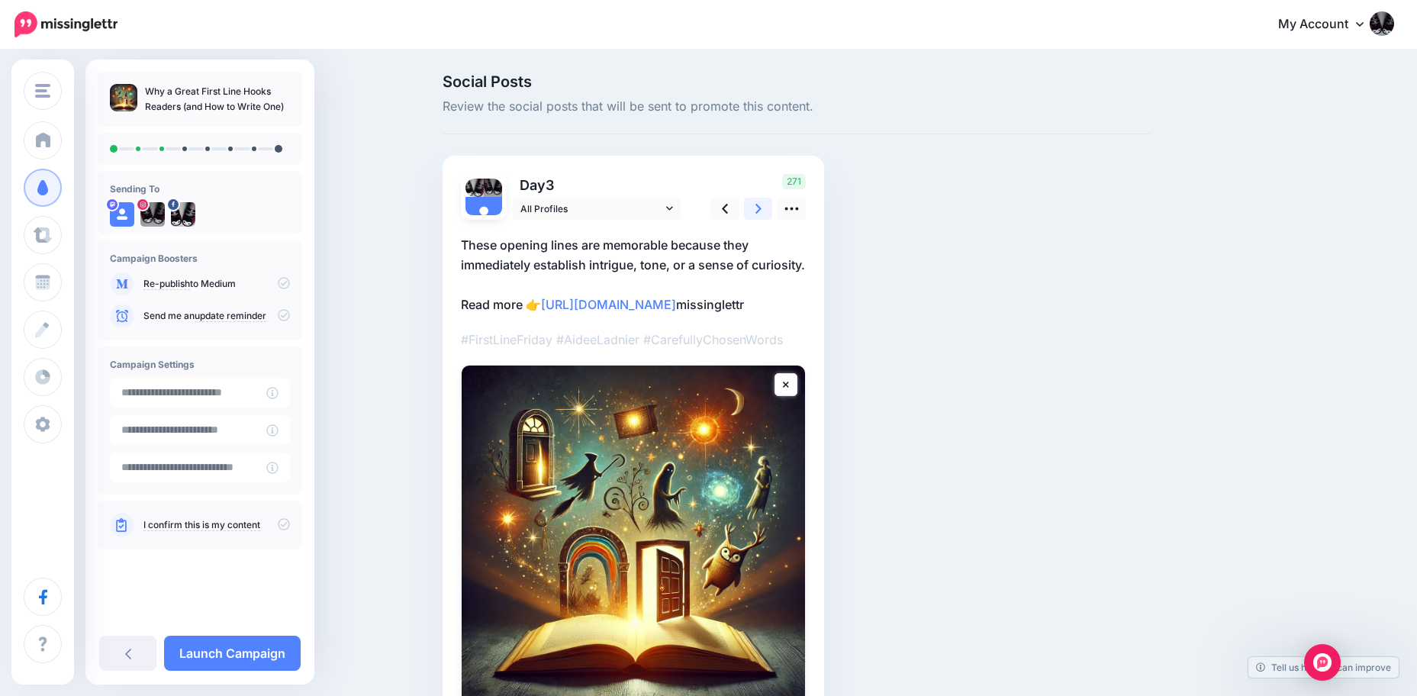
click at [761, 206] on icon at bounding box center [758, 209] width 6 height 16
click at [725, 204] on link at bounding box center [724, 209] width 29 height 22
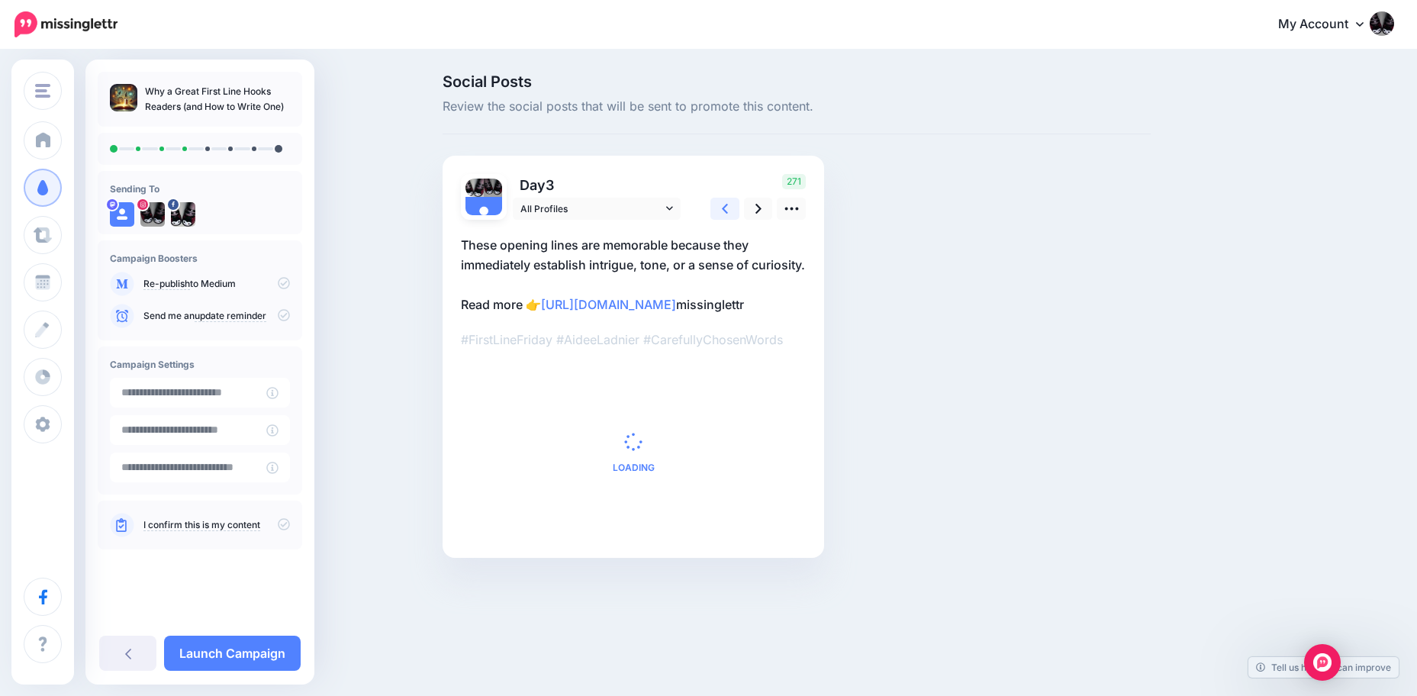
click at [725, 204] on link at bounding box center [724, 209] width 29 height 22
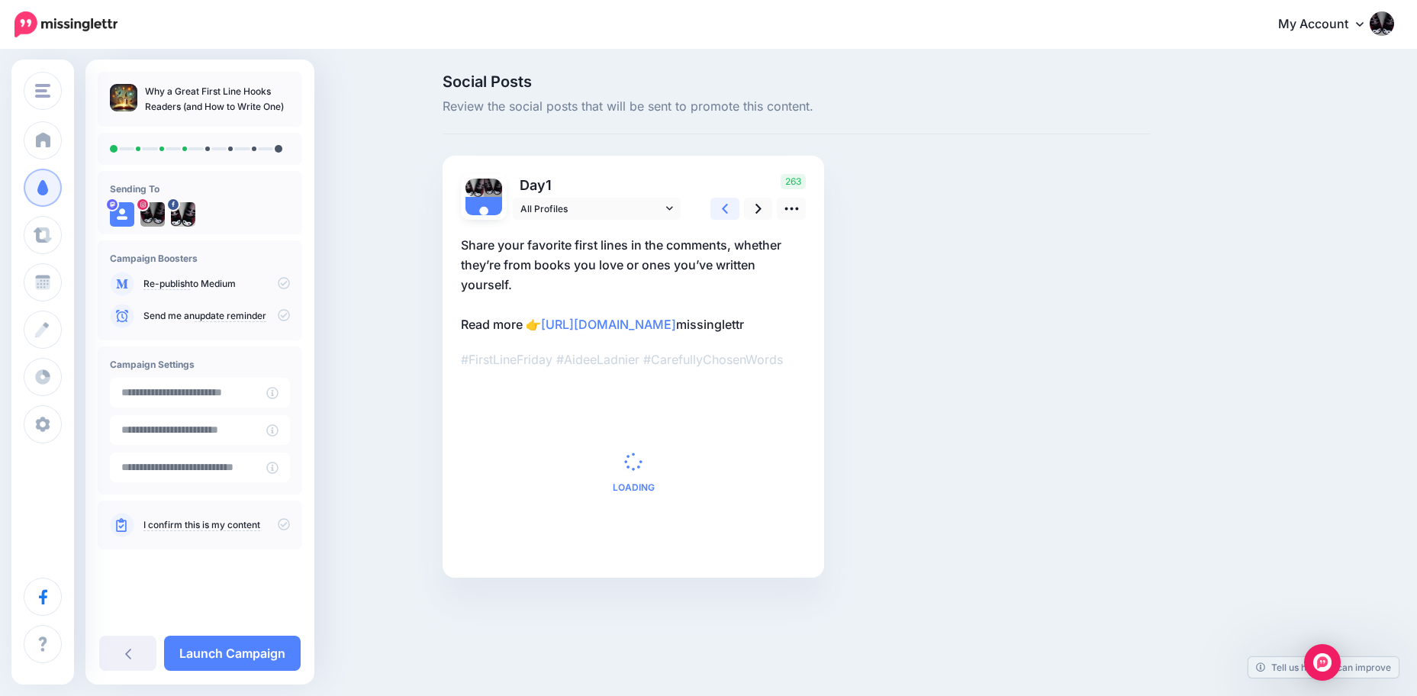
click at [725, 204] on link at bounding box center [724, 209] width 29 height 22
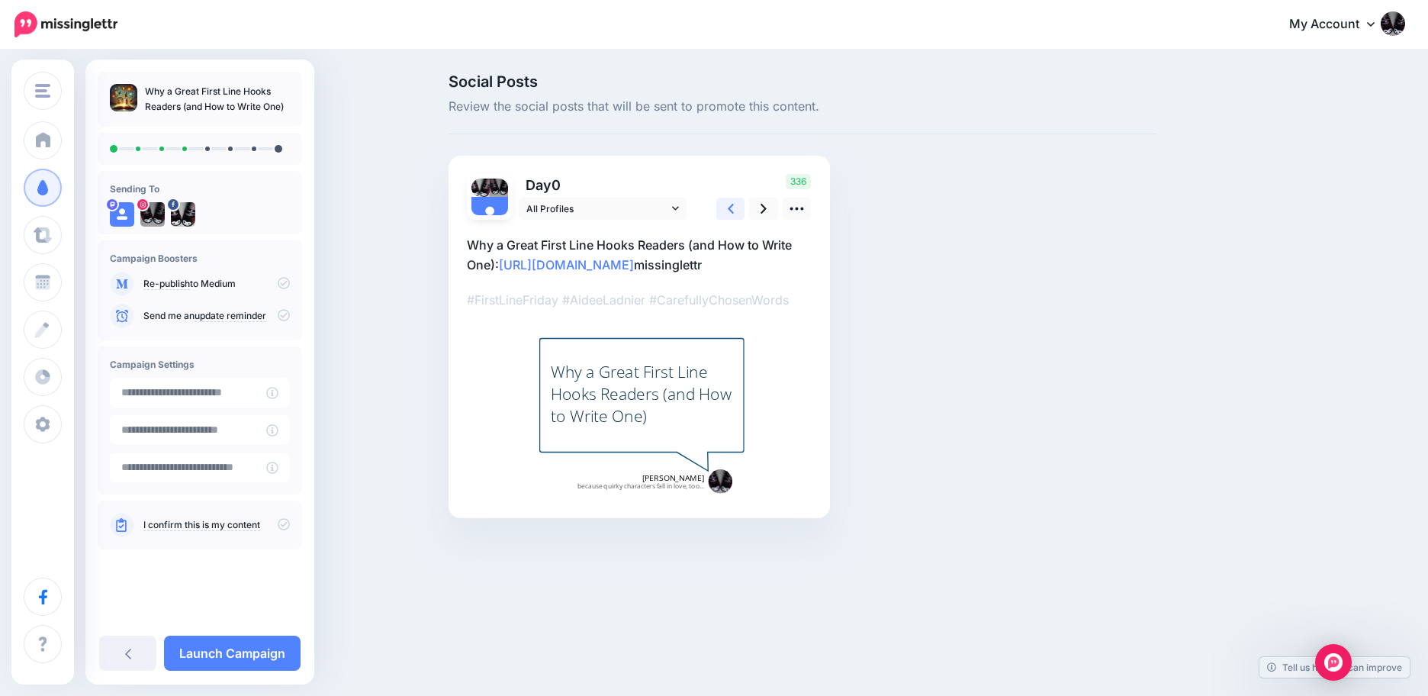
click at [725, 204] on link at bounding box center [730, 209] width 29 height 22
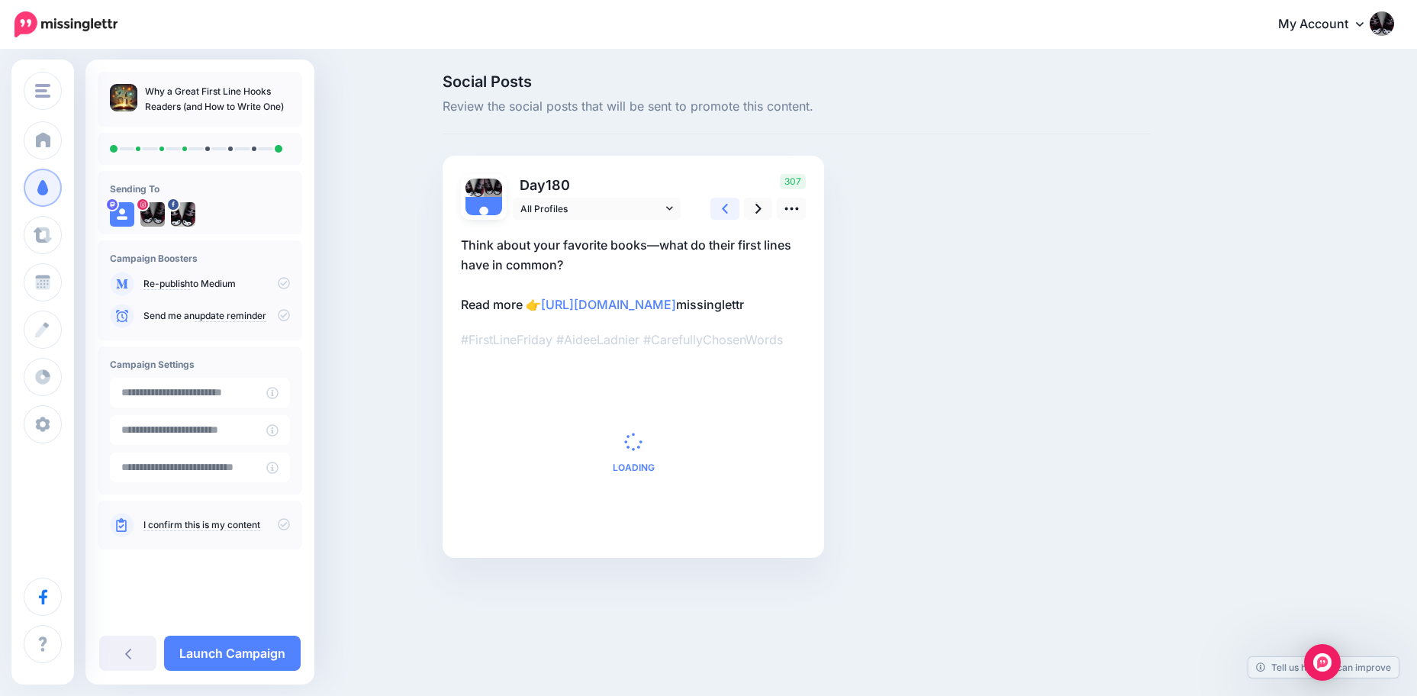
click at [725, 204] on link at bounding box center [724, 209] width 29 height 22
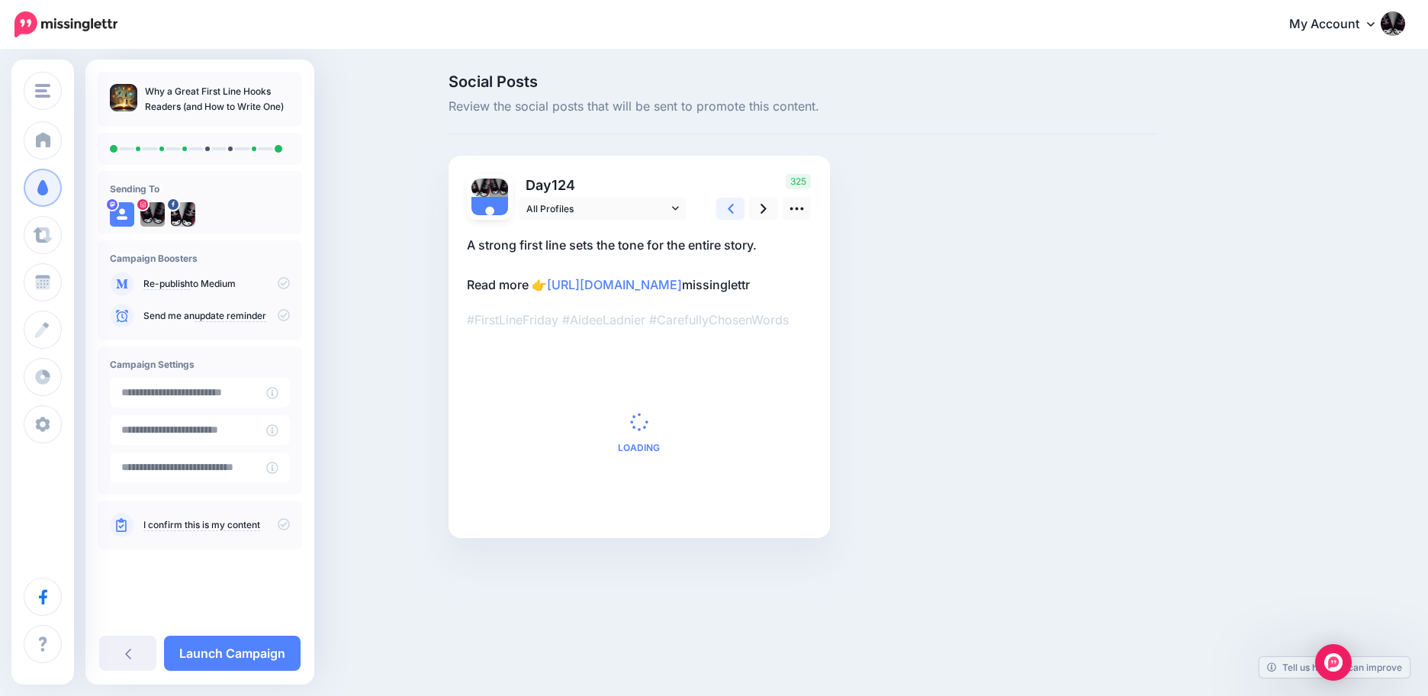
click at [732, 204] on icon at bounding box center [731, 209] width 6 height 16
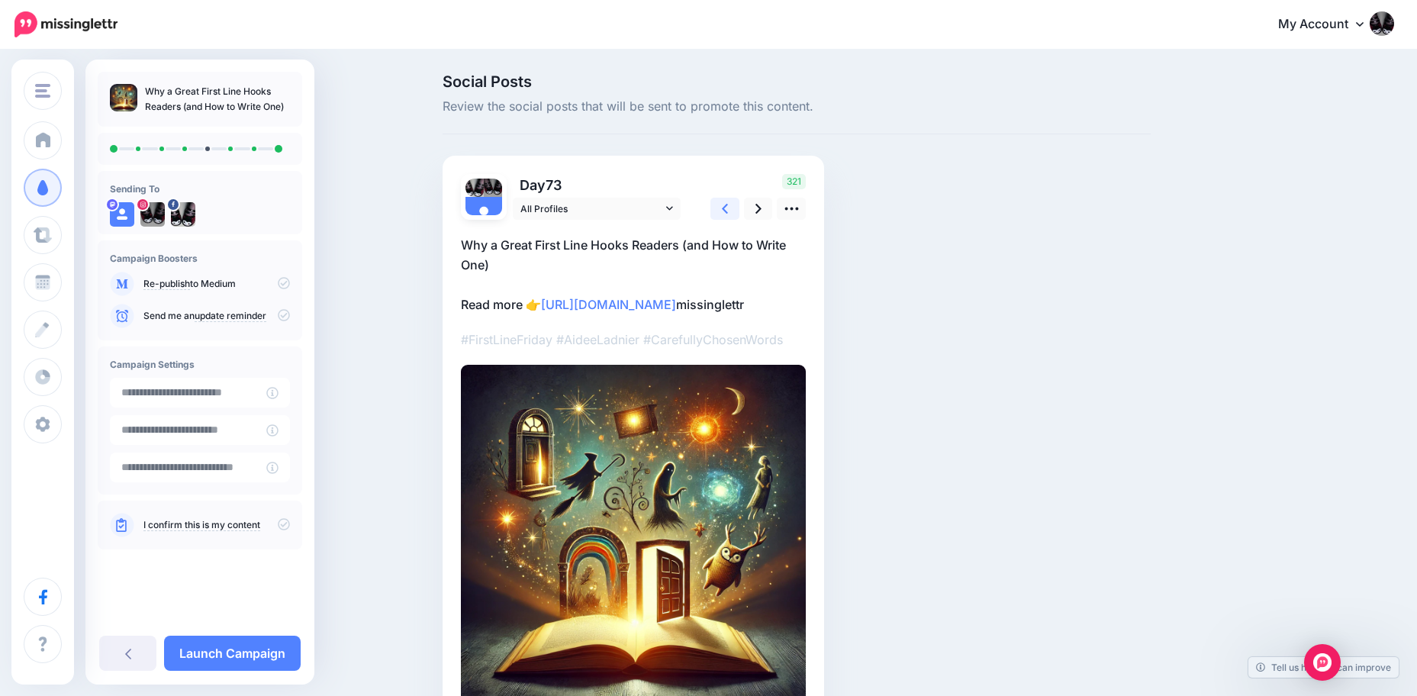
click at [728, 204] on icon at bounding box center [725, 209] width 6 height 16
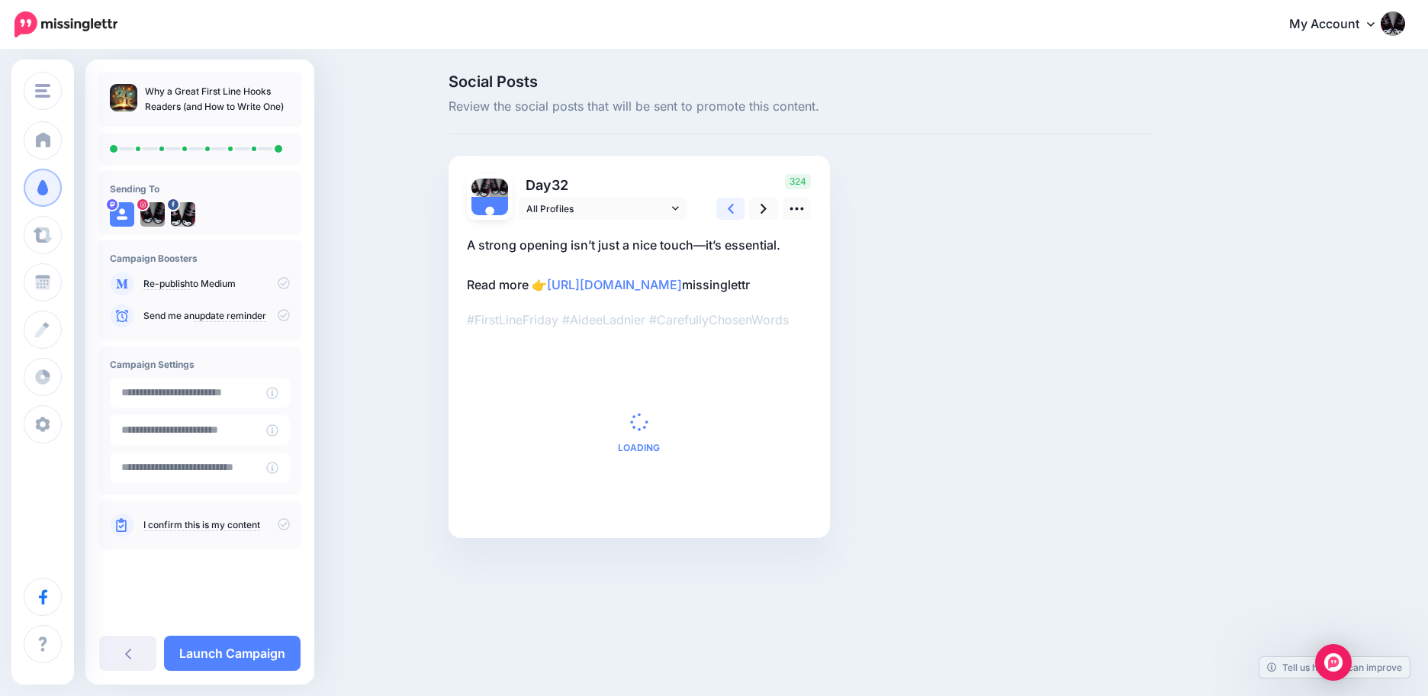
click at [732, 204] on icon at bounding box center [731, 209] width 6 height 16
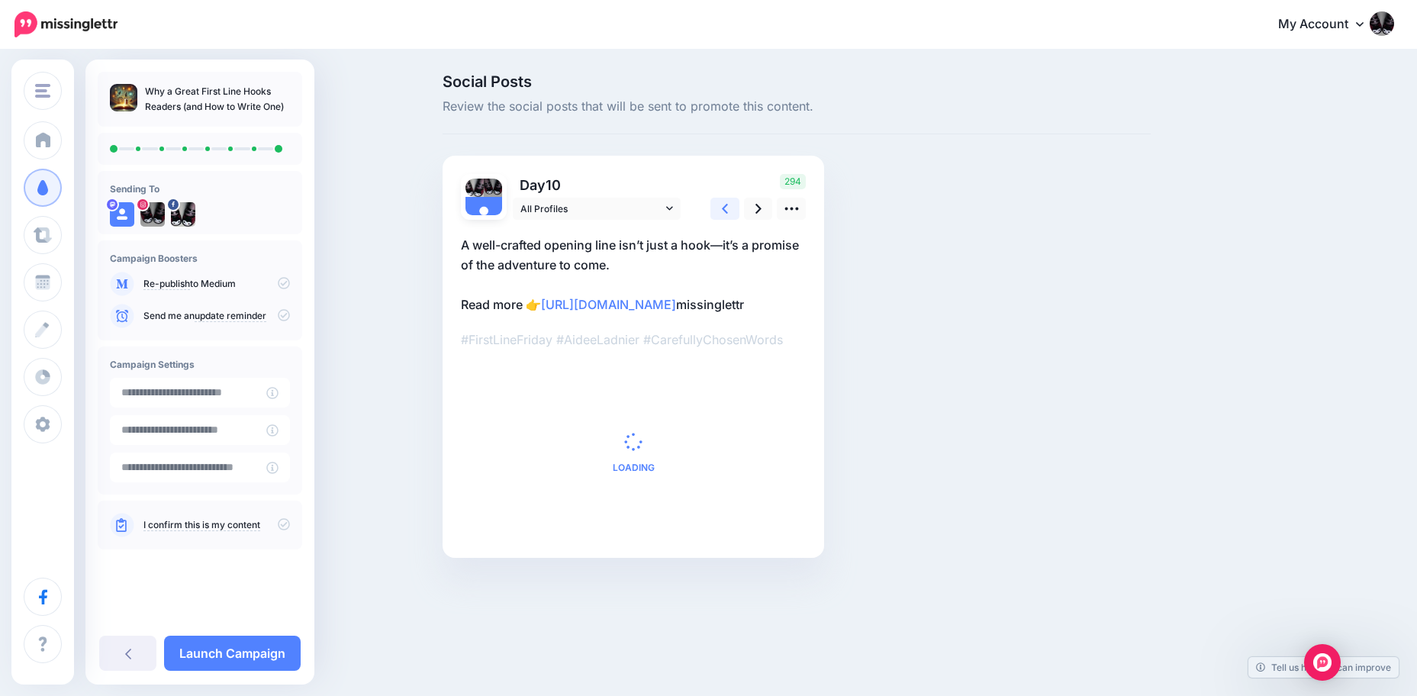
click at [728, 204] on icon at bounding box center [725, 209] width 6 height 16
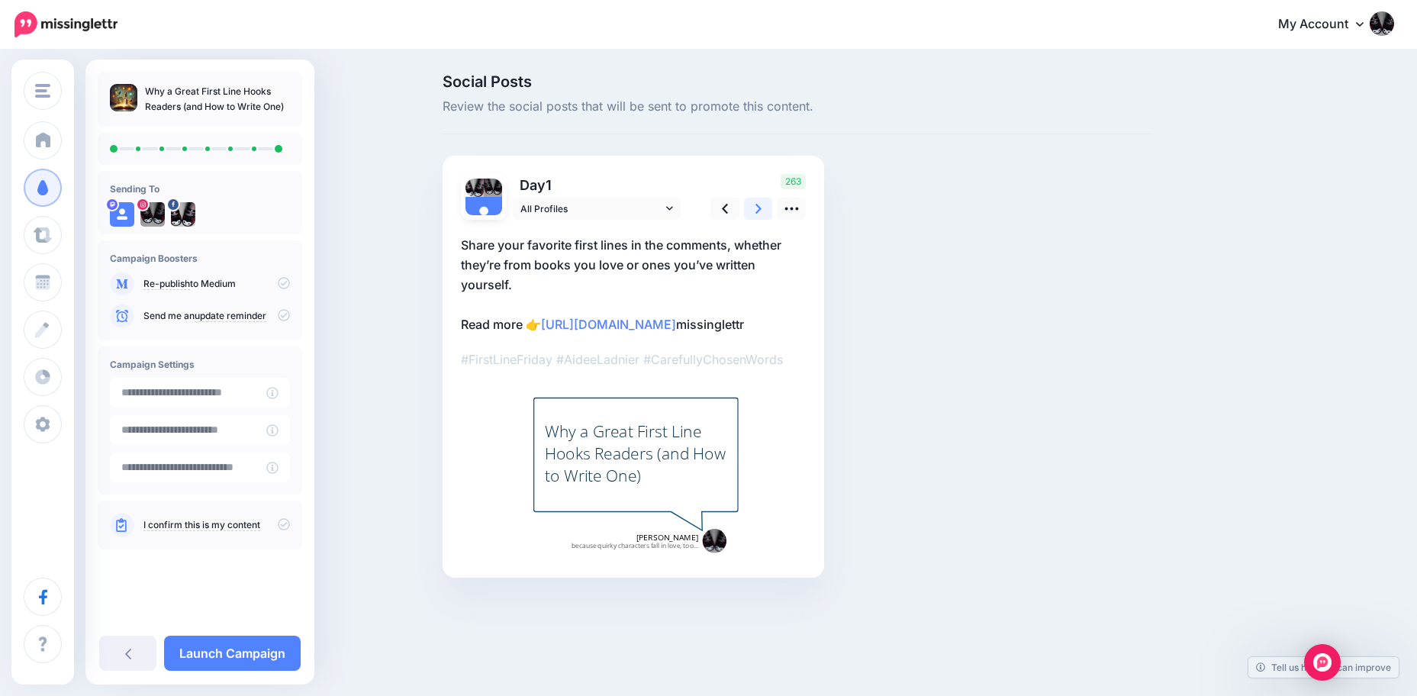
click at [769, 207] on link at bounding box center [758, 209] width 29 height 22
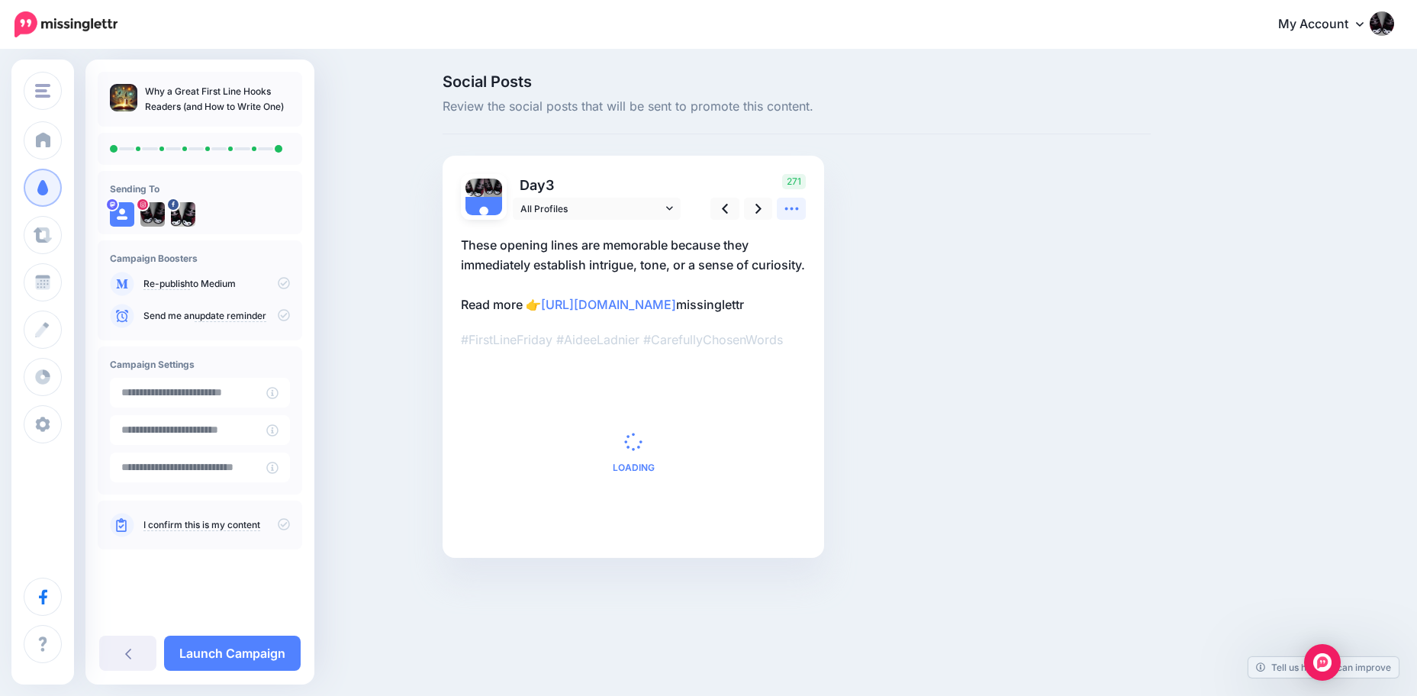
click at [796, 207] on icon at bounding box center [791, 209] width 16 height 16
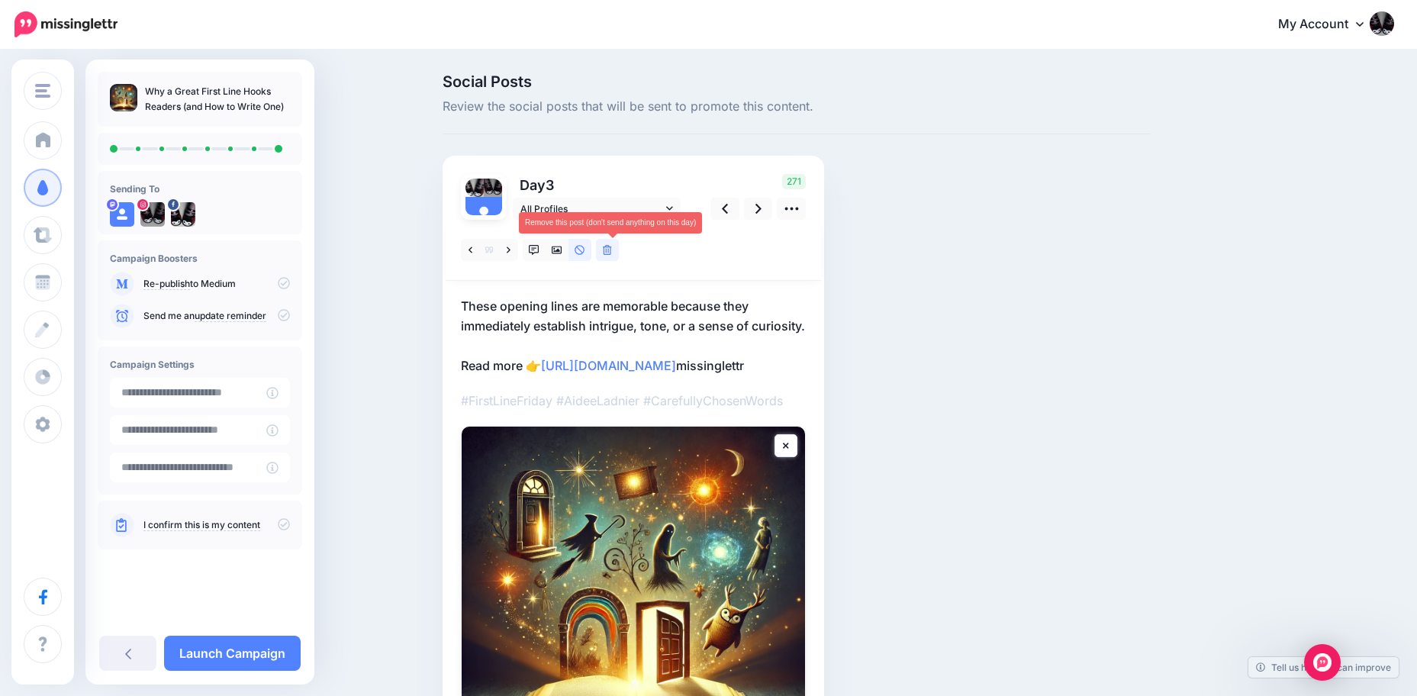
click at [612, 251] on icon at bounding box center [607, 250] width 9 height 11
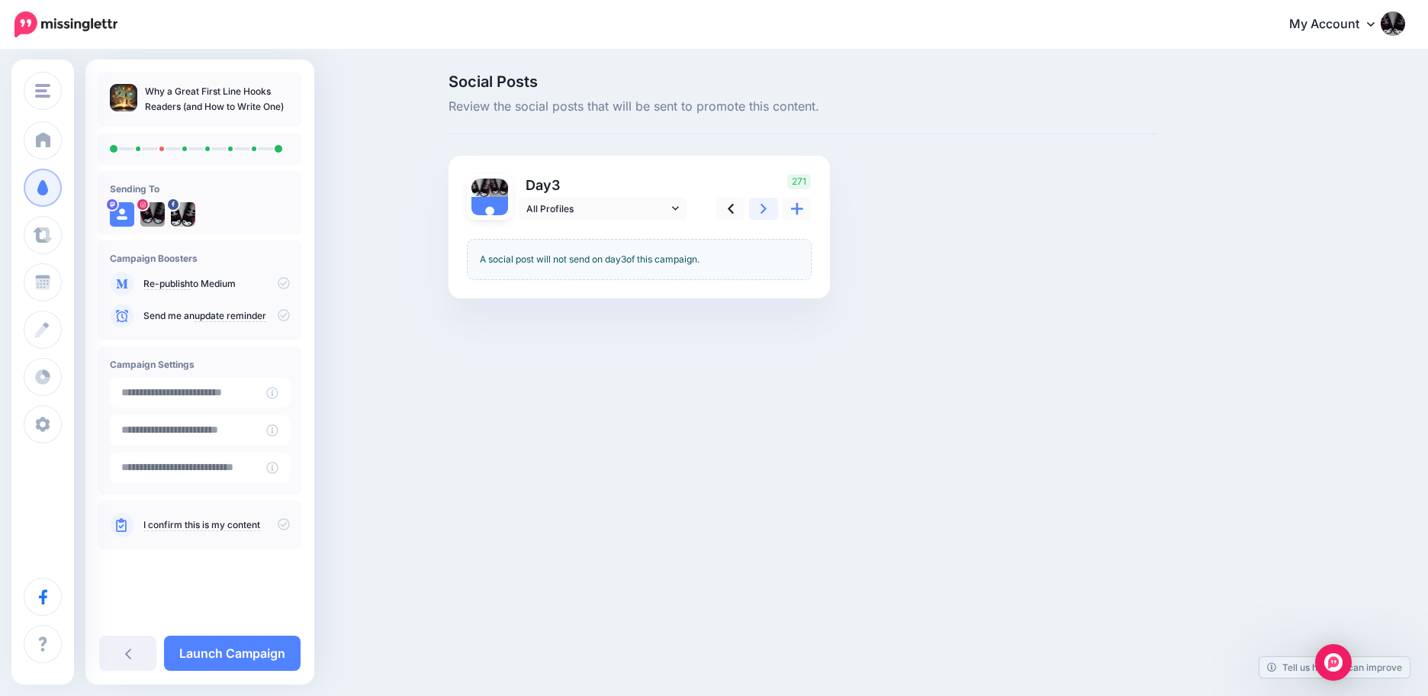
click at [768, 207] on link at bounding box center [763, 209] width 29 height 22
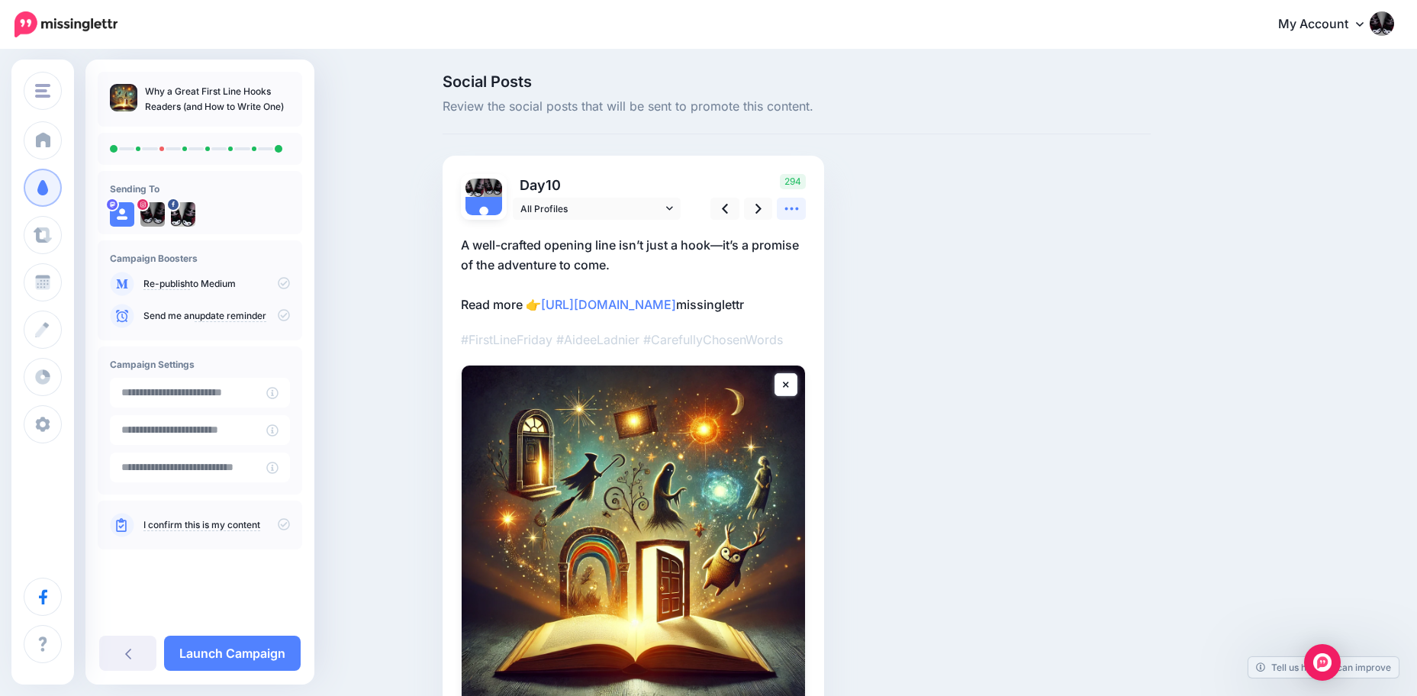
click at [806, 207] on link at bounding box center [791, 209] width 29 height 22
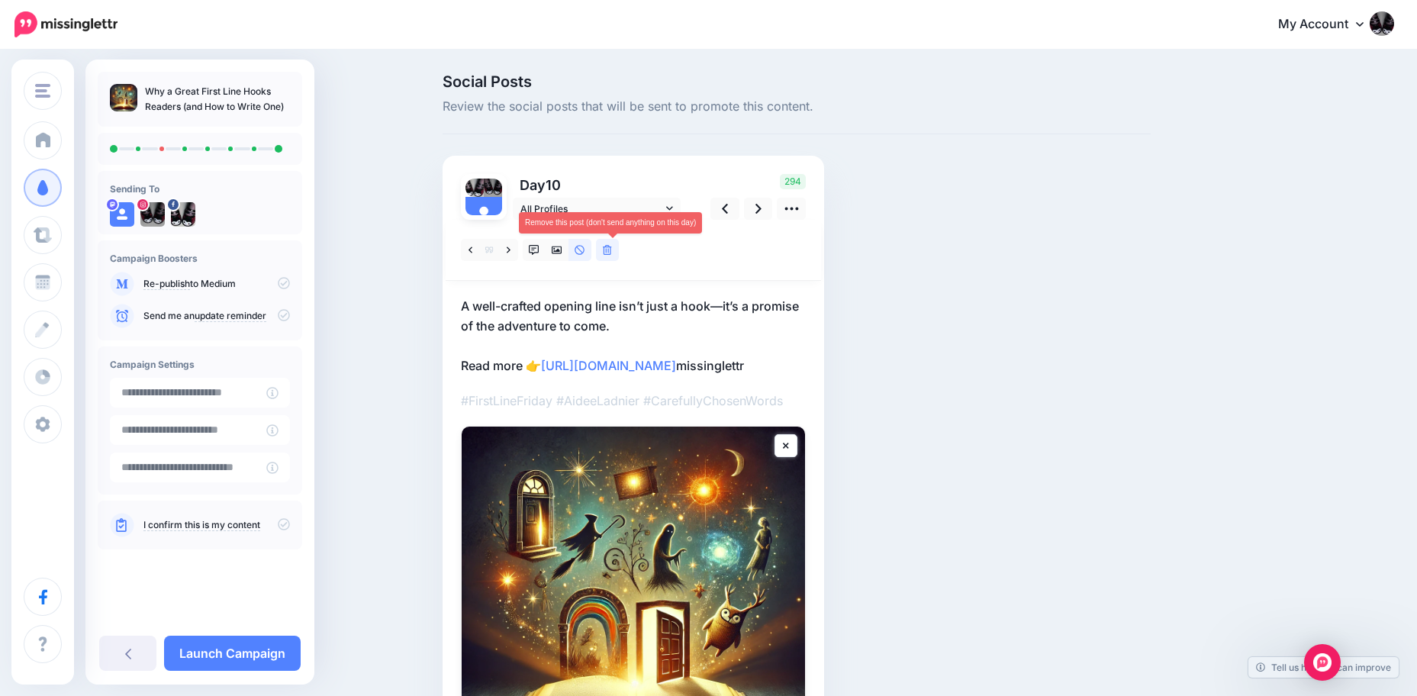
click at [612, 249] on icon at bounding box center [607, 250] width 9 height 11
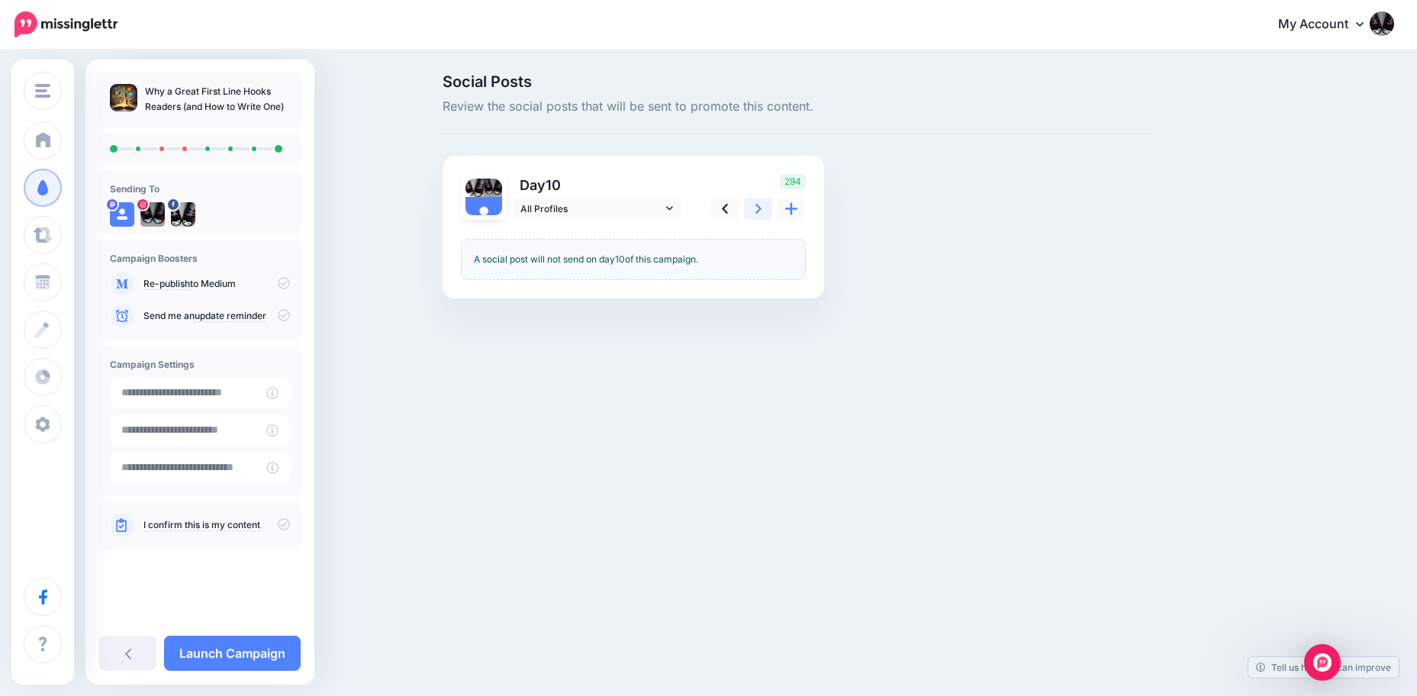
click at [761, 211] on icon at bounding box center [758, 209] width 6 height 16
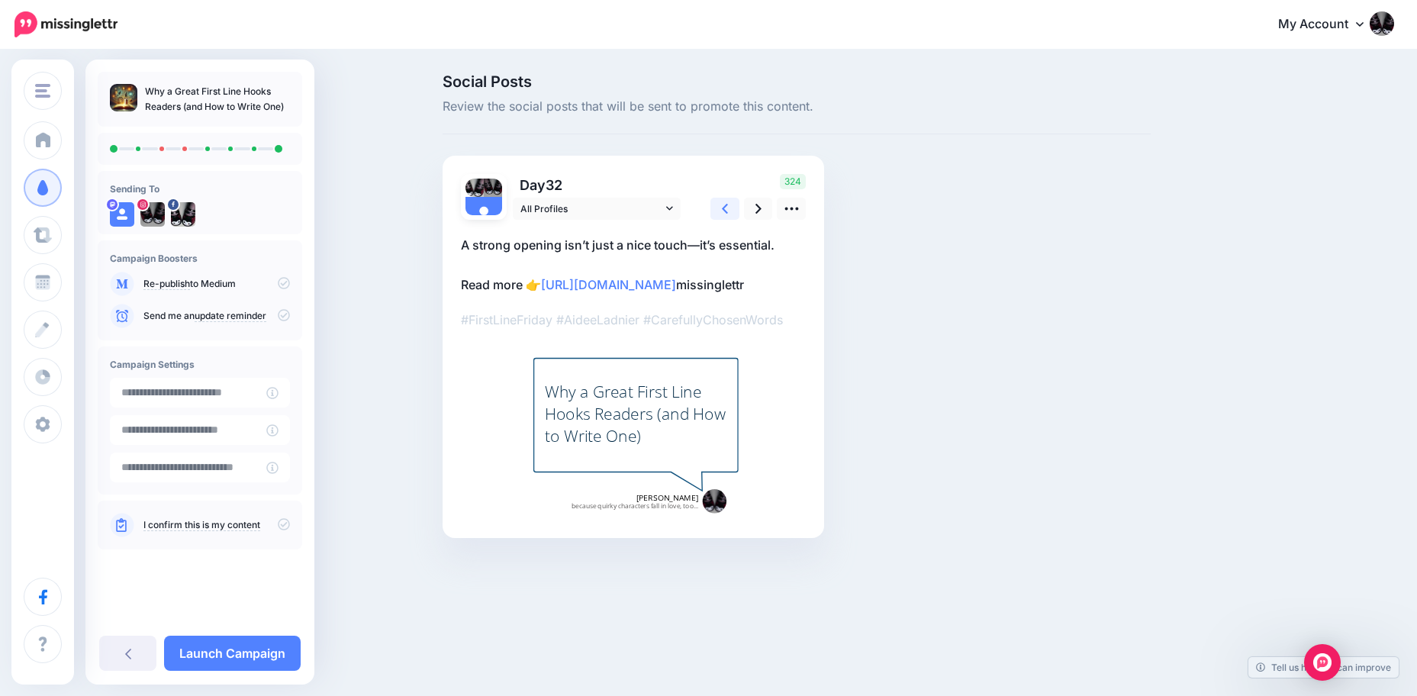
click at [728, 206] on icon at bounding box center [725, 209] width 6 height 10
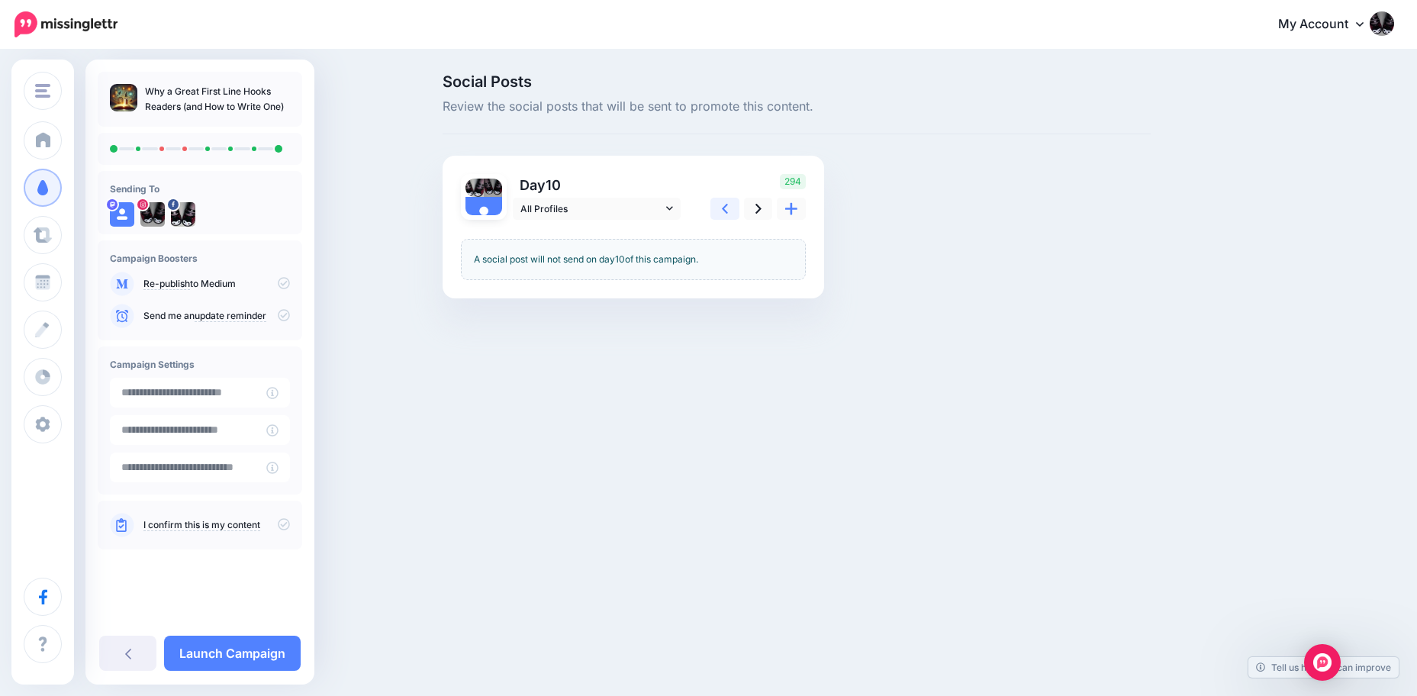
click at [728, 206] on icon at bounding box center [725, 209] width 6 height 10
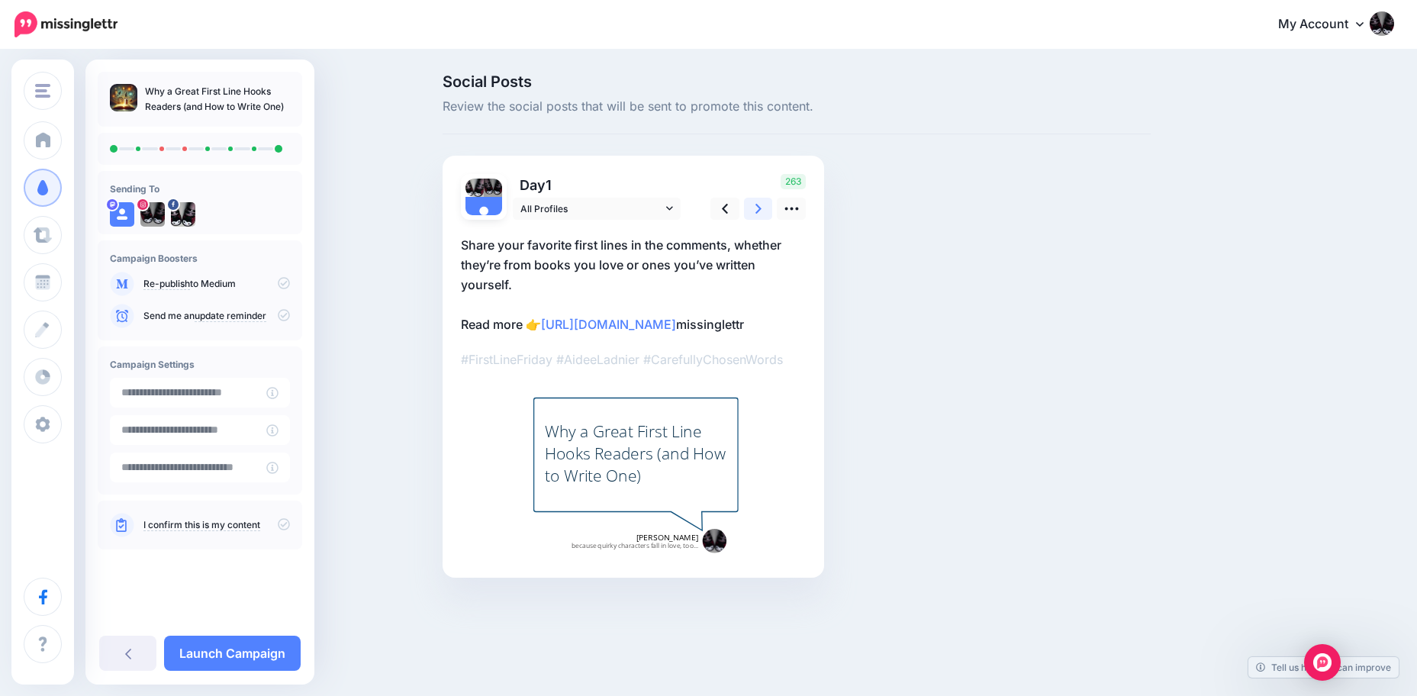
click at [767, 207] on link at bounding box center [758, 209] width 29 height 22
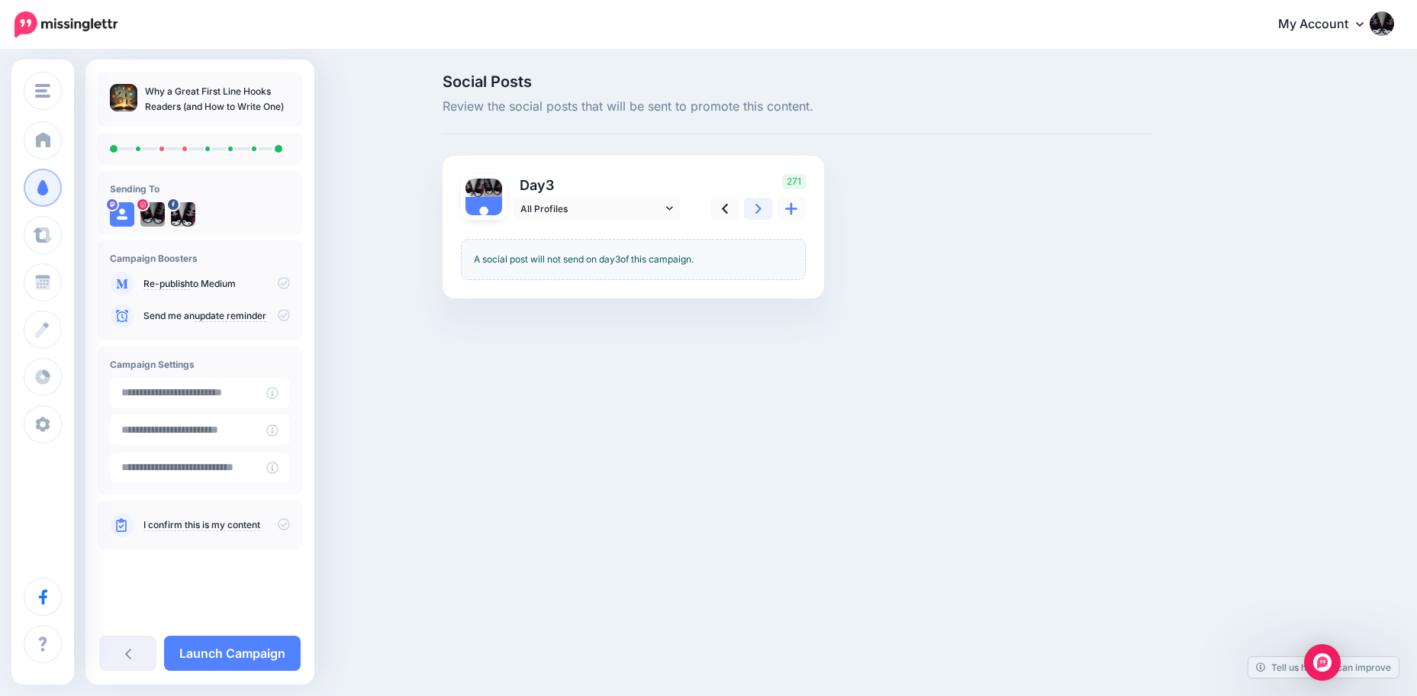
click at [767, 207] on link at bounding box center [758, 209] width 29 height 22
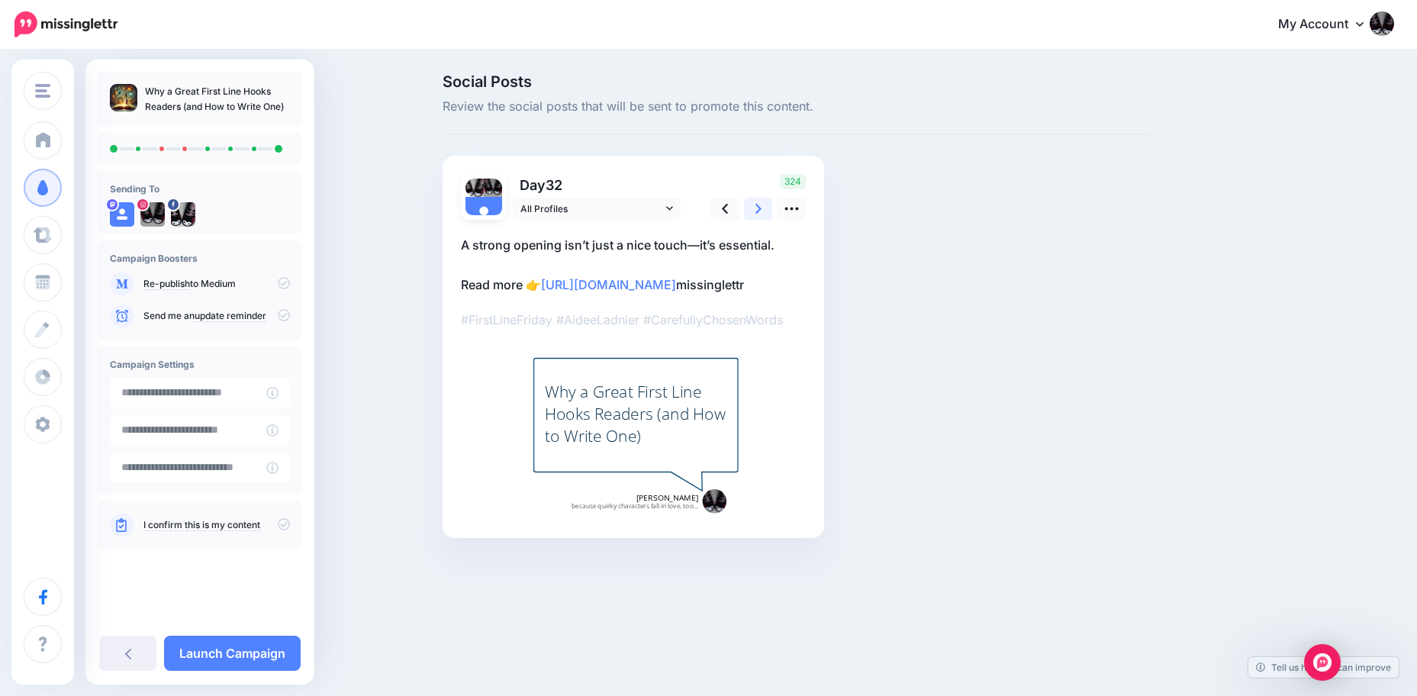
click at [767, 207] on link at bounding box center [758, 209] width 29 height 22
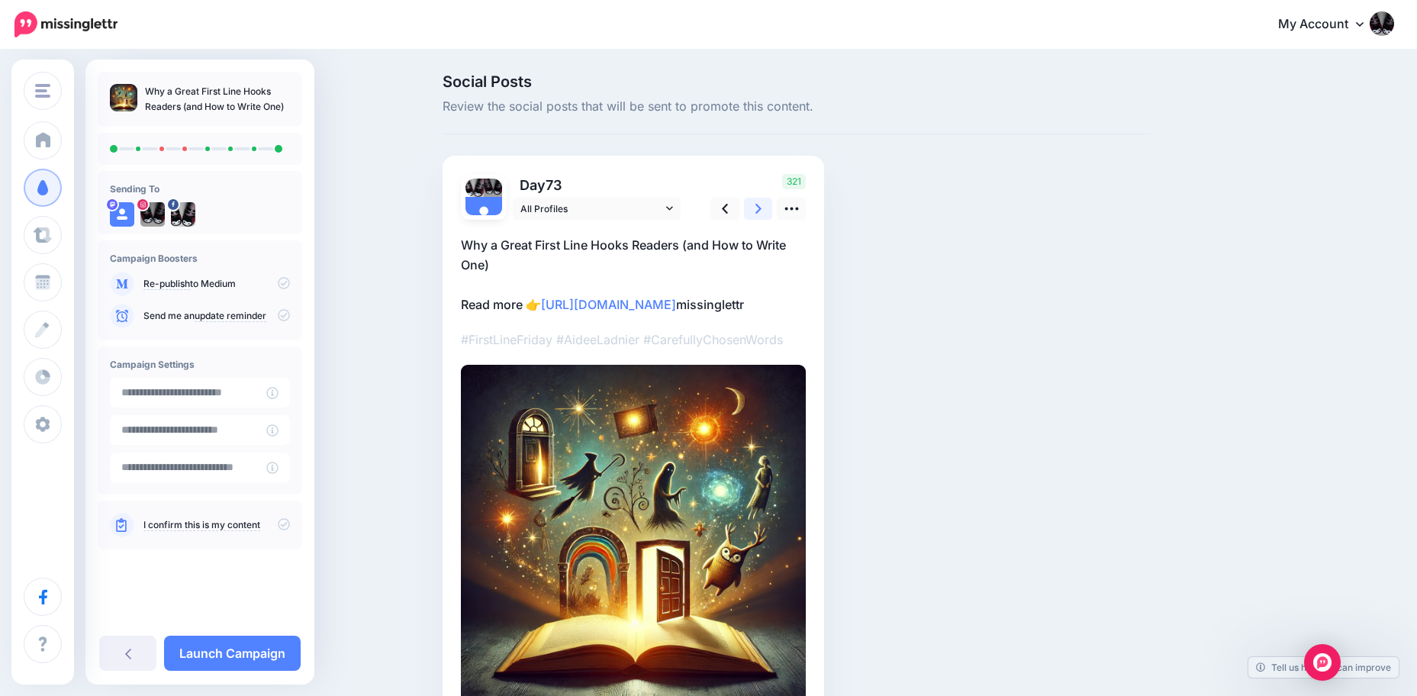
click at [767, 207] on link at bounding box center [758, 209] width 29 height 22
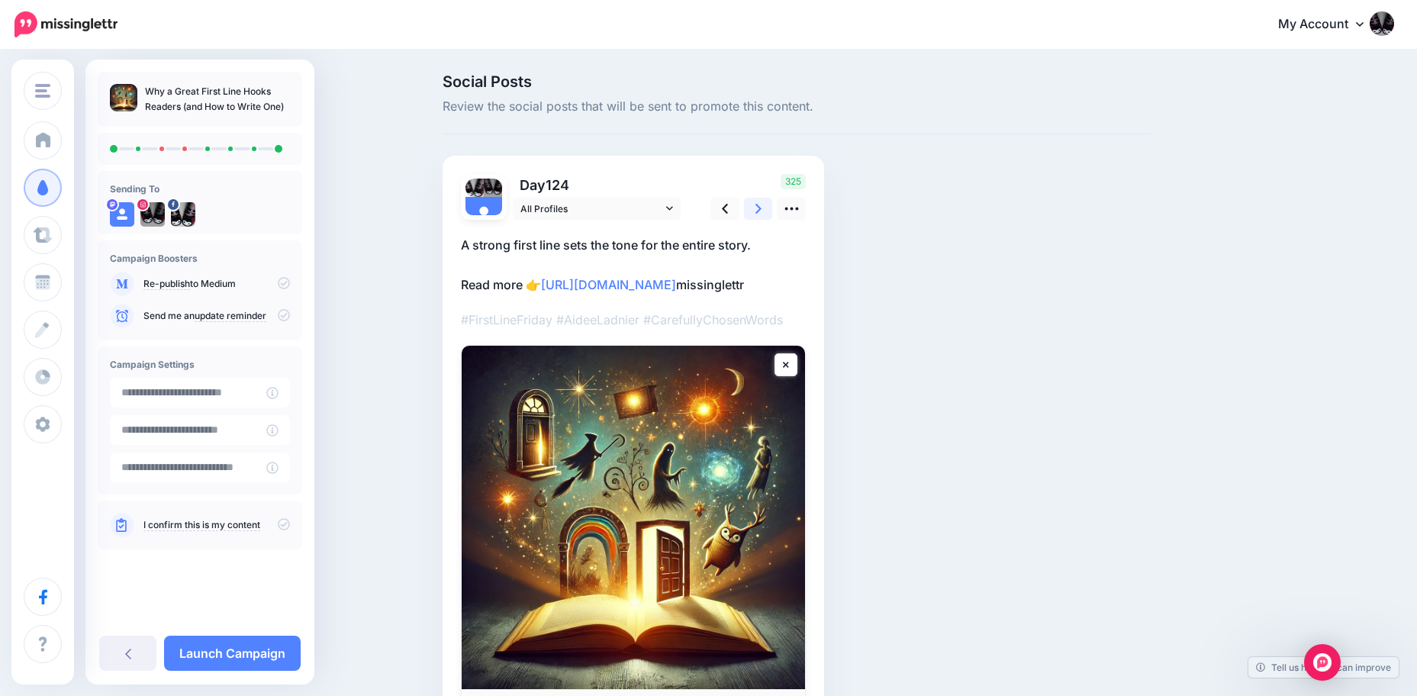
click at [767, 207] on link at bounding box center [758, 209] width 29 height 22
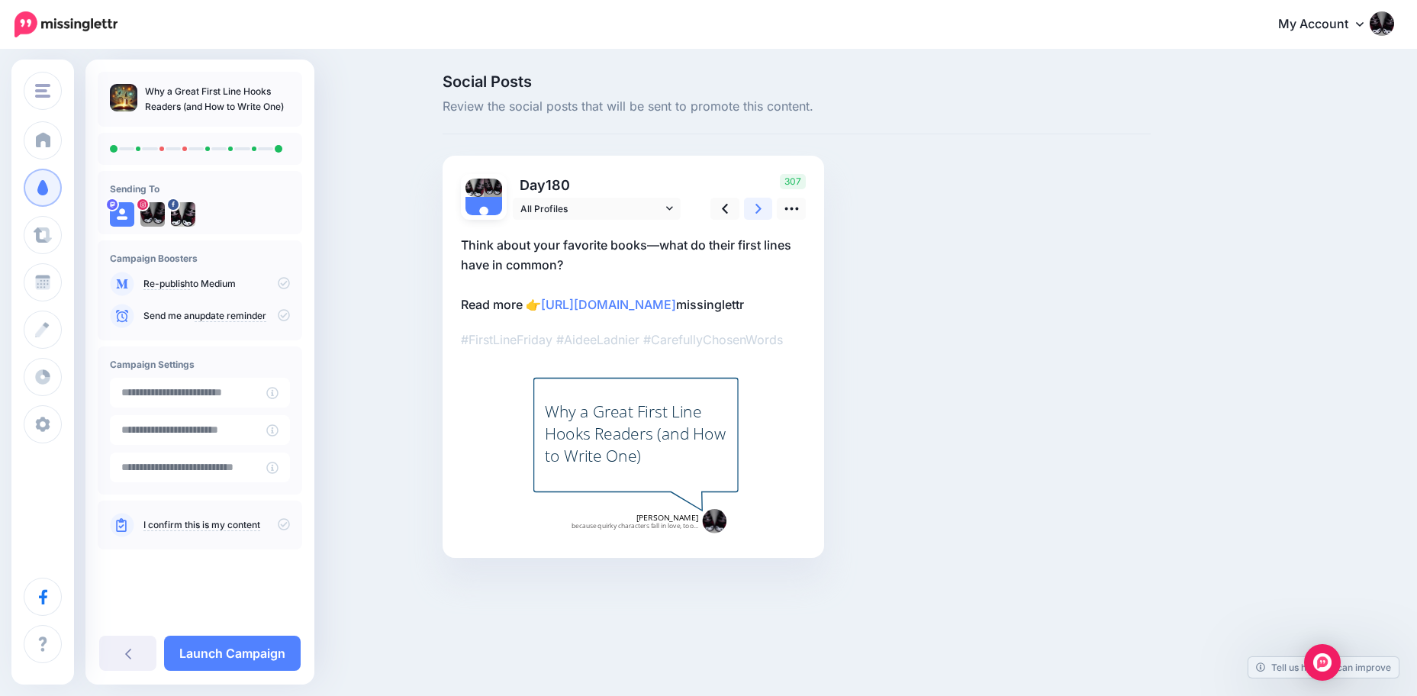
click at [767, 207] on link at bounding box center [758, 209] width 29 height 22
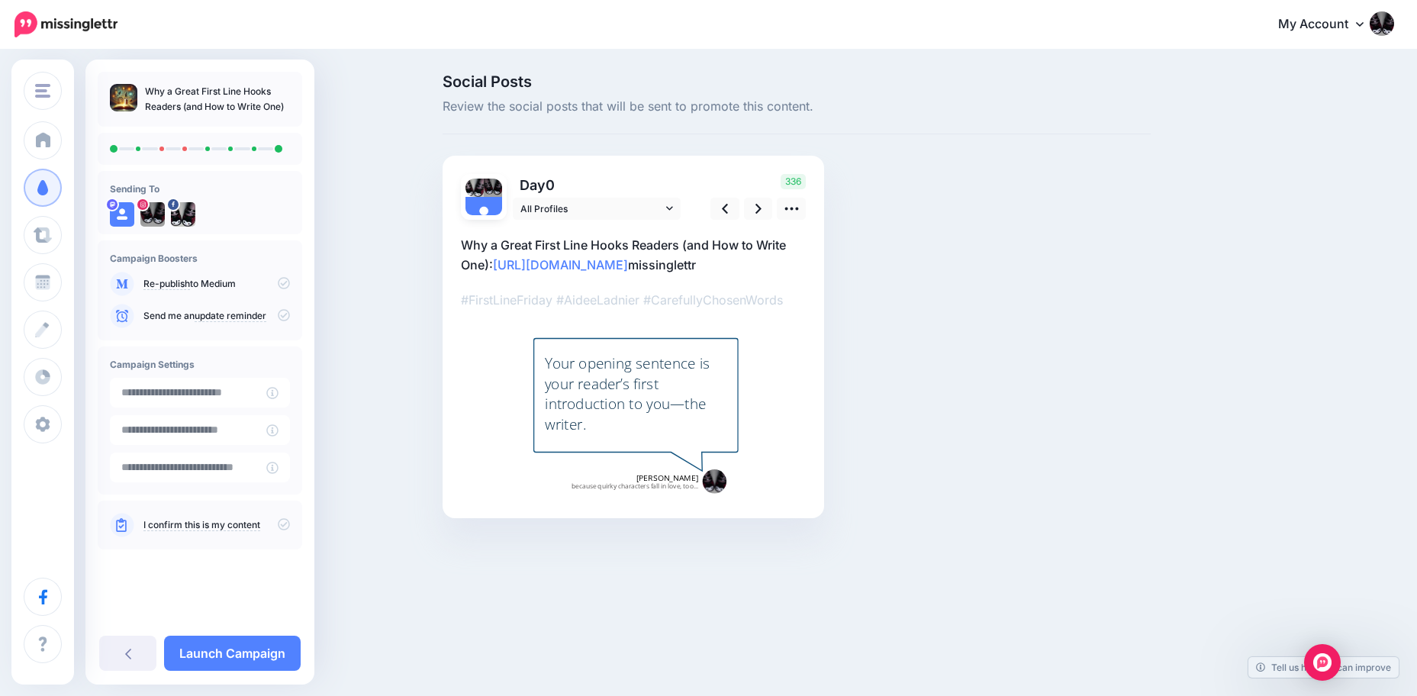
click at [1006, 340] on div "Social Posts Review the social posts that will be sent to promote this content.…" at bounding box center [796, 319] width 731 height 490
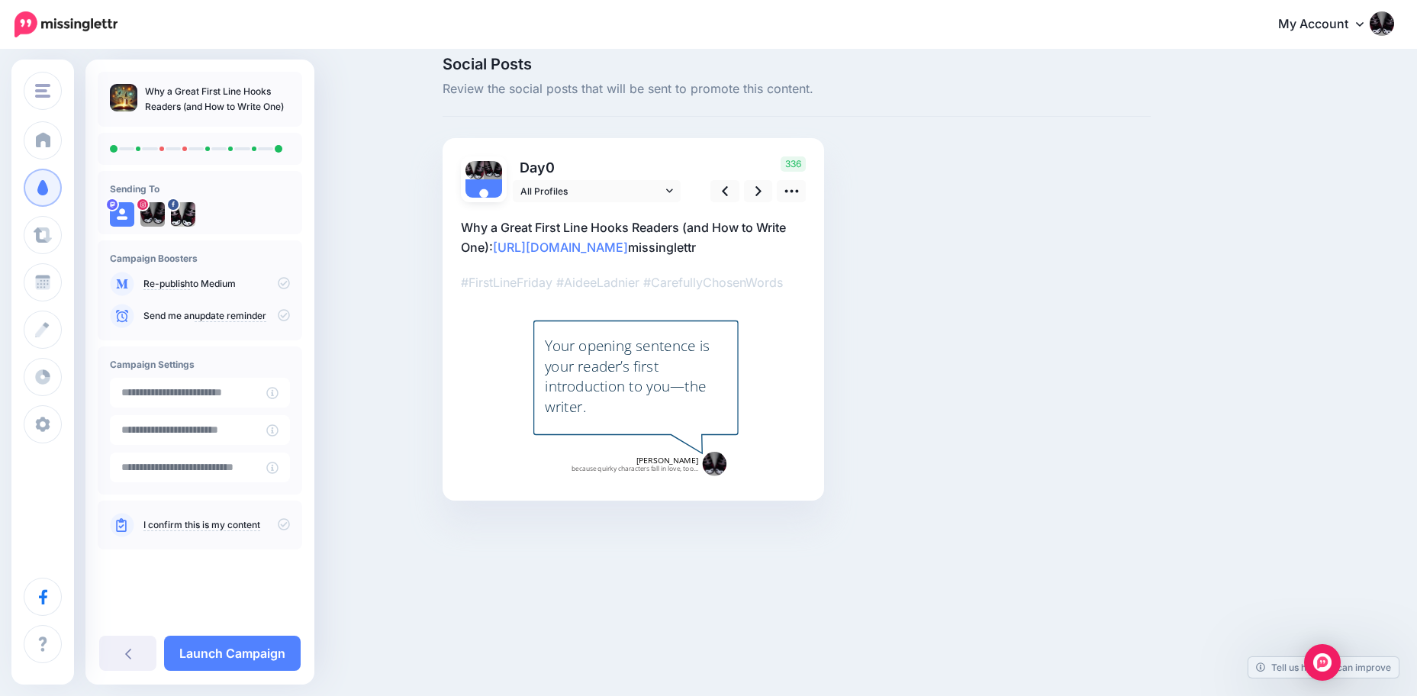
scroll to position [21, 0]
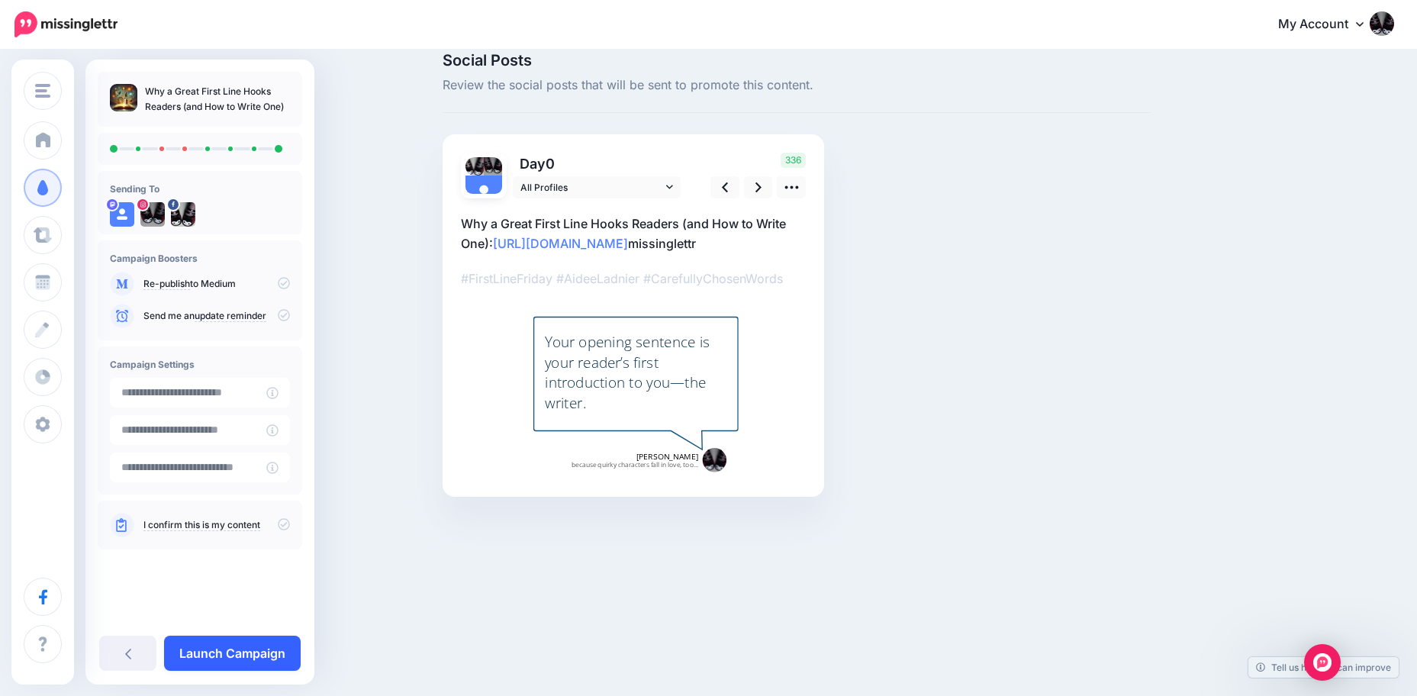
click at [238, 648] on link "Launch Campaign" at bounding box center [232, 652] width 137 height 35
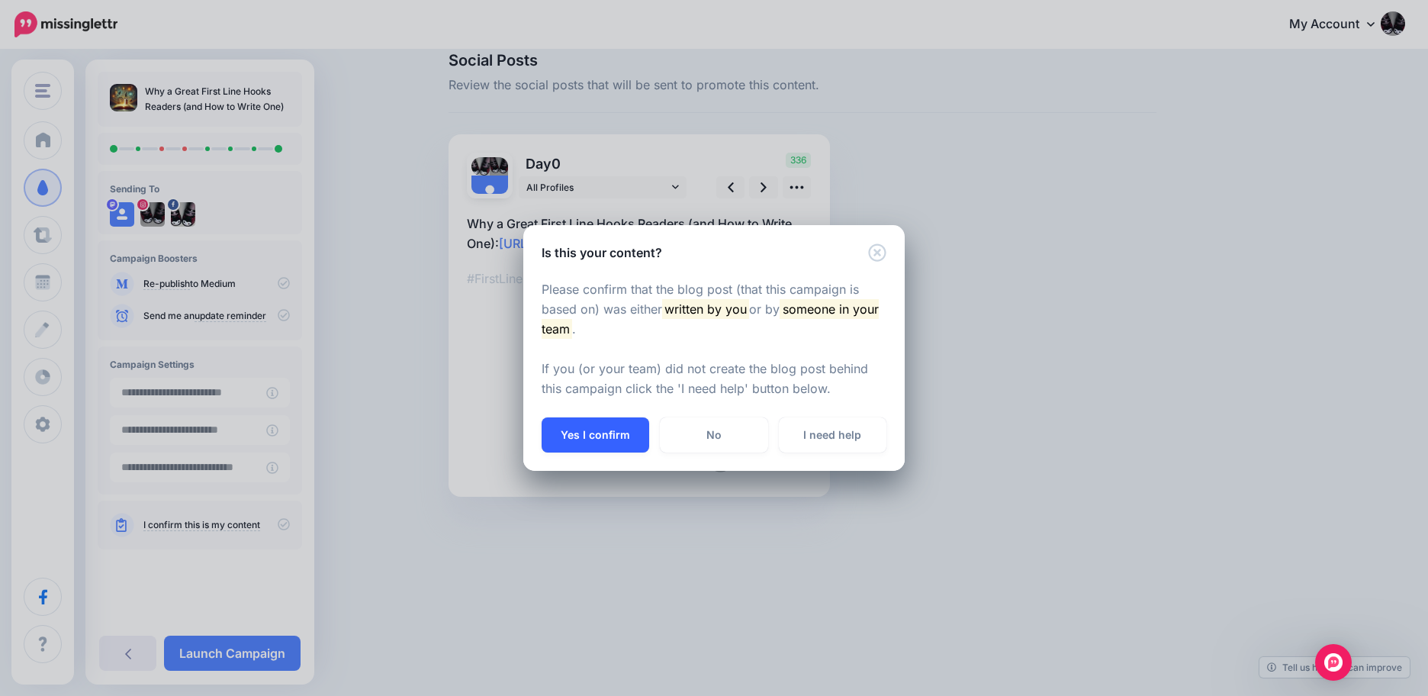
click at [598, 431] on button "Yes I confirm" at bounding box center [596, 434] width 108 height 35
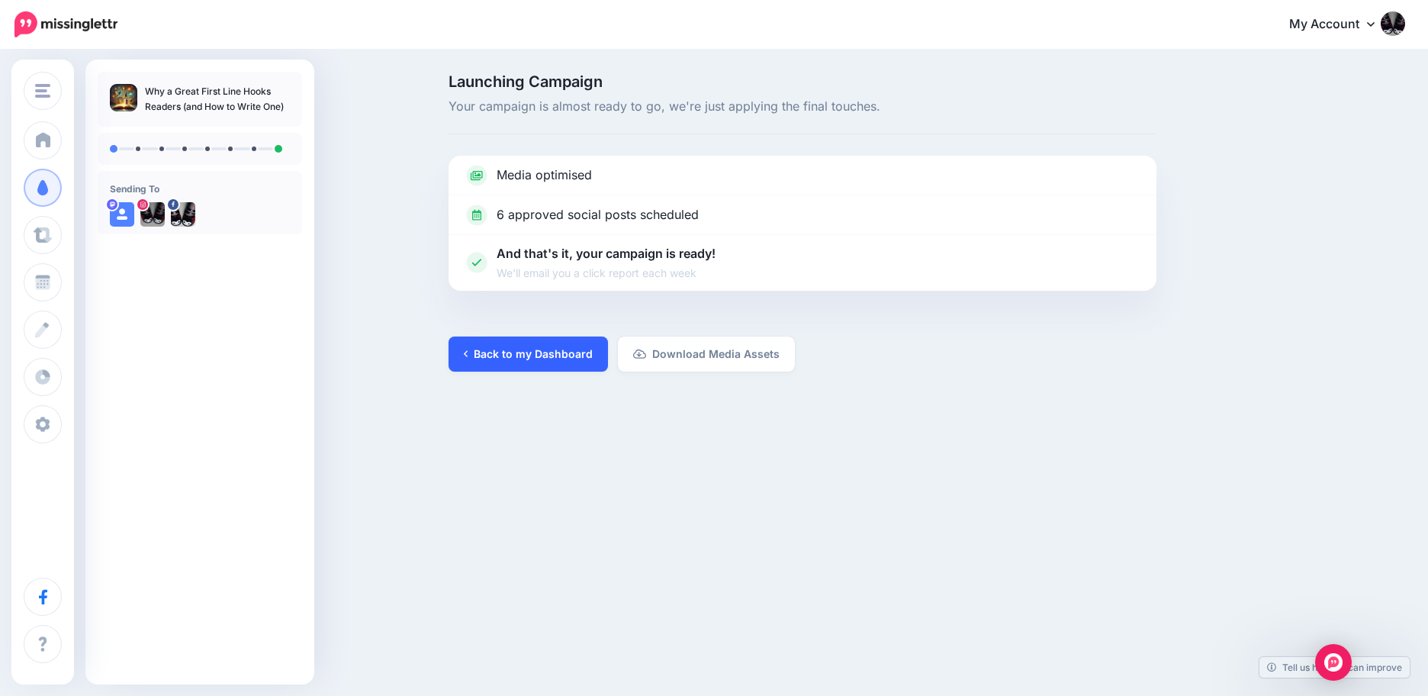
click at [529, 355] on link "Back to my Dashboard" at bounding box center [528, 353] width 159 height 35
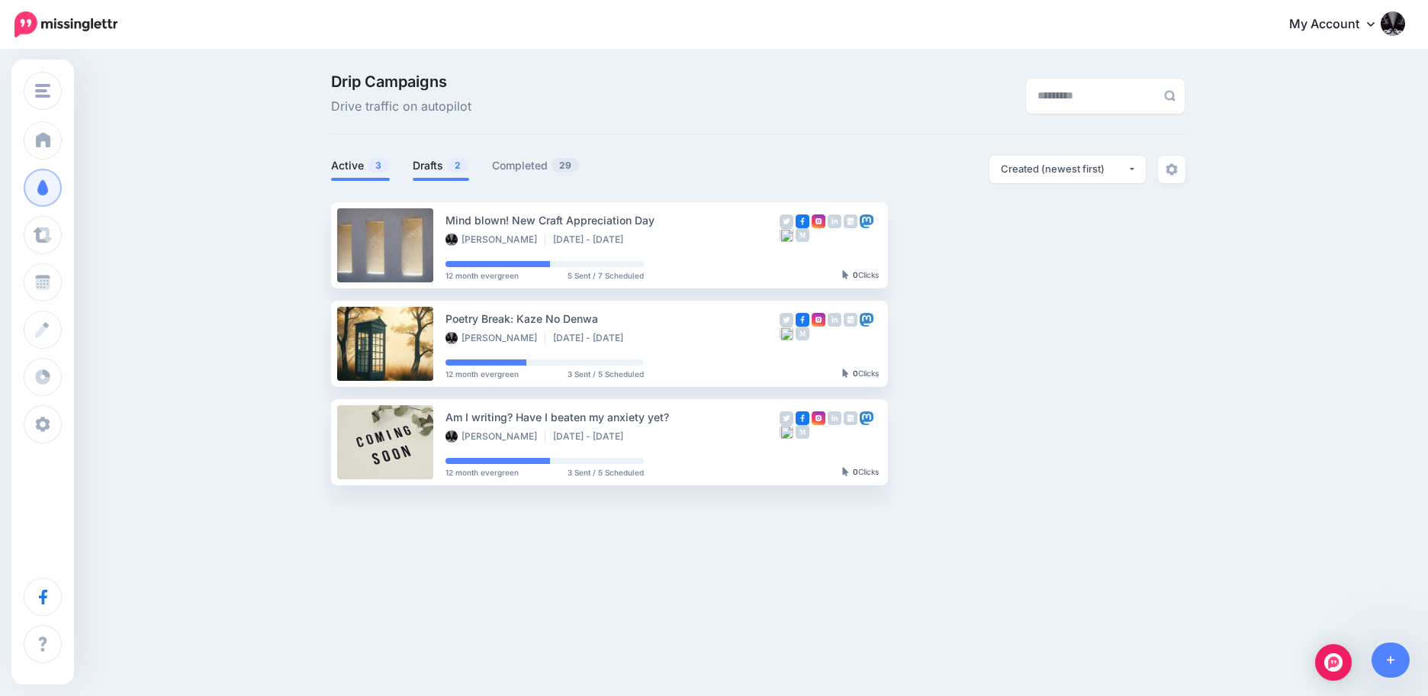
click at [432, 162] on link "Drafts 2" at bounding box center [441, 165] width 56 height 18
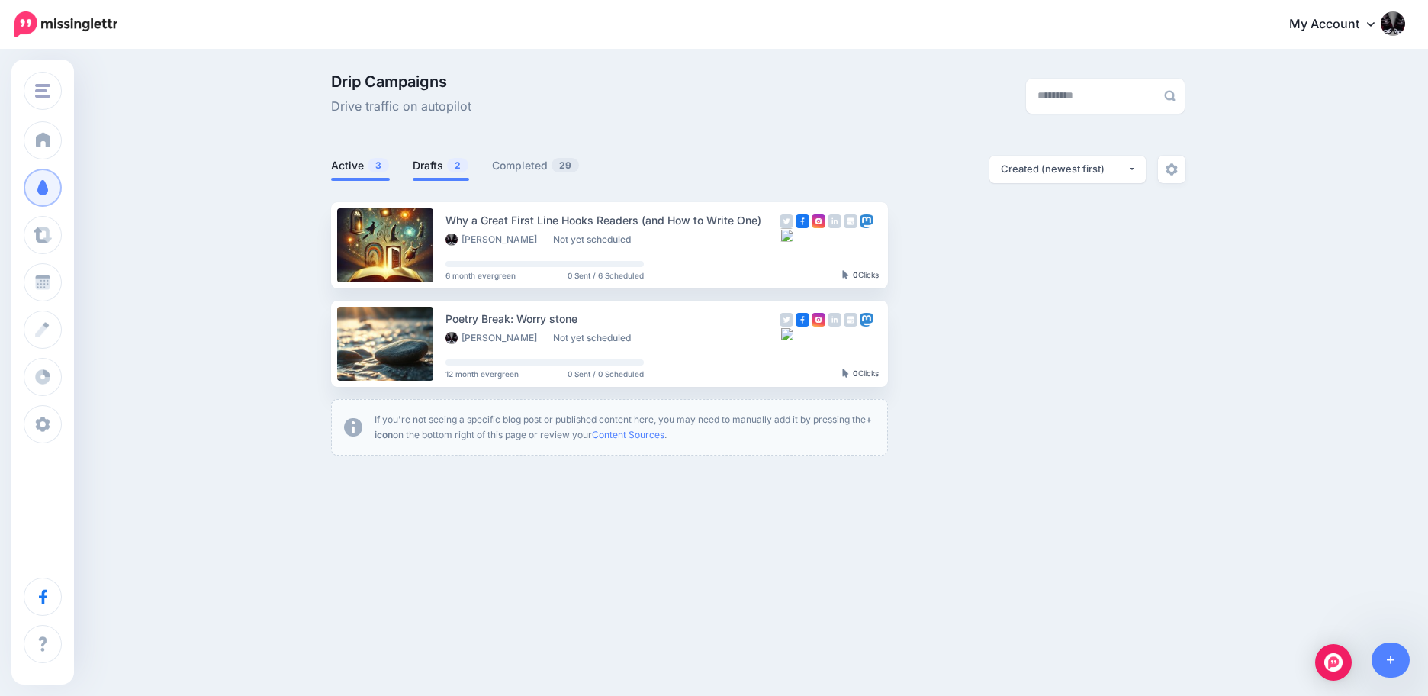
click at [339, 162] on link "Active 3" at bounding box center [360, 165] width 59 height 18
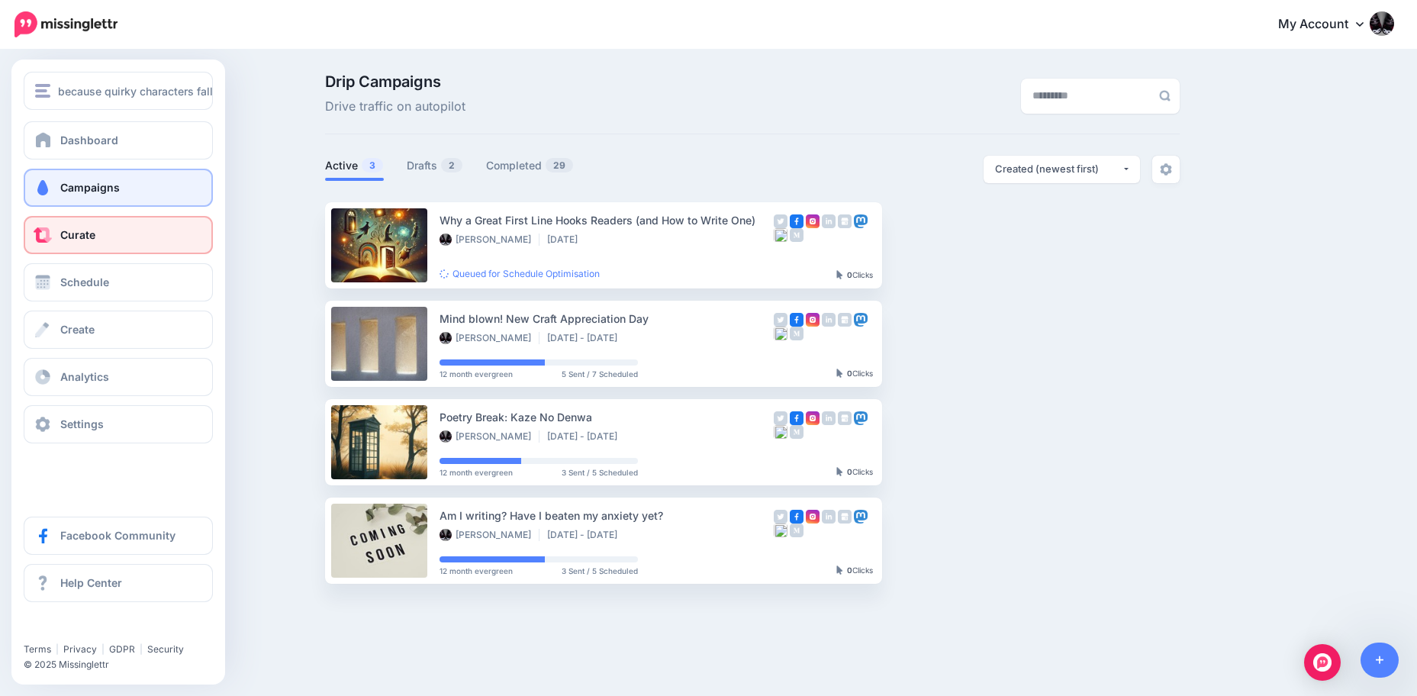
click at [89, 233] on span "Curate" at bounding box center [77, 234] width 35 height 13
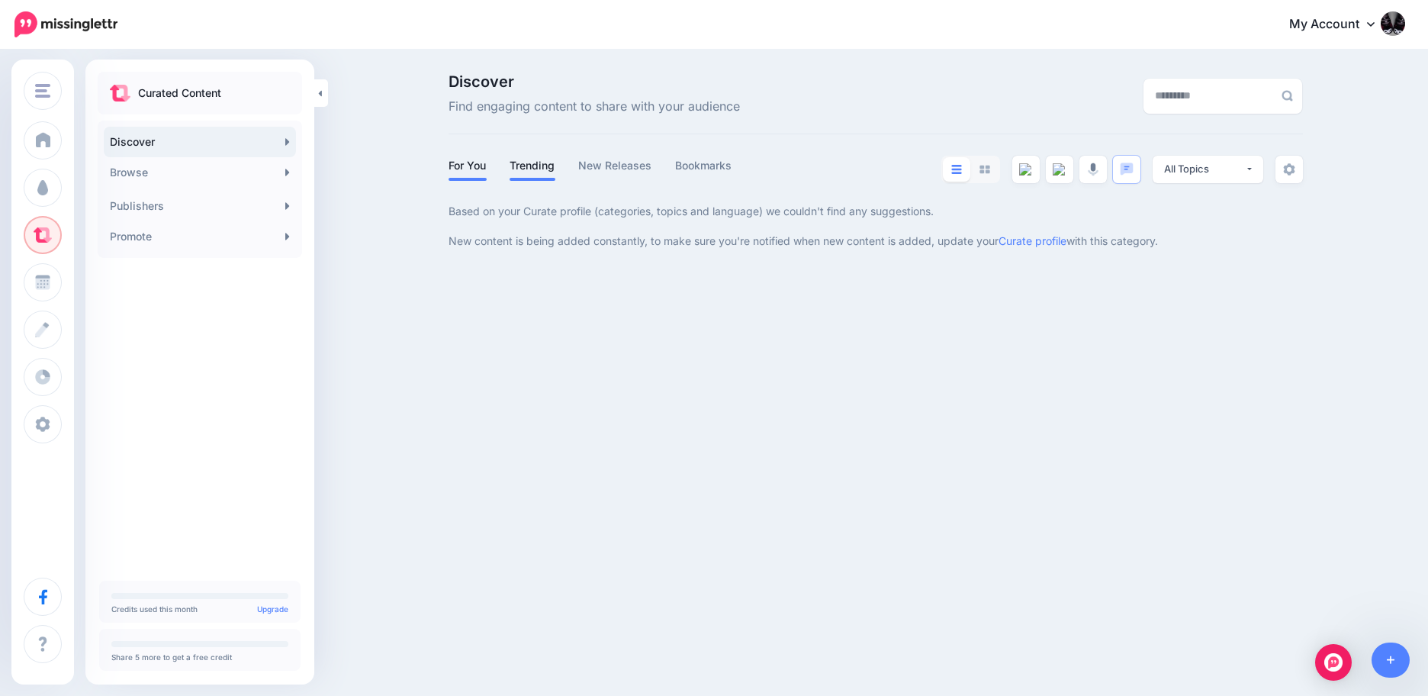
click at [519, 165] on link "Trending" at bounding box center [533, 165] width 46 height 18
click at [625, 163] on link "New Releases" at bounding box center [615, 165] width 74 height 18
click at [714, 162] on link "Bookmarks" at bounding box center [703, 165] width 57 height 18
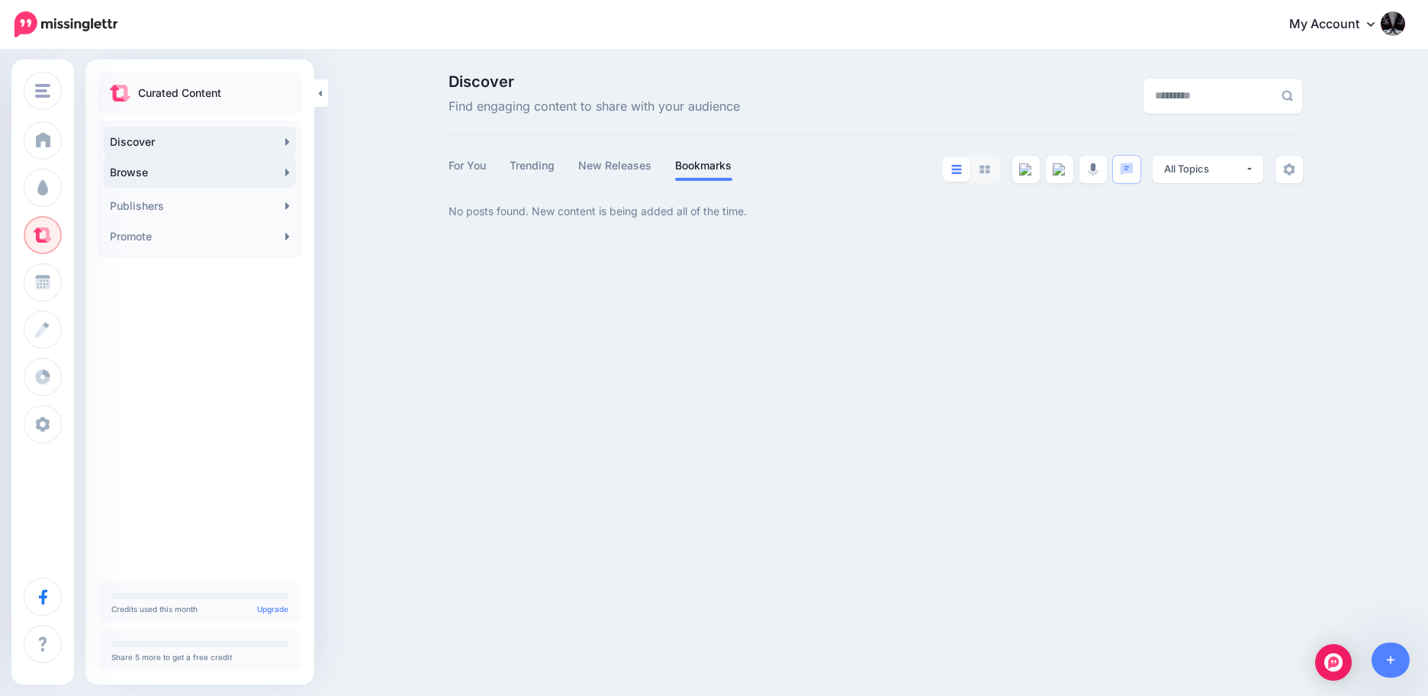
click at [134, 168] on link "Browse" at bounding box center [200, 172] width 192 height 31
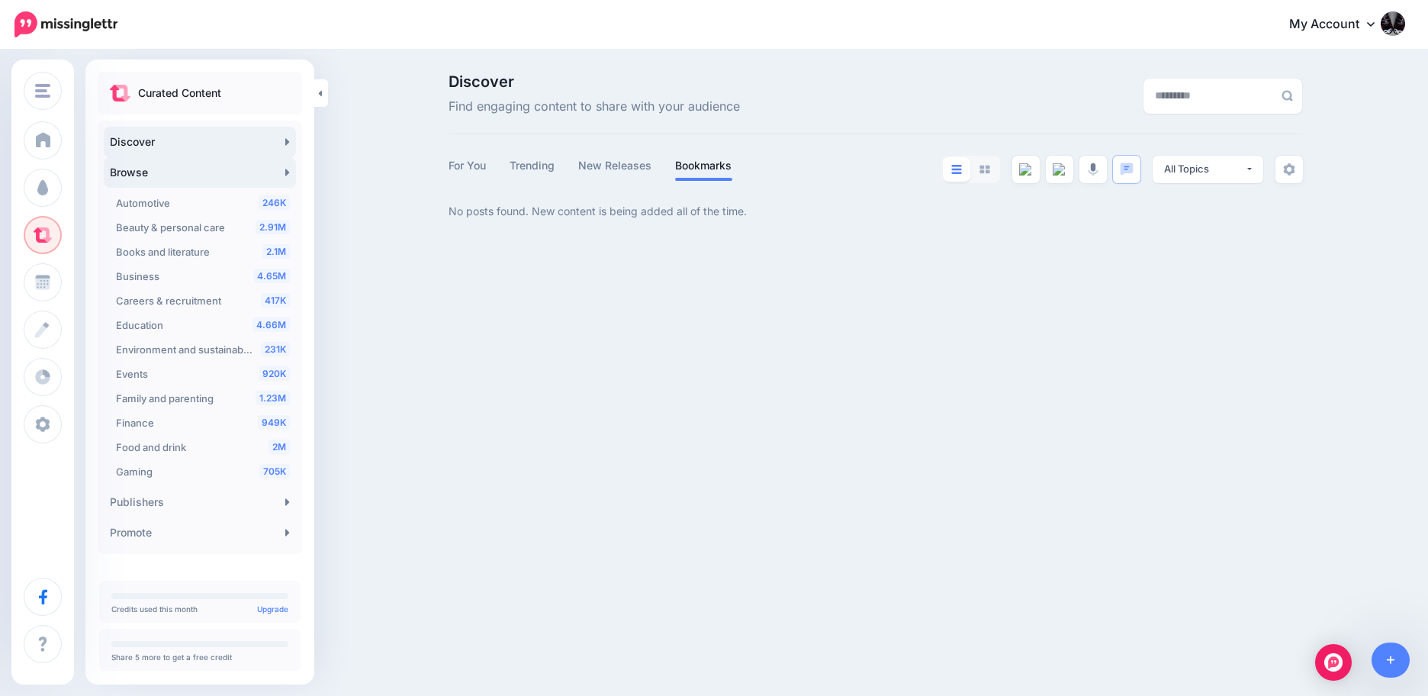
click at [248, 169] on link "Browse" at bounding box center [200, 172] width 192 height 31
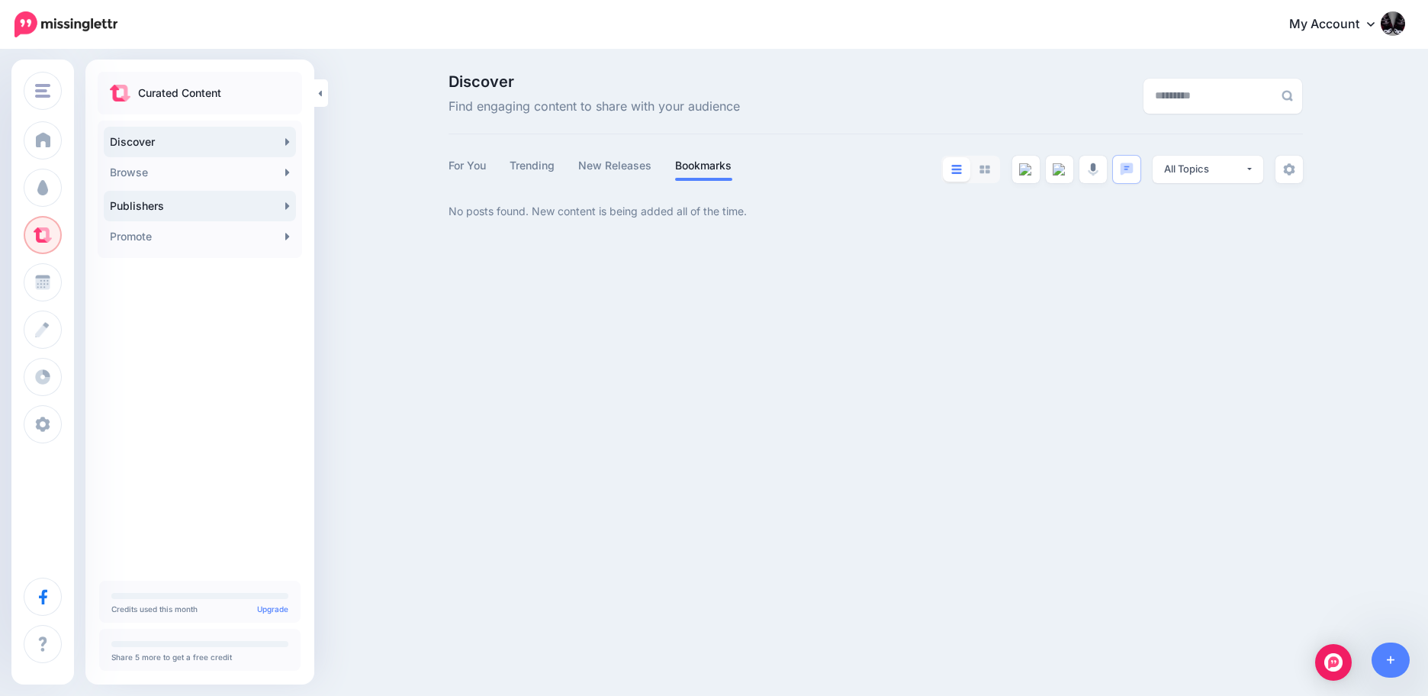
click at [156, 207] on link "Publishers" at bounding box center [200, 206] width 192 height 31
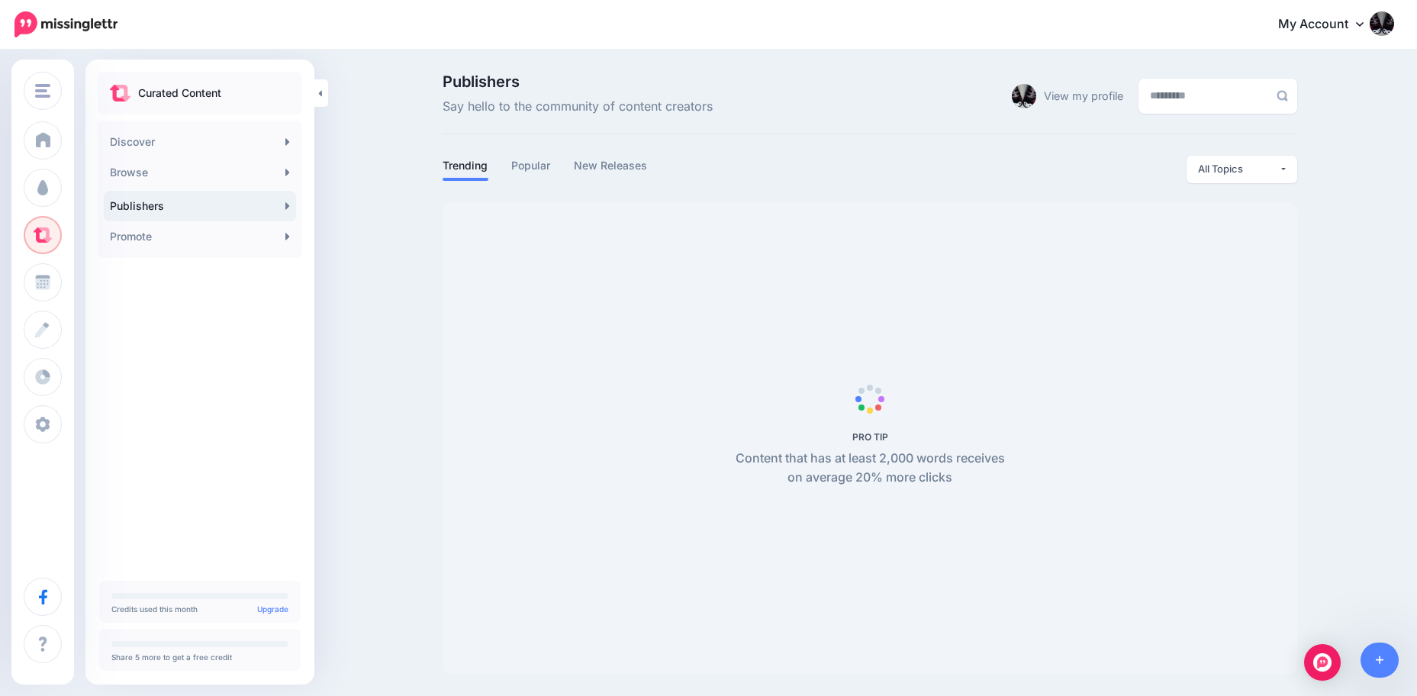
click at [285, 202] on link "Publishers" at bounding box center [200, 206] width 192 height 31
click at [288, 235] on icon at bounding box center [287, 236] width 5 height 12
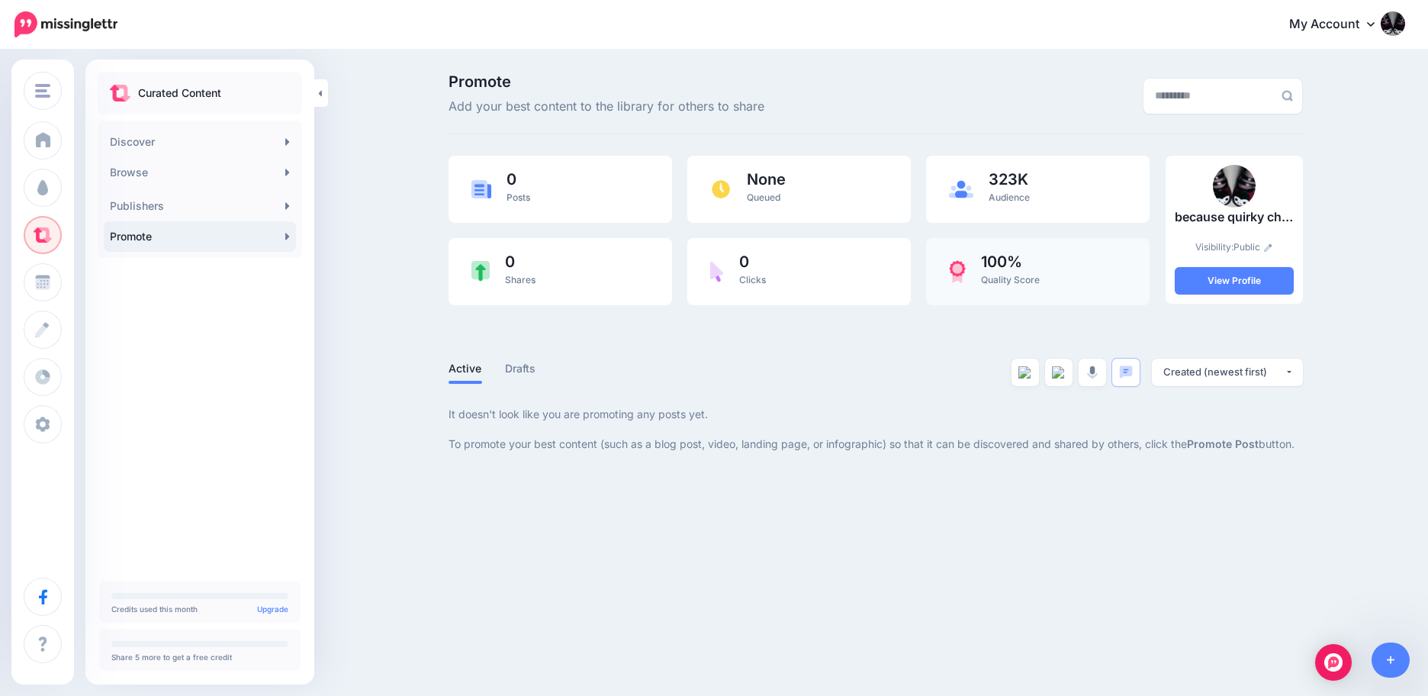
click at [966, 262] on img at bounding box center [957, 271] width 17 height 23
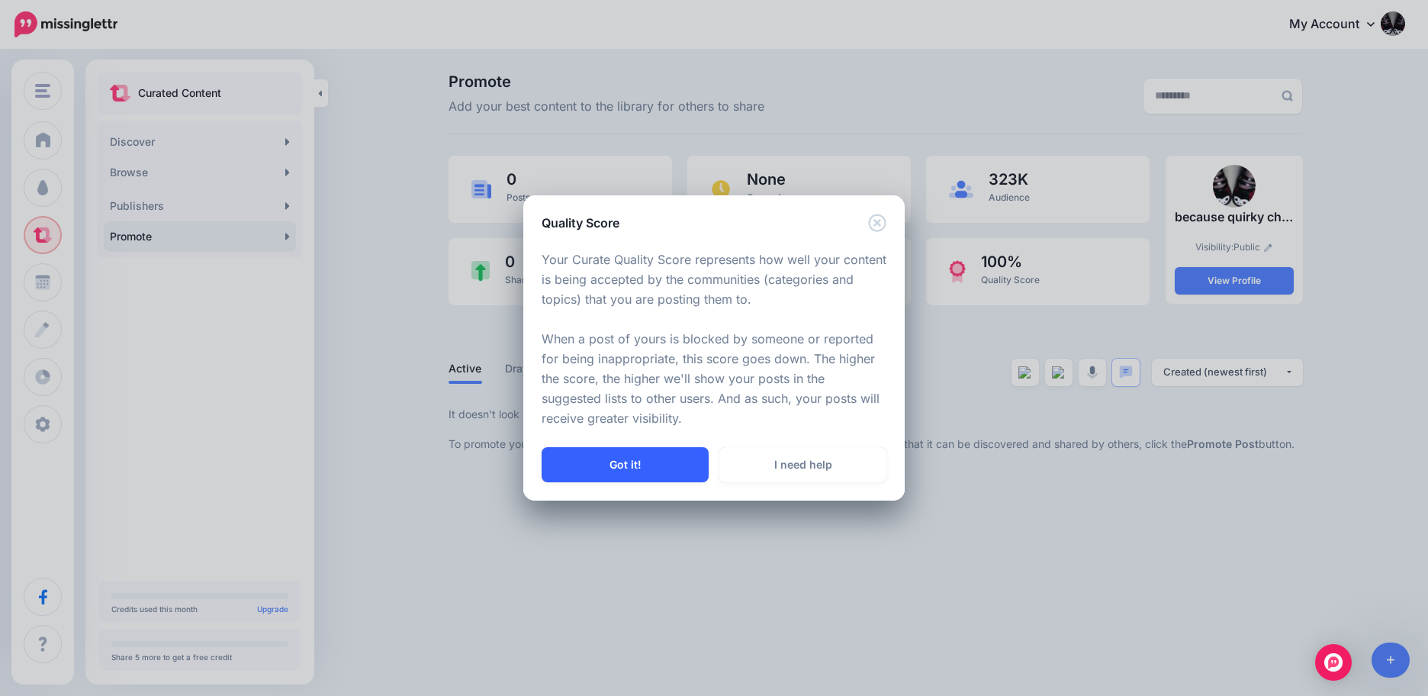
click at [617, 462] on button "Got it!" at bounding box center [625, 464] width 167 height 35
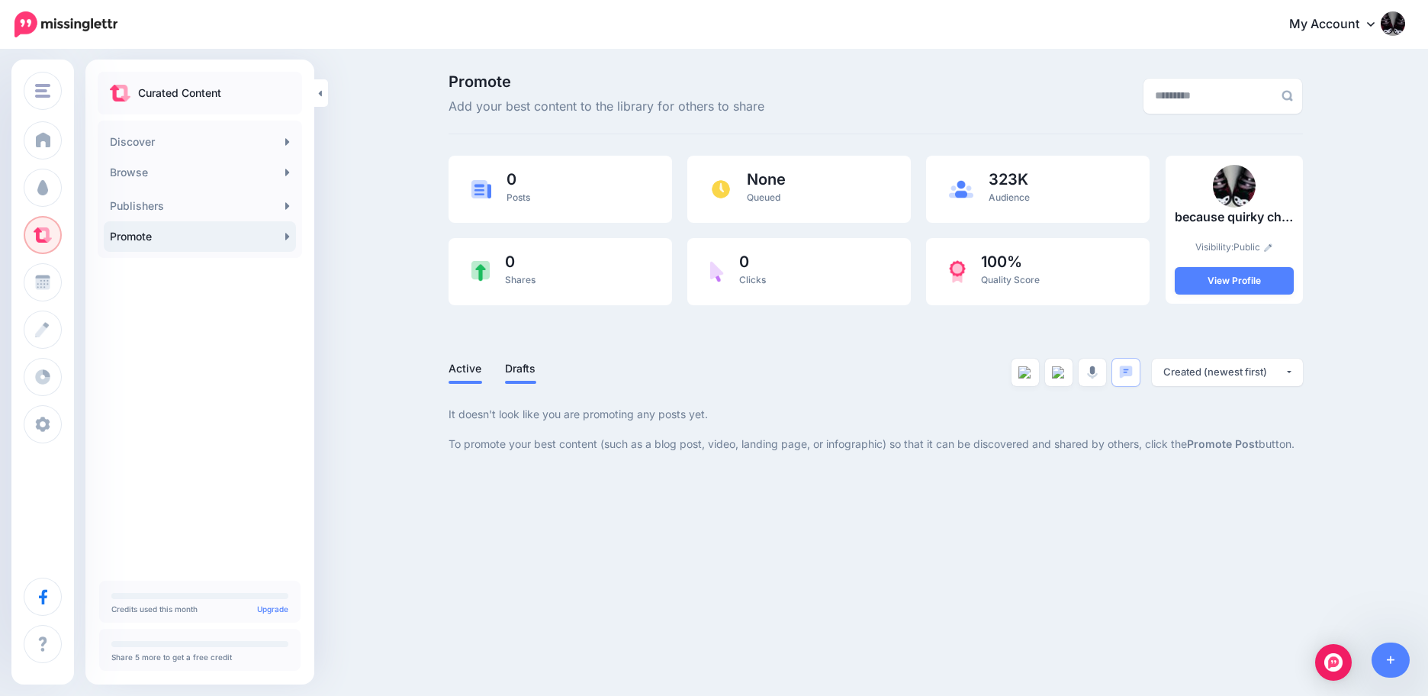
click at [521, 368] on link "Drafts" at bounding box center [520, 368] width 31 height 18
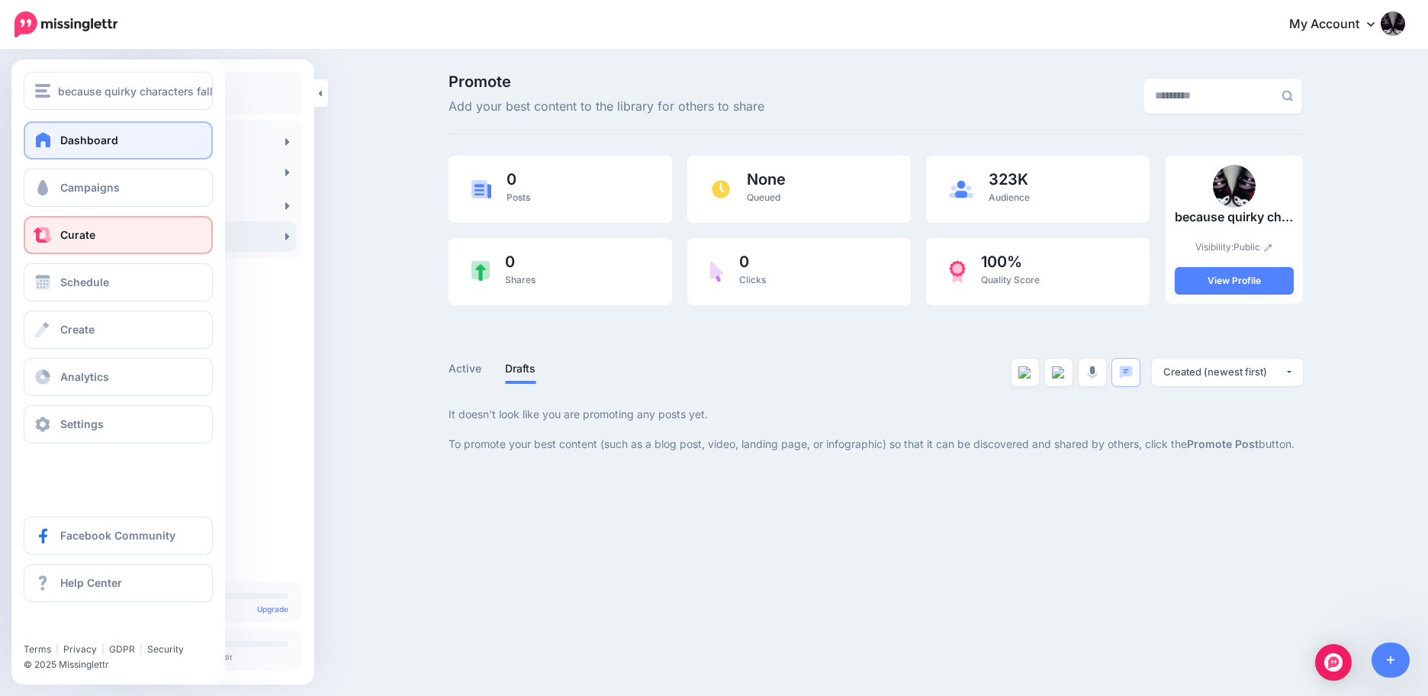
click at [104, 128] on link "Dashboard" at bounding box center [118, 140] width 189 height 38
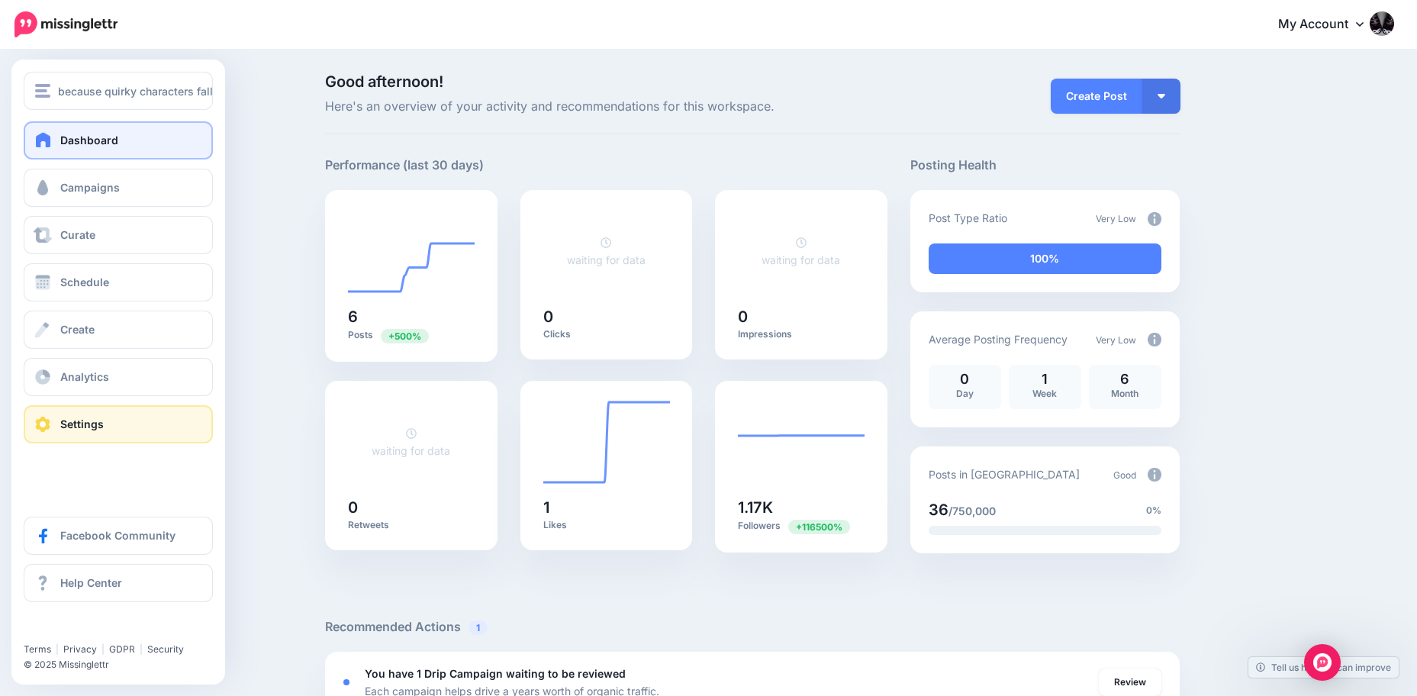
click at [82, 414] on link "Settings" at bounding box center [118, 424] width 189 height 38
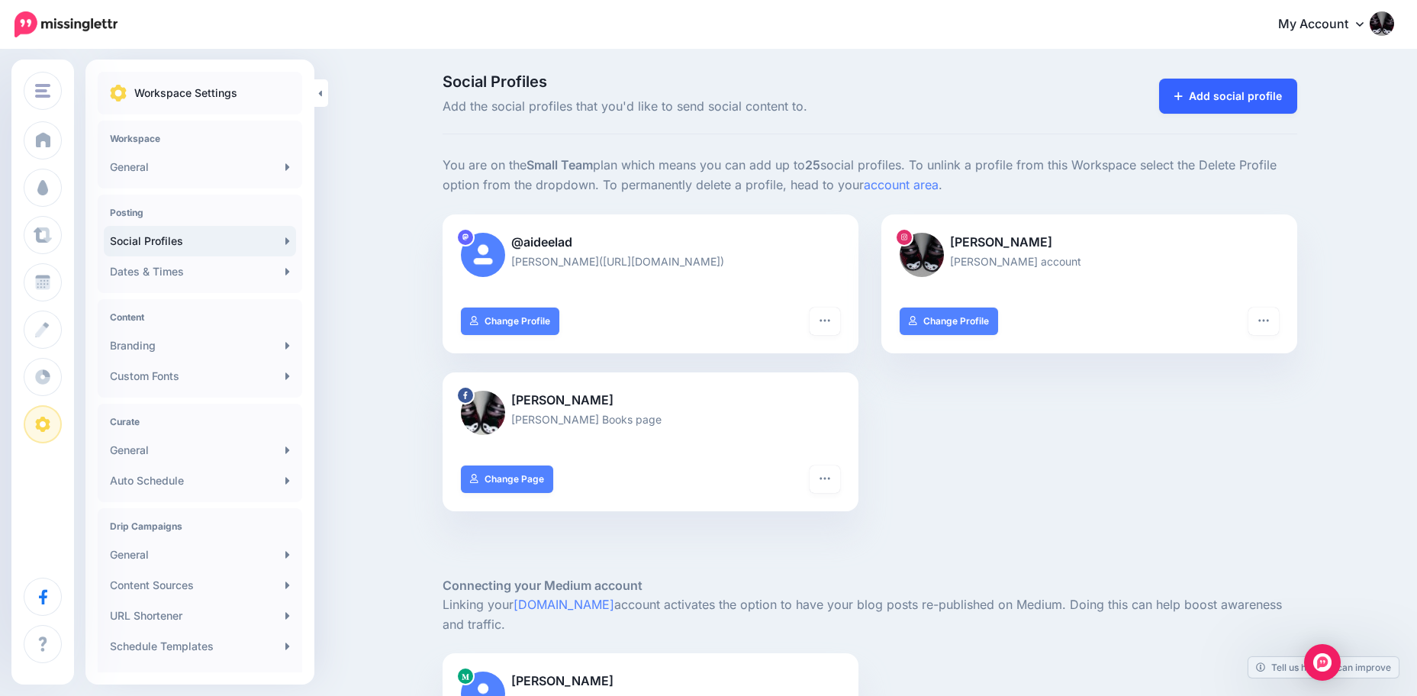
click at [1212, 91] on link "Add social profile" at bounding box center [1228, 96] width 138 height 35
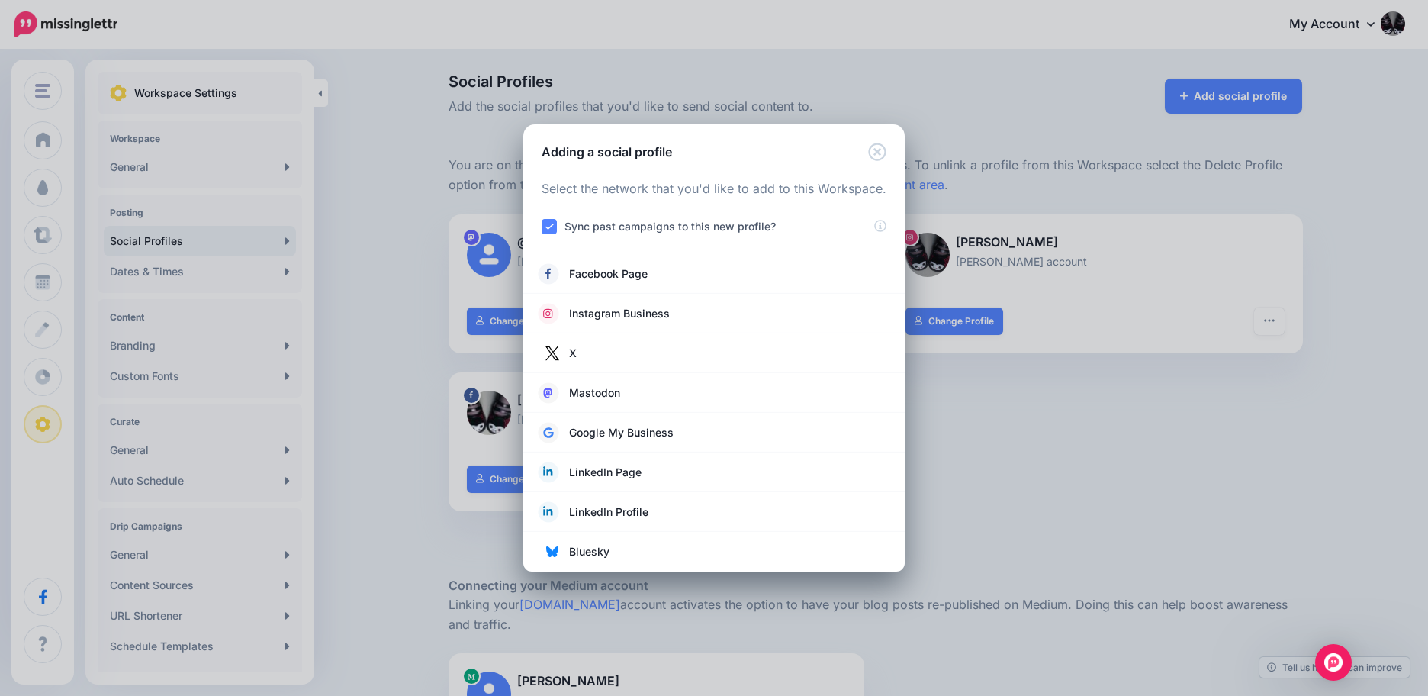
click at [1332, 410] on div "Adding a social profile Loading Select the network that you'd like to add to th…" at bounding box center [714, 348] width 1428 height 696
click at [883, 150] on icon "Close" at bounding box center [877, 152] width 18 height 18
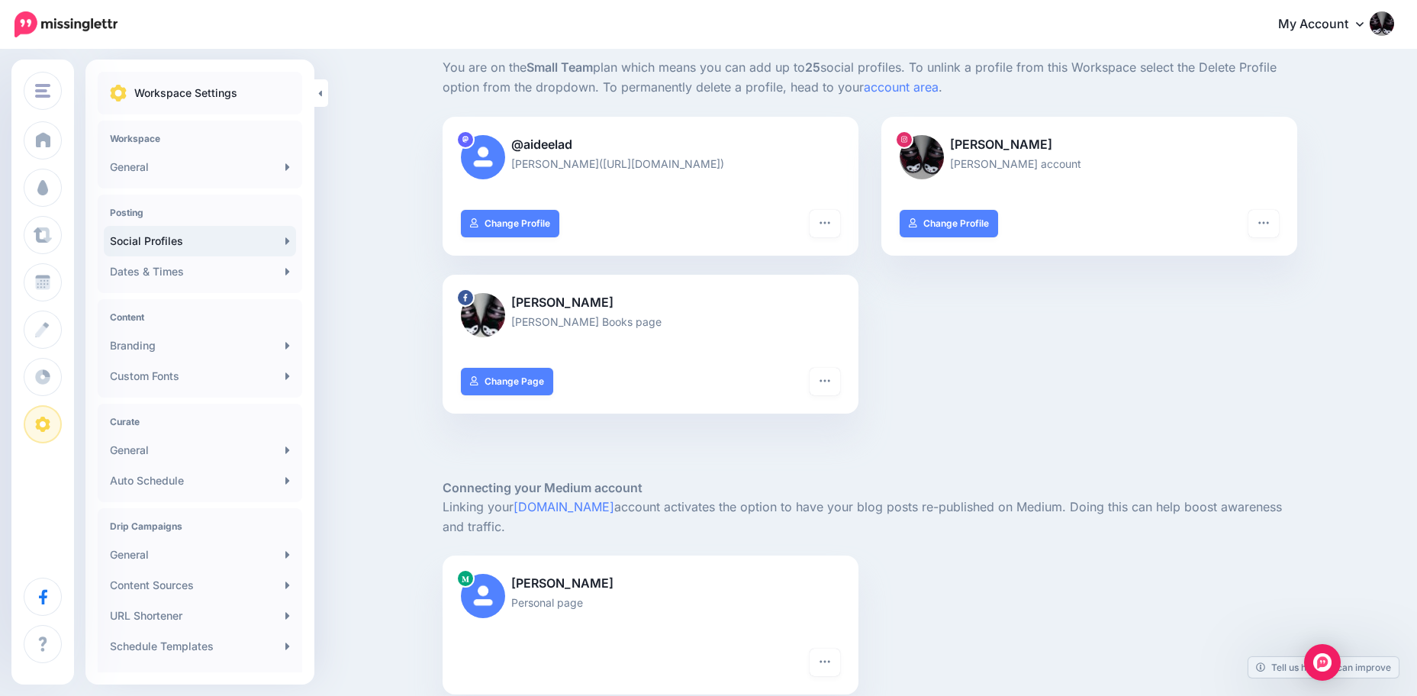
scroll to position [387, 0]
